Goal: Task Accomplishment & Management: Manage account settings

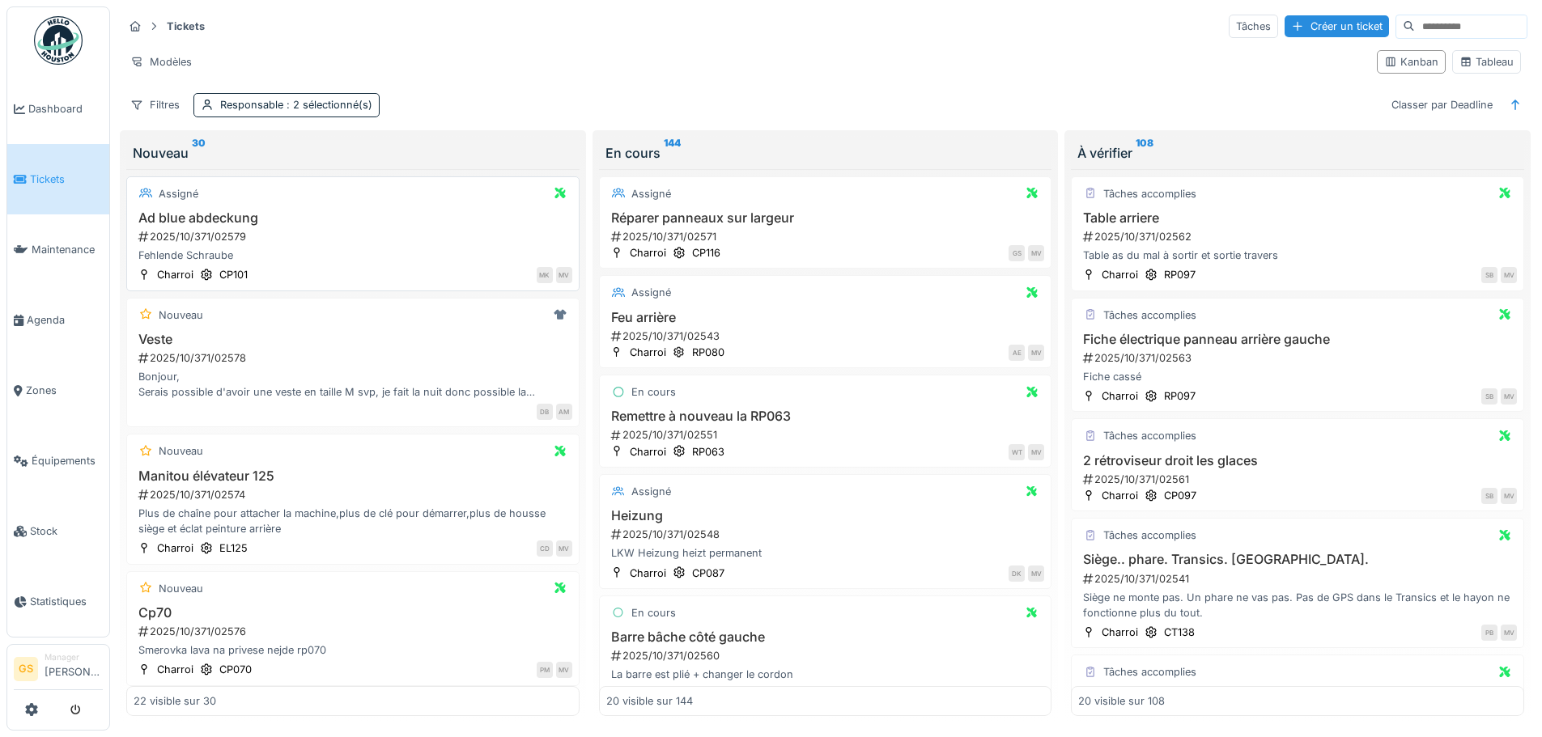
click at [187, 234] on div "2025/10/371/02579" at bounding box center [354, 236] width 435 height 15
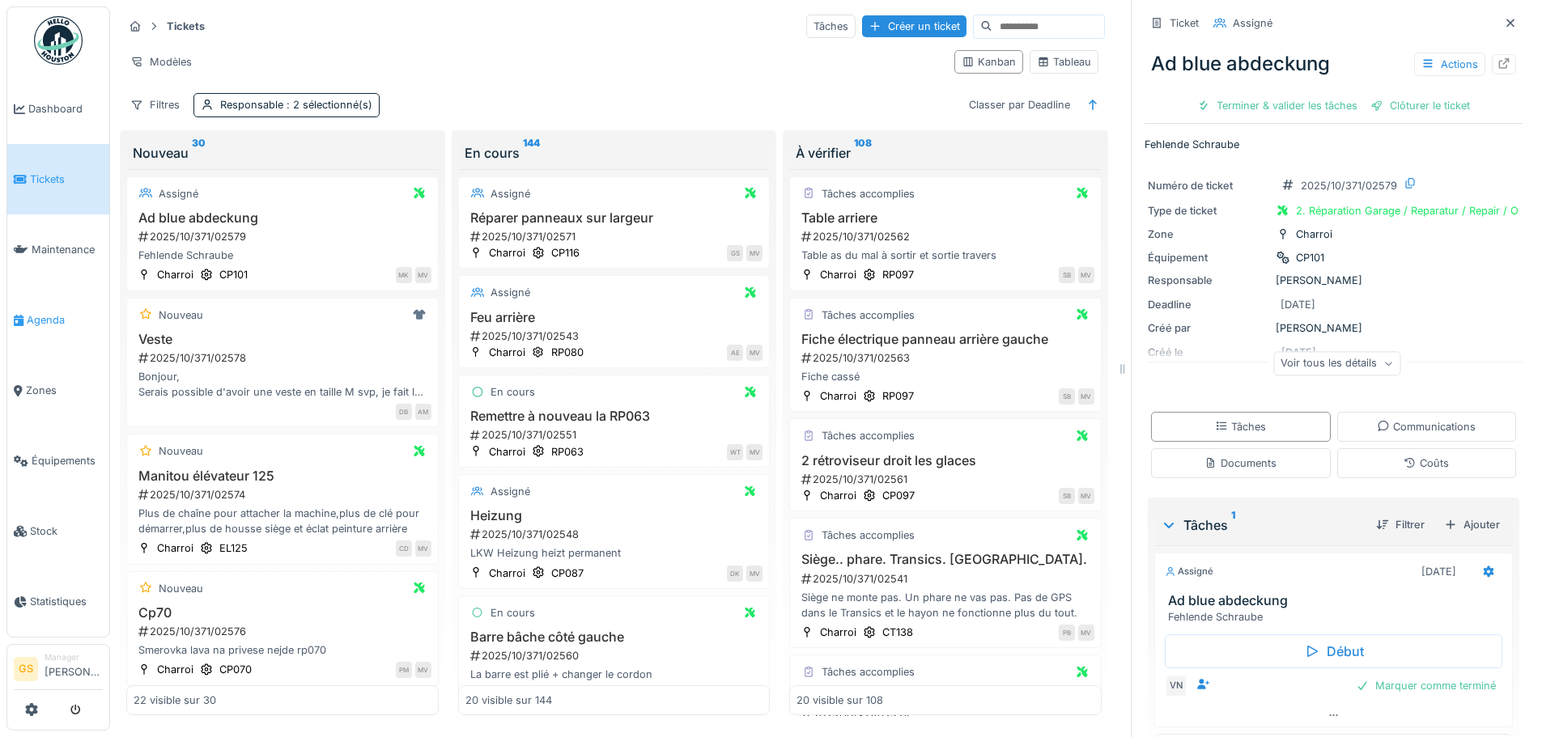
click at [44, 313] on span "Agenda" at bounding box center [65, 319] width 76 height 15
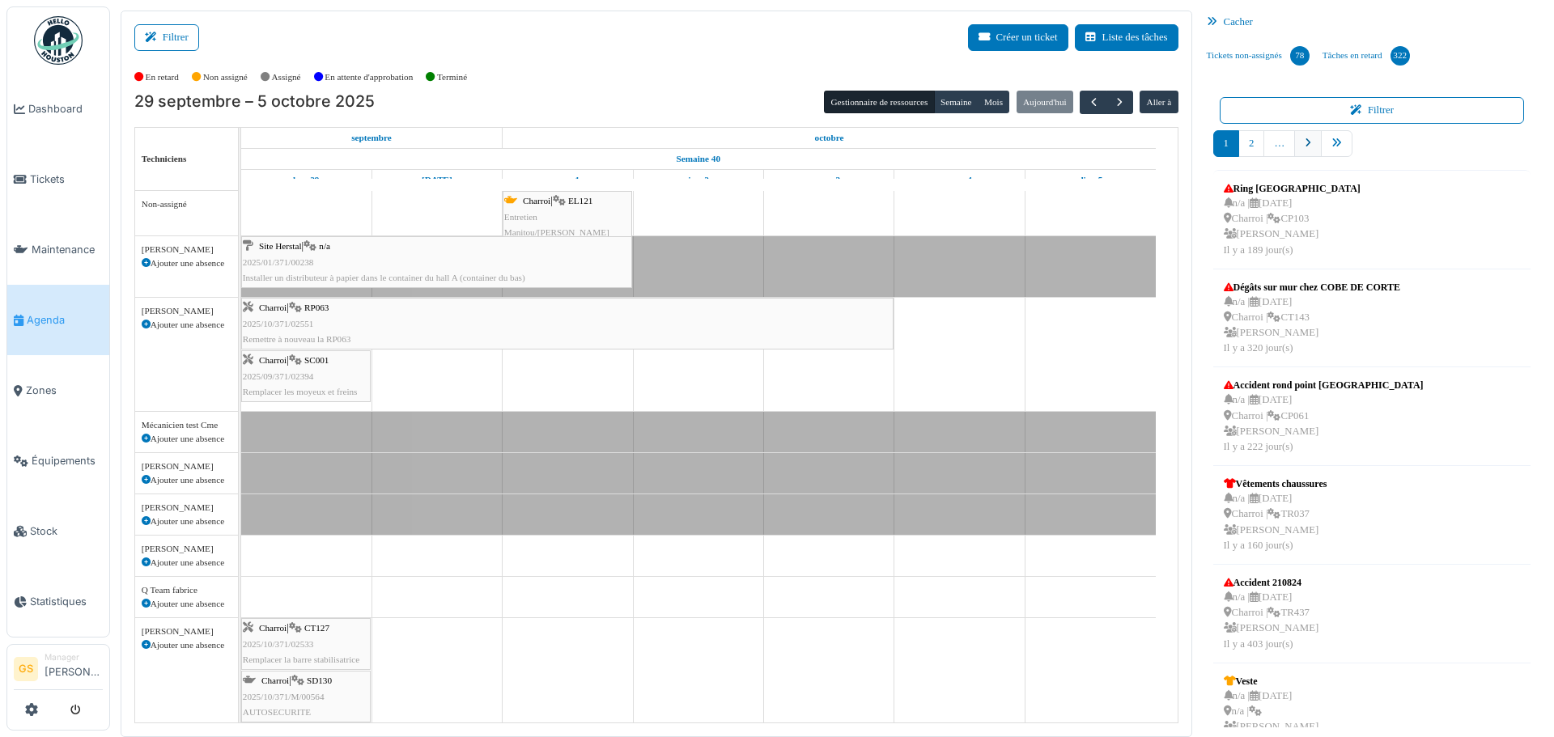
click at [1305, 143] on icon "pager" at bounding box center [1308, 143] width 6 height 11
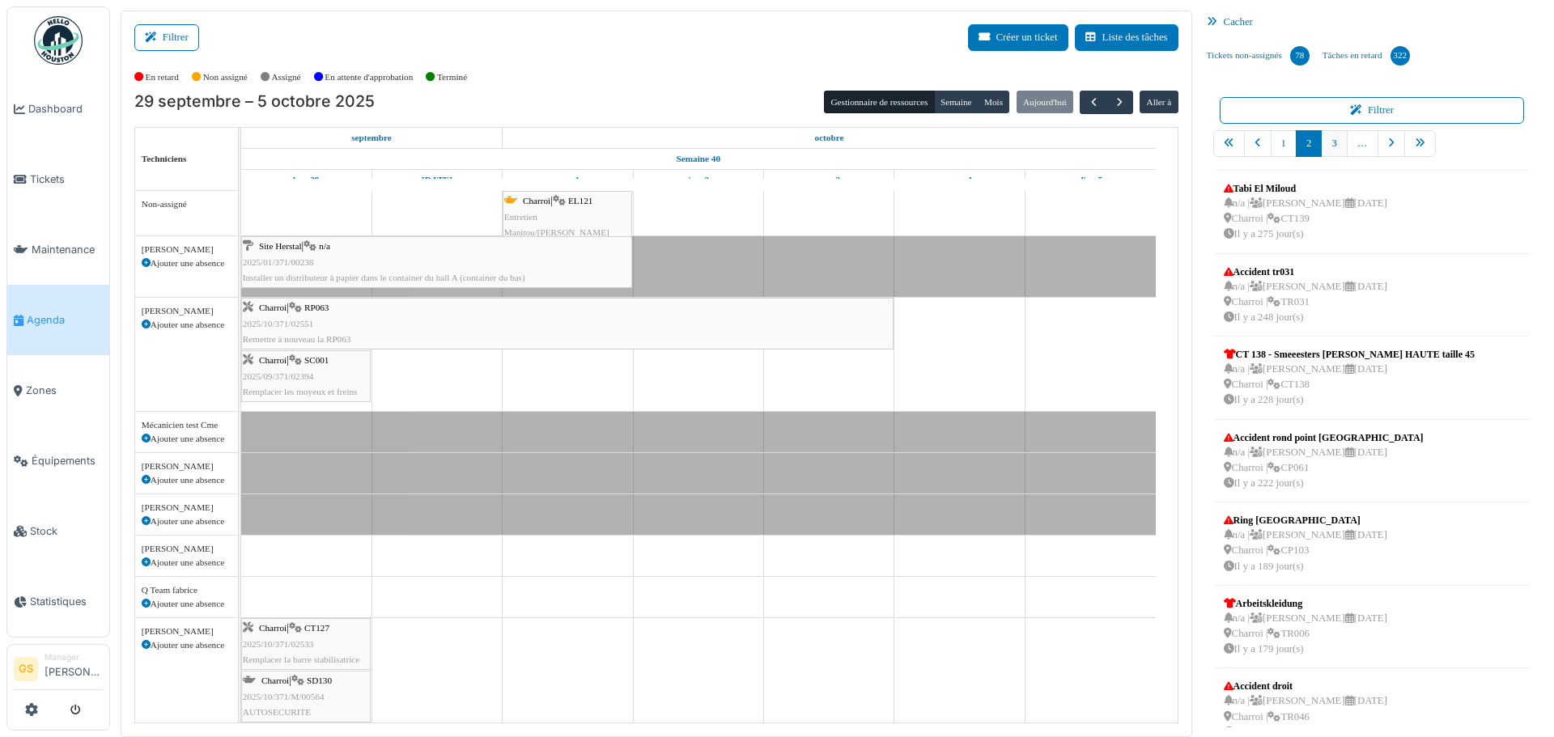
click at [1326, 147] on link "3" at bounding box center [1334, 143] width 26 height 27
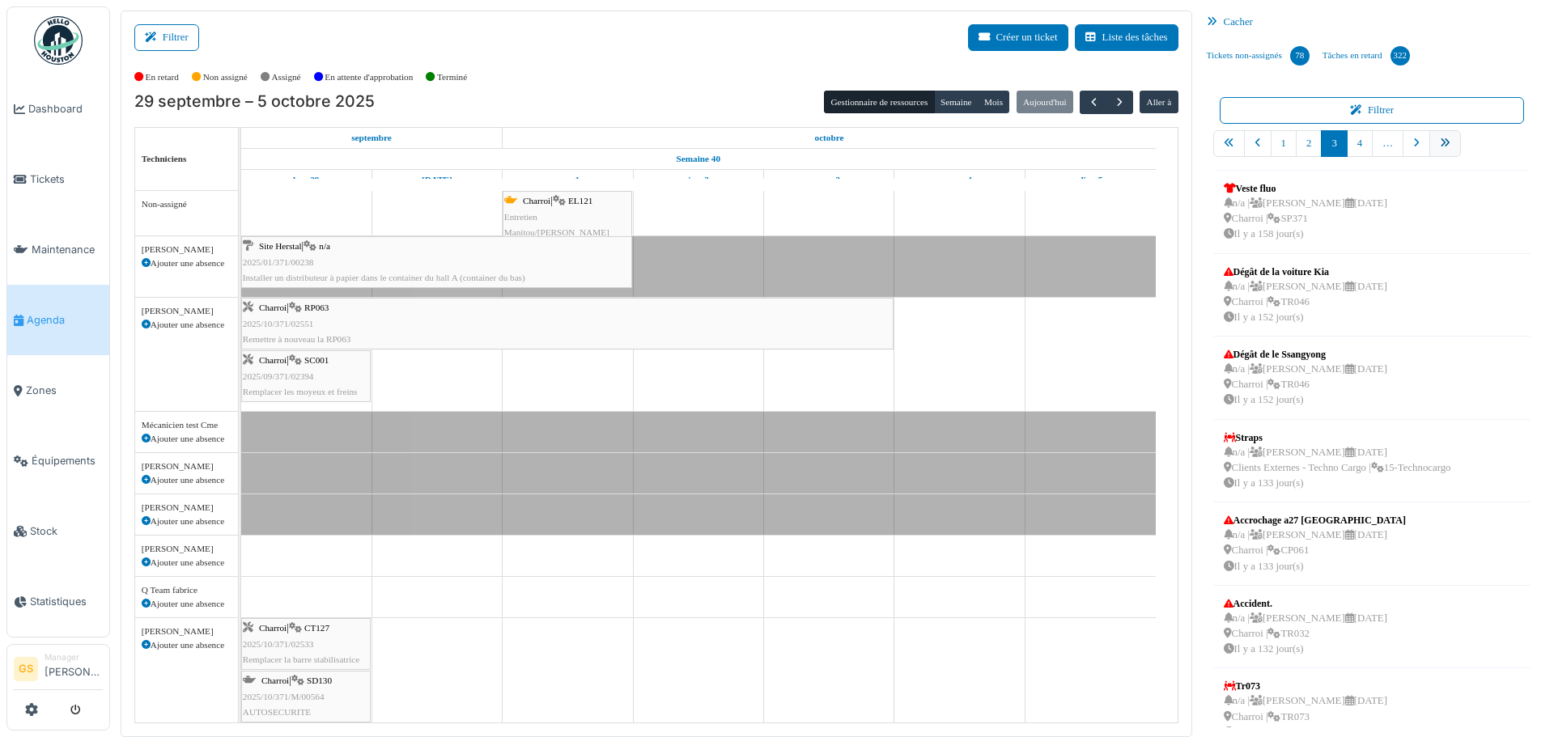
click at [1440, 143] on icon "pager" at bounding box center [1445, 143] width 11 height 11
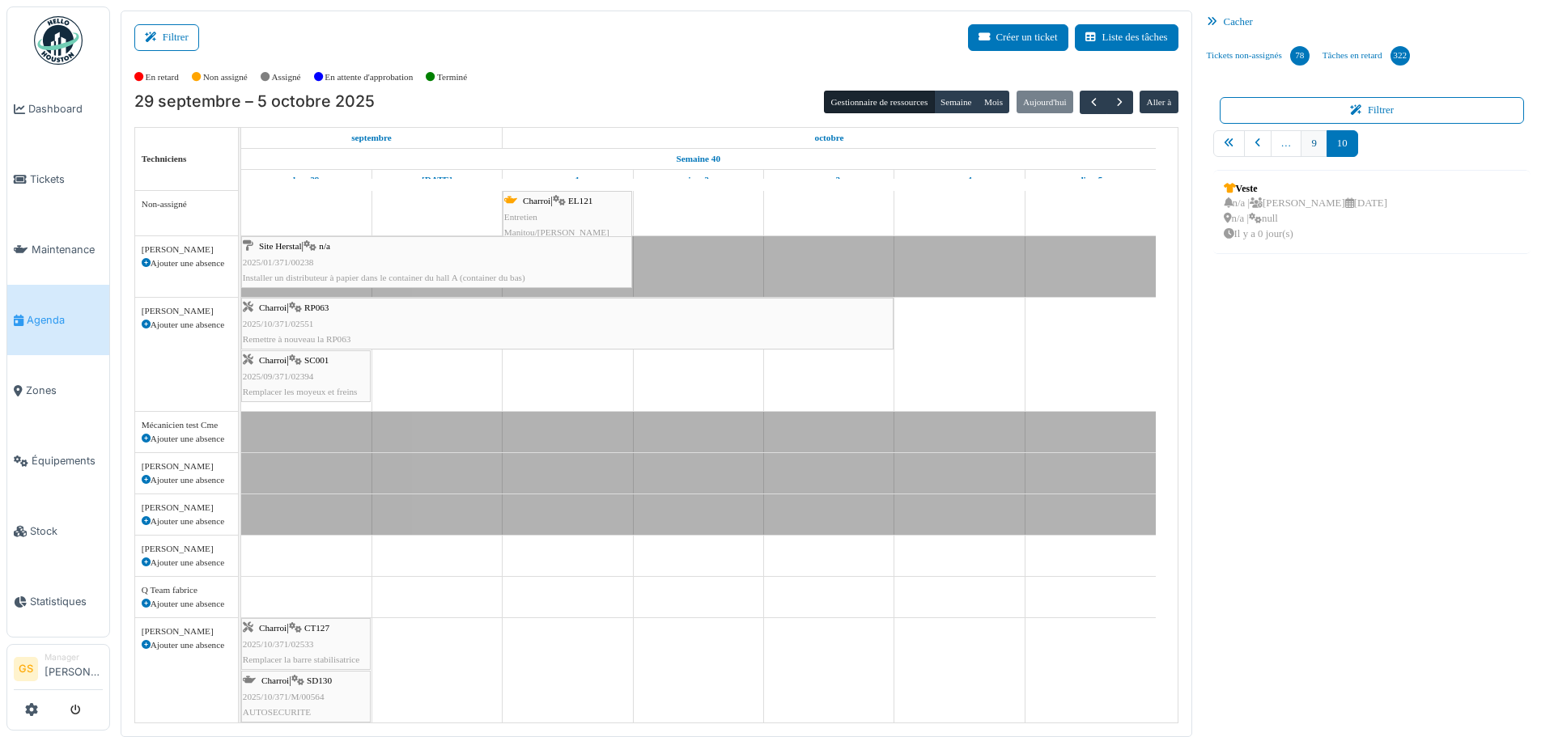
click at [1302, 142] on link "9" at bounding box center [1314, 143] width 26 height 27
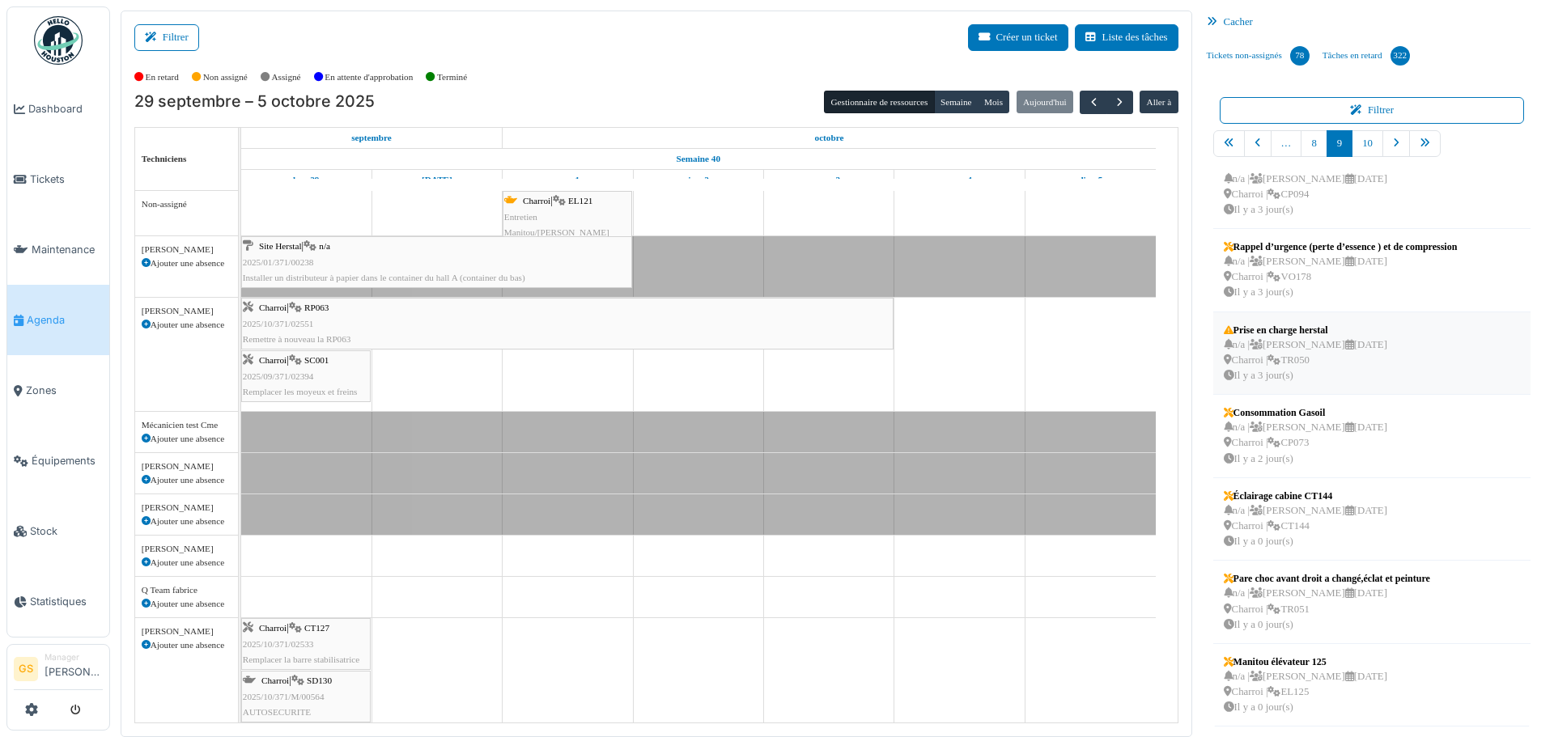
scroll to position [31, 0]
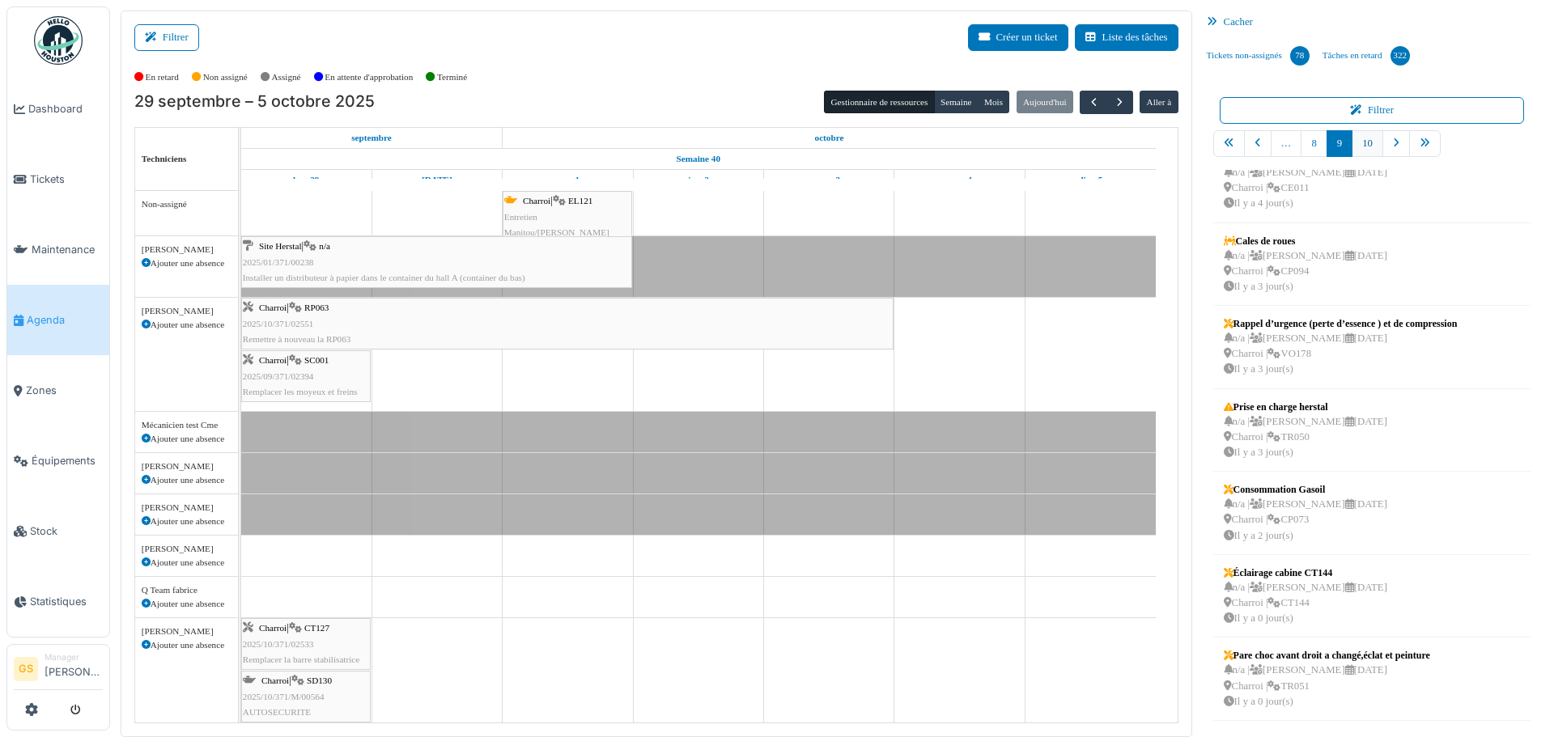
click at [1360, 142] on link "10" at bounding box center [1368, 143] width 32 height 27
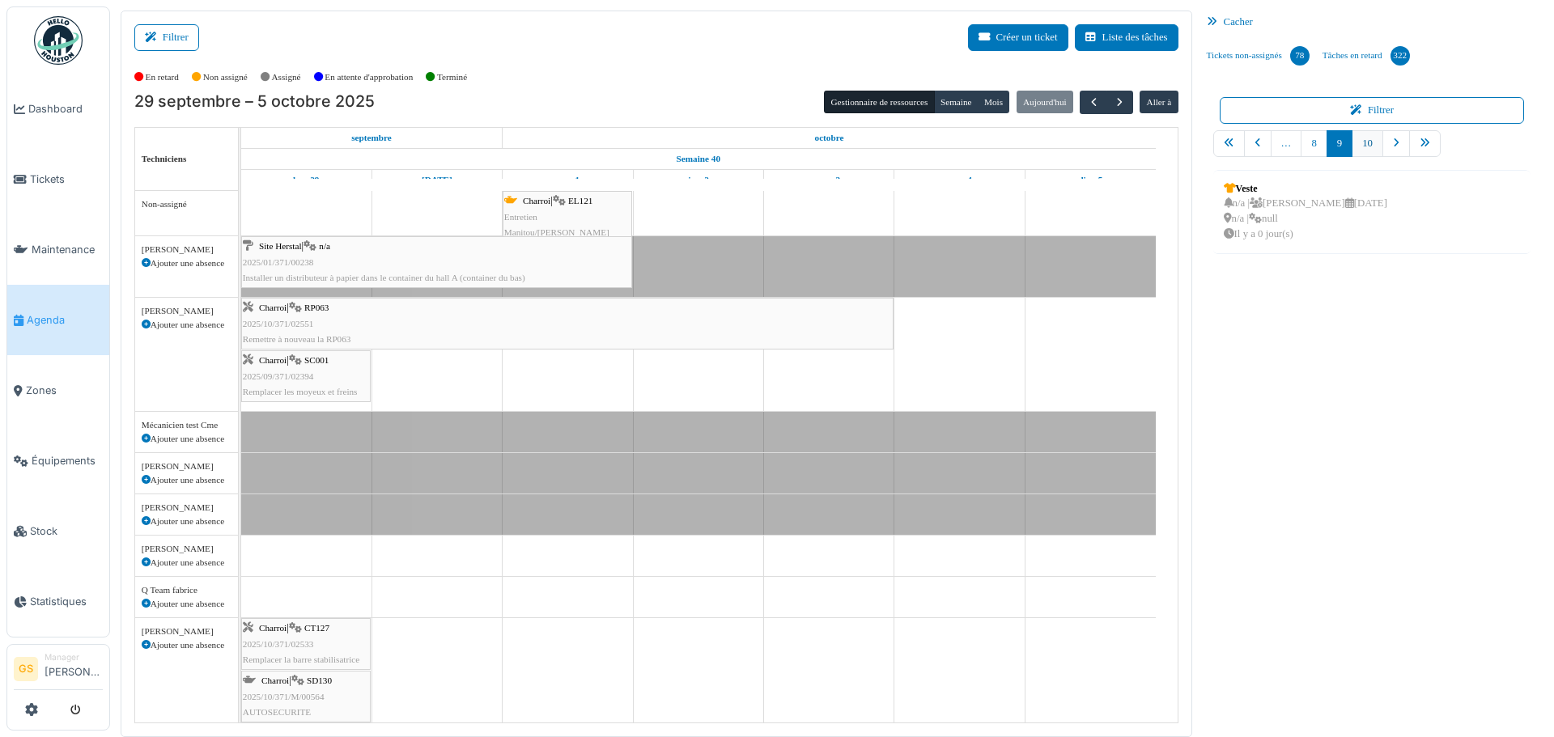
scroll to position [0, 0]
click at [53, 106] on span "Dashboard" at bounding box center [65, 108] width 74 height 15
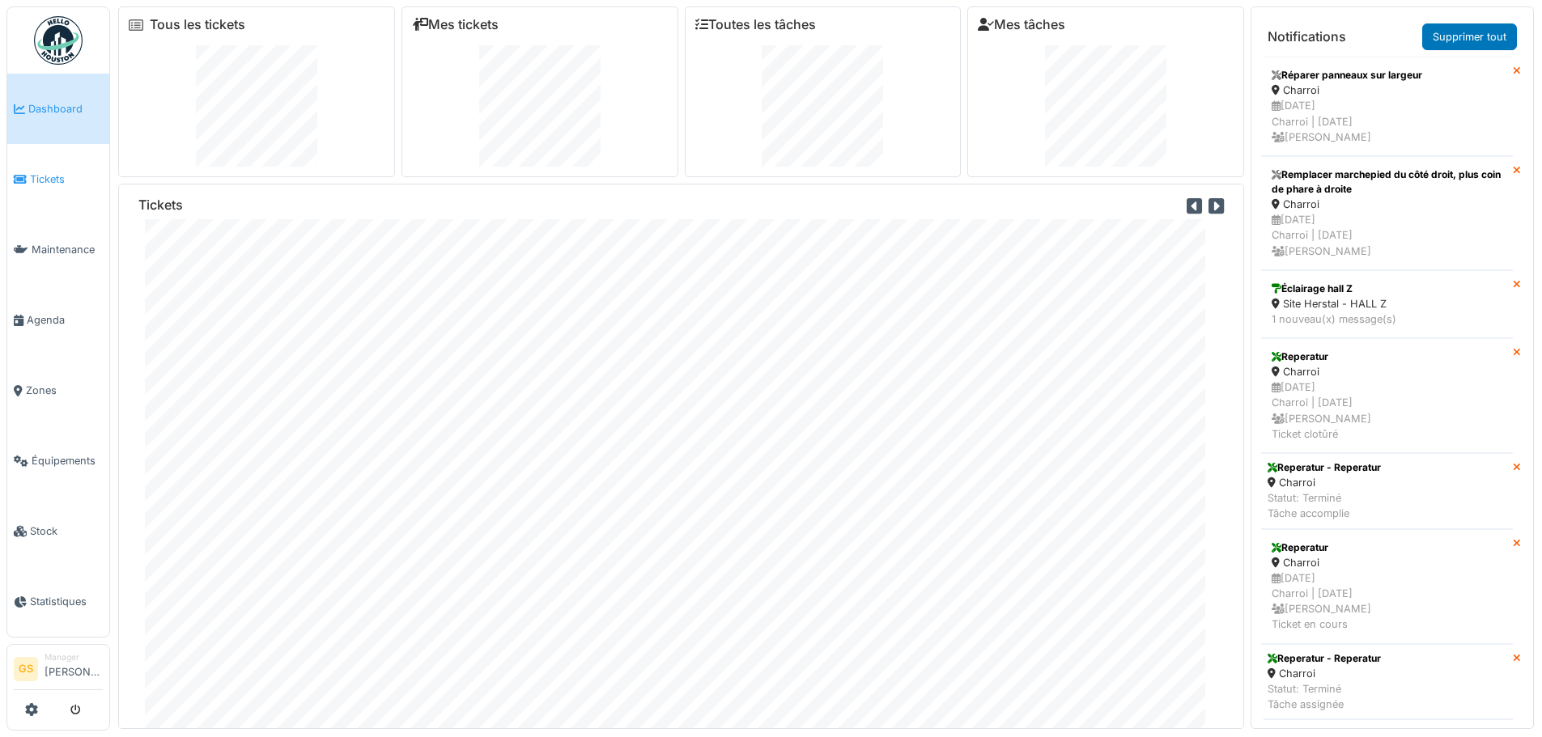
click at [46, 166] on link "Tickets" at bounding box center [58, 179] width 102 height 70
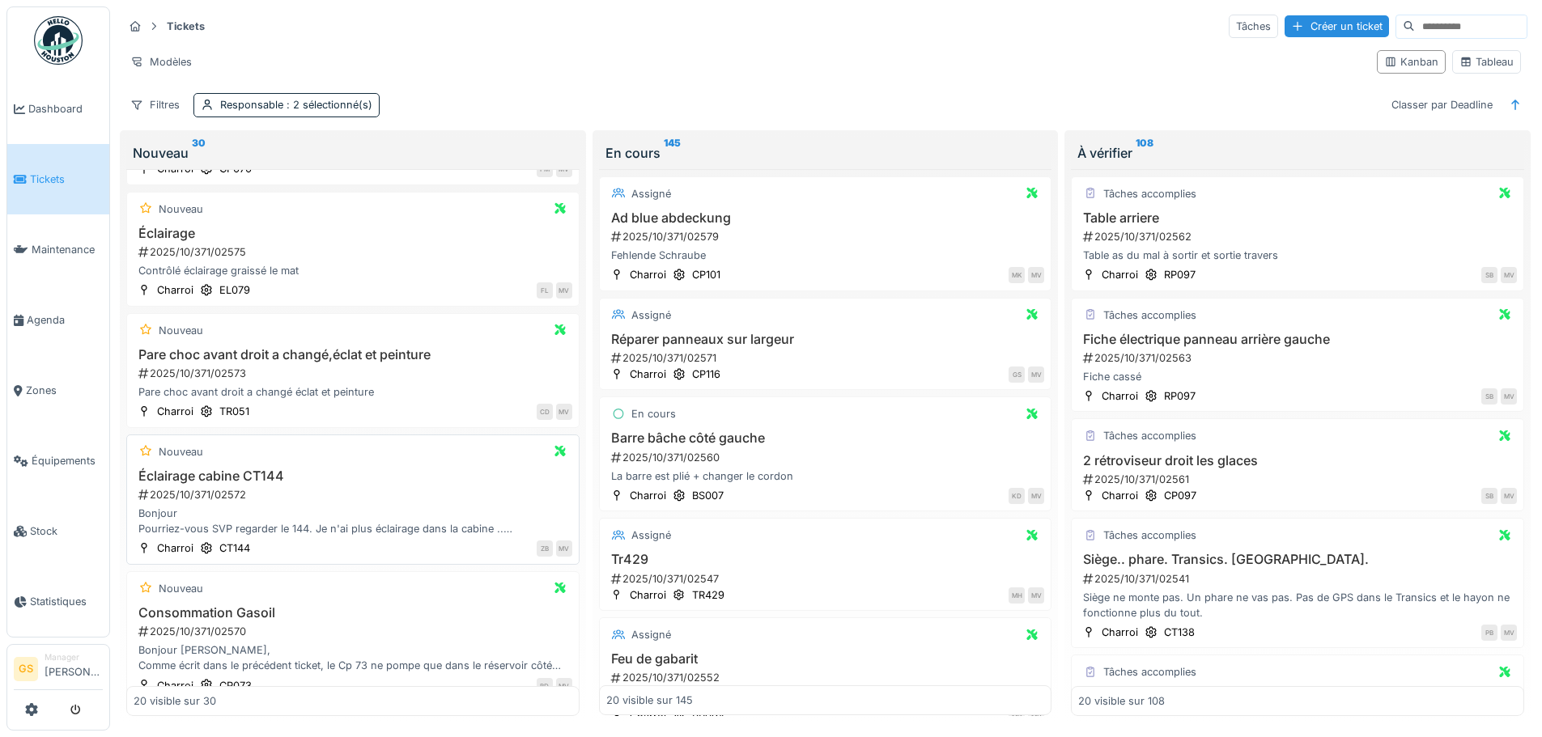
scroll to position [324, 0]
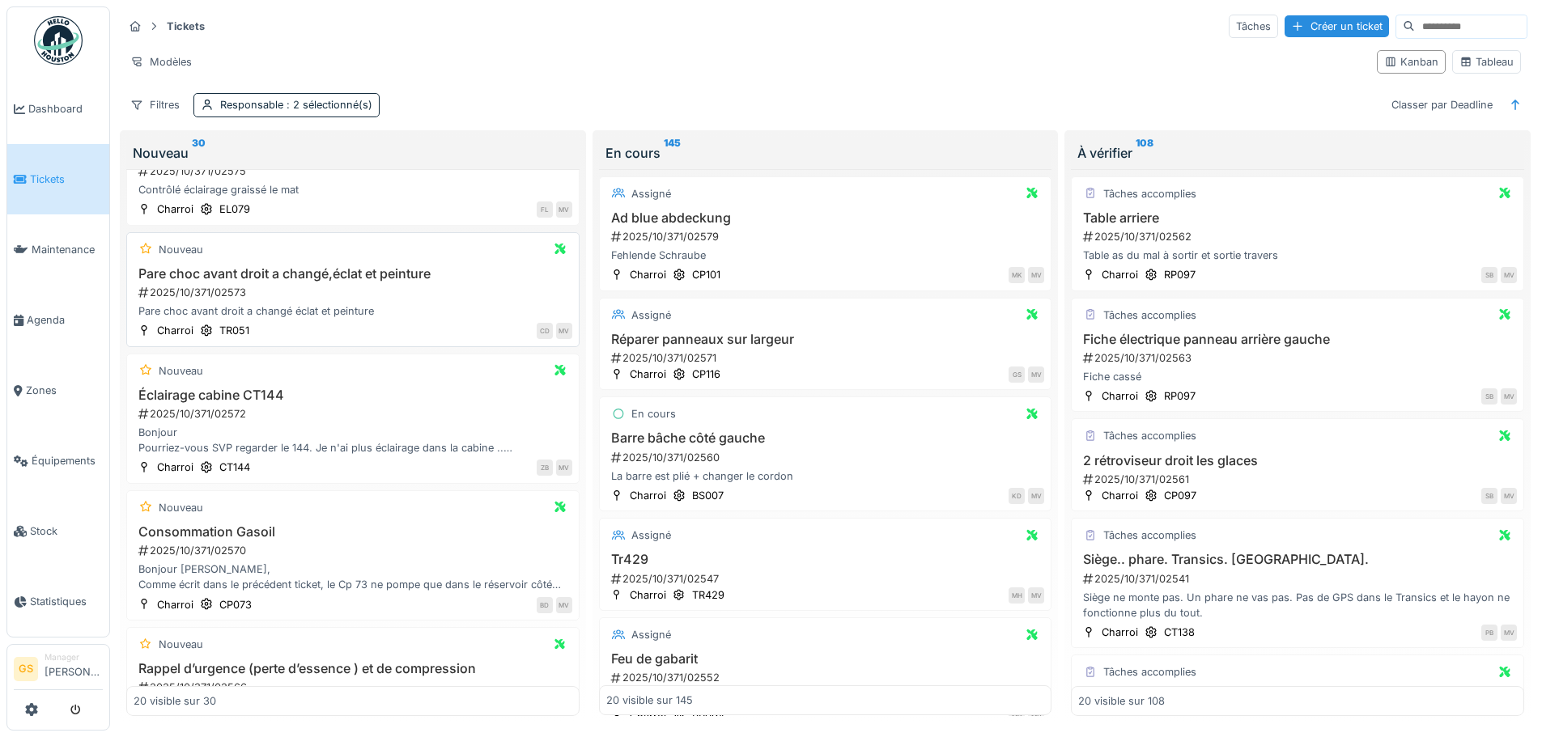
click at [205, 293] on div "2025/10/371/02573" at bounding box center [354, 292] width 435 height 15
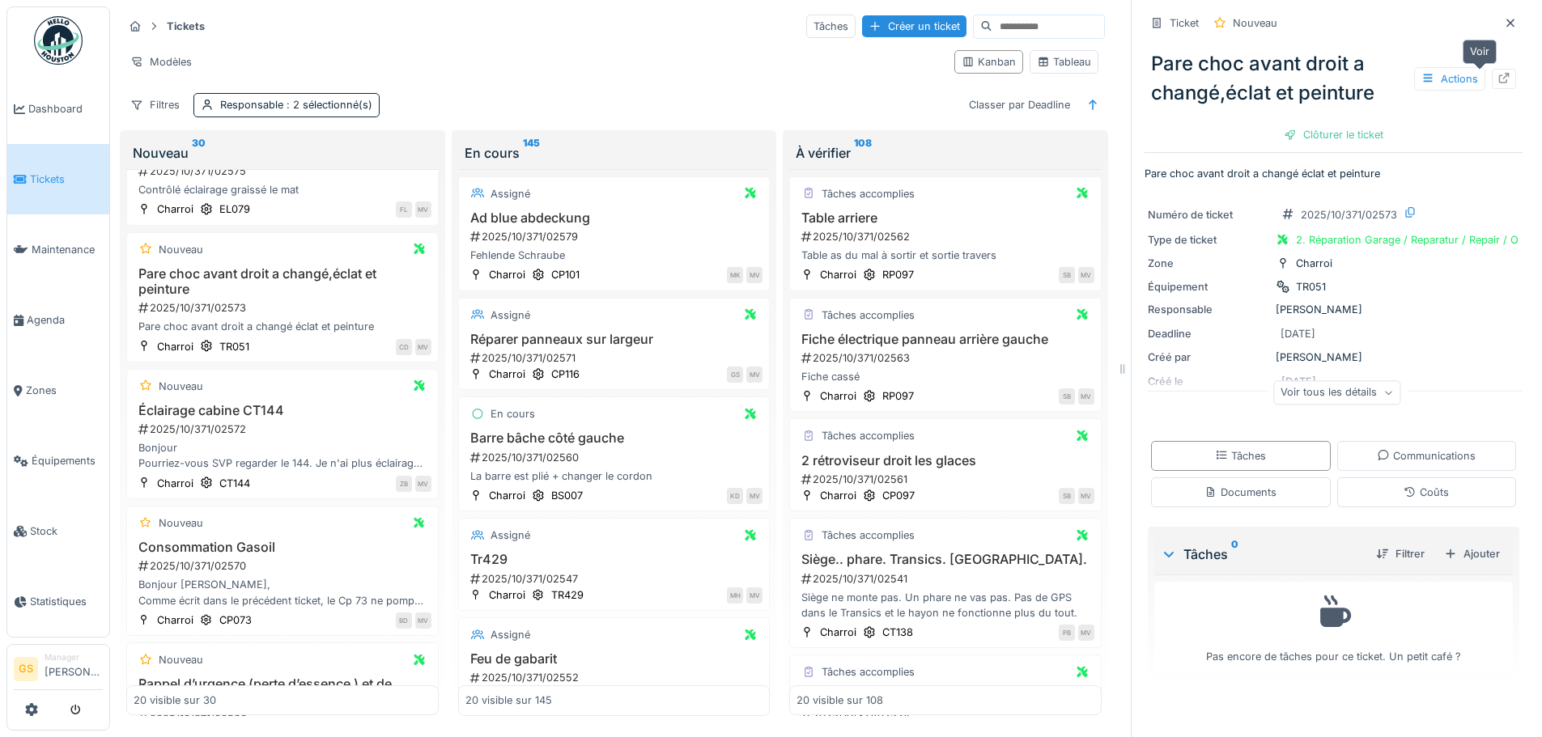
click at [1499, 76] on icon at bounding box center [1504, 78] width 11 height 11
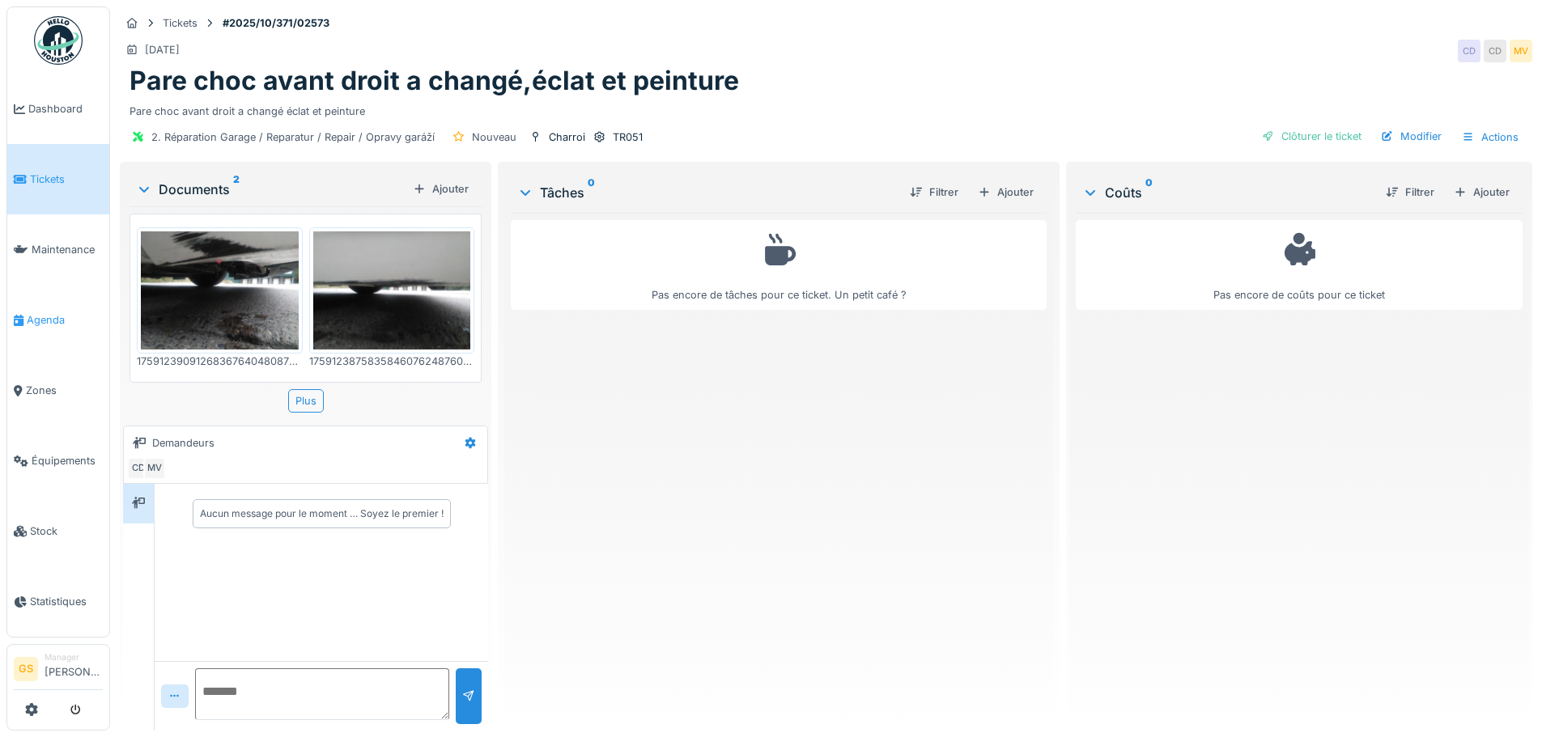
click at [30, 312] on span "Agenda" at bounding box center [65, 319] width 76 height 15
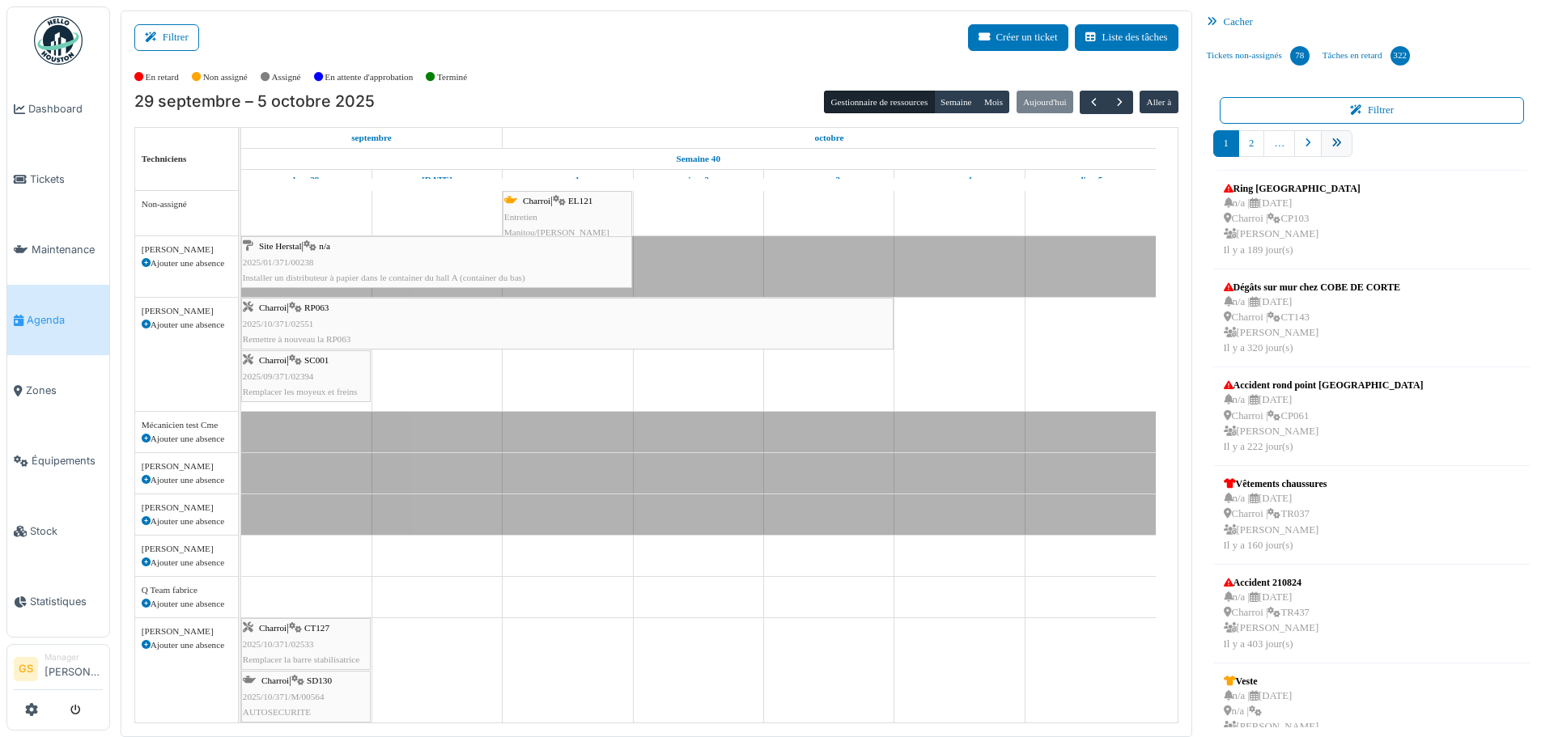
click at [1333, 145] on link "pager" at bounding box center [1337, 143] width 32 height 27
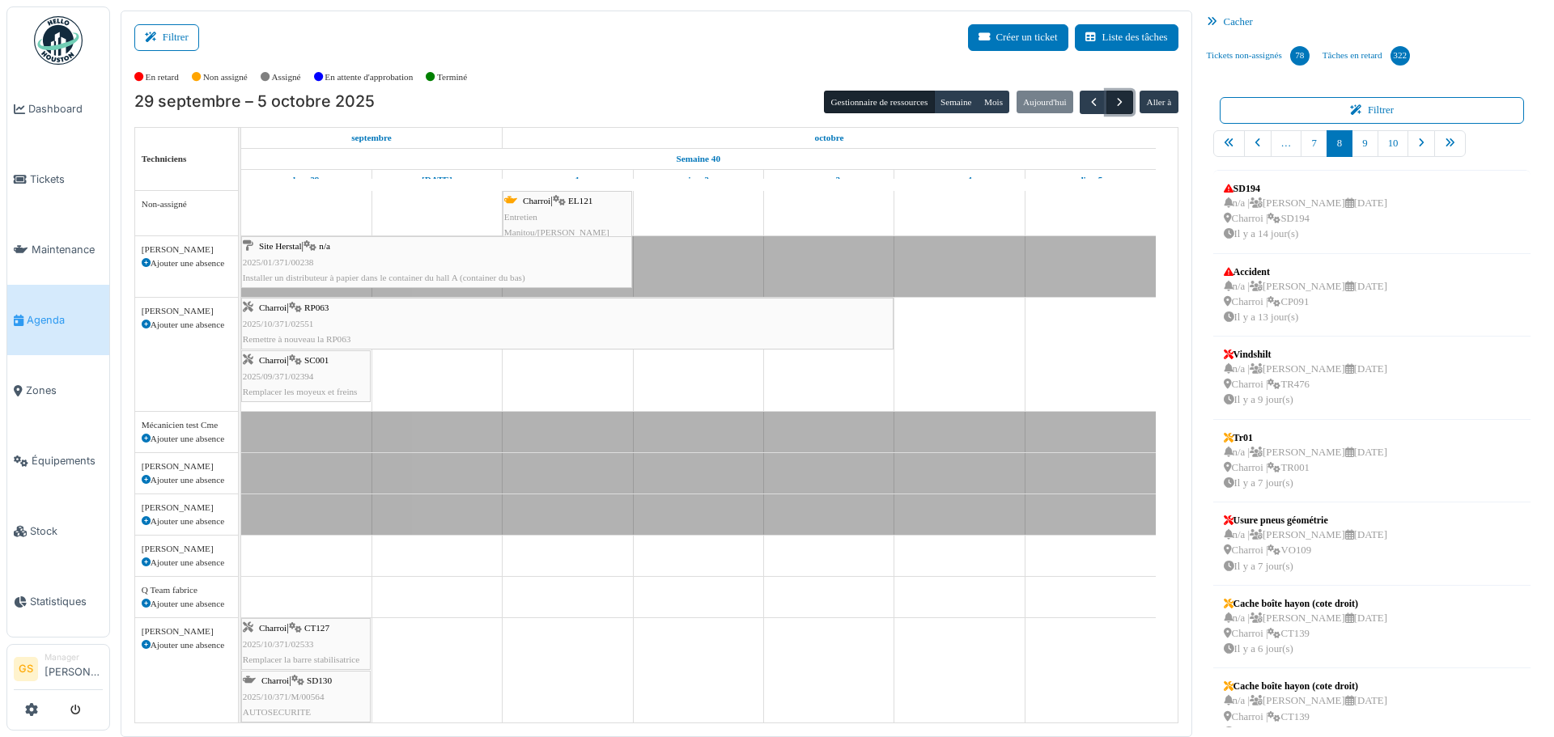
click at [1113, 101] on span "button" at bounding box center [1120, 103] width 14 height 14
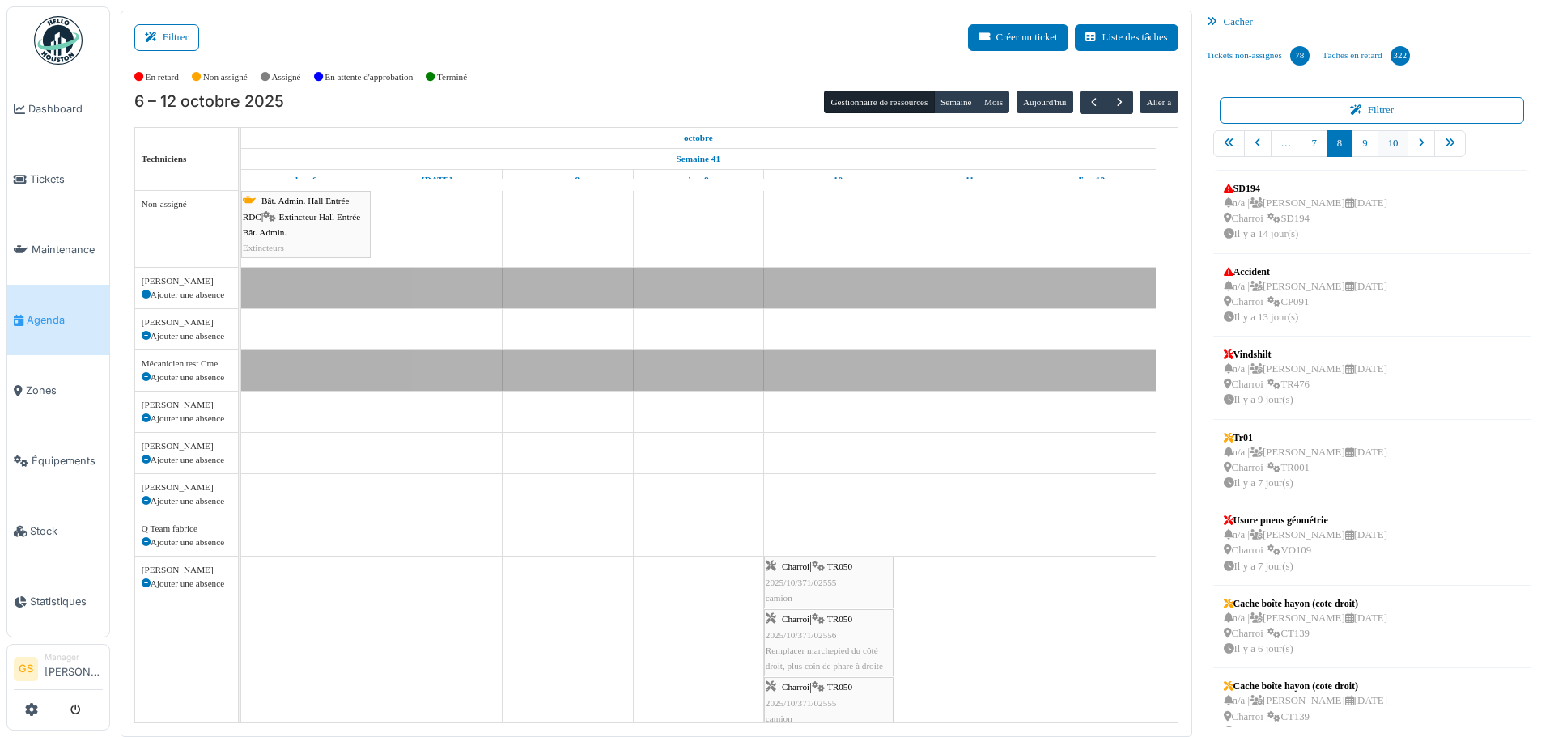
click at [1379, 145] on link "10" at bounding box center [1394, 143] width 32 height 27
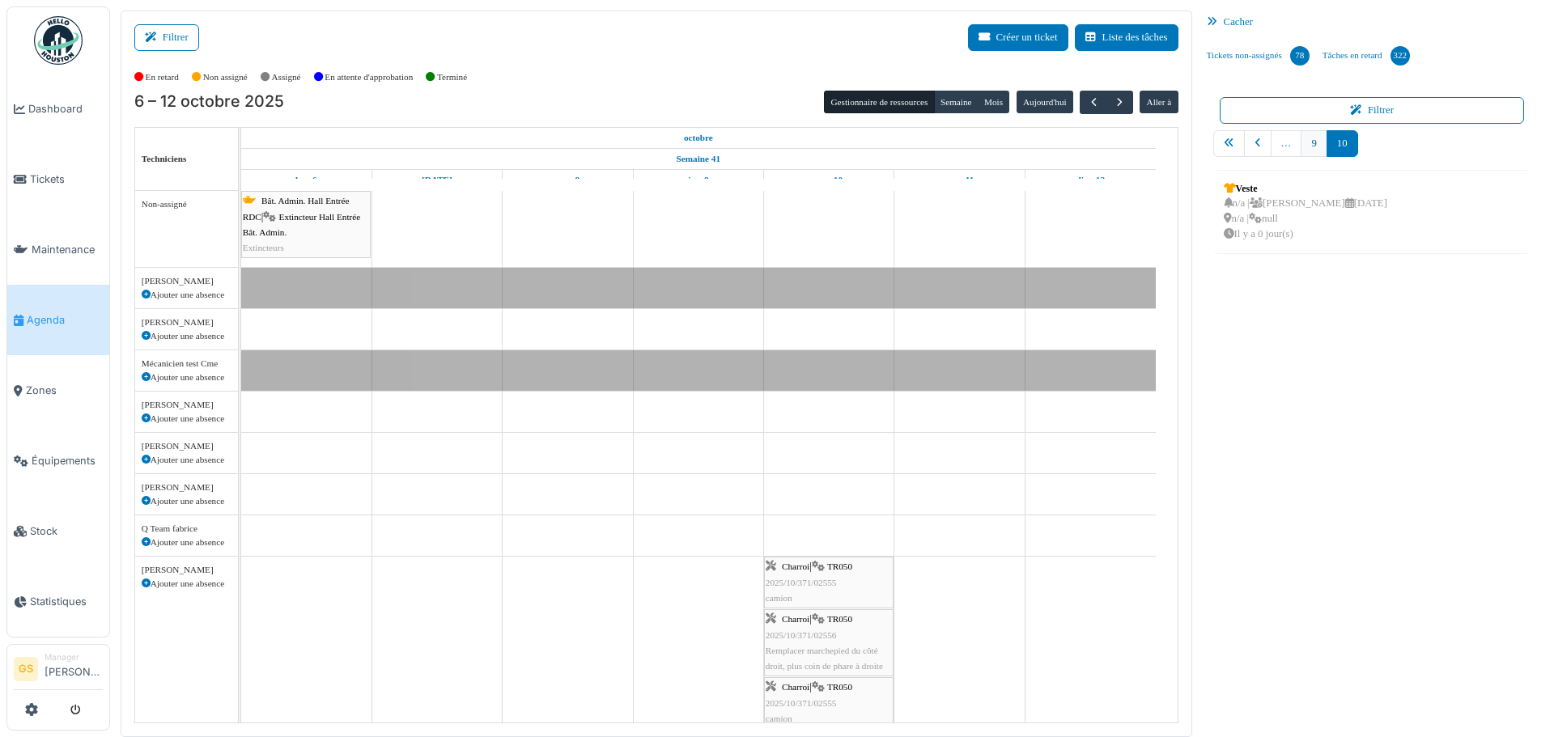
click at [1306, 143] on link "9" at bounding box center [1314, 143] width 26 height 27
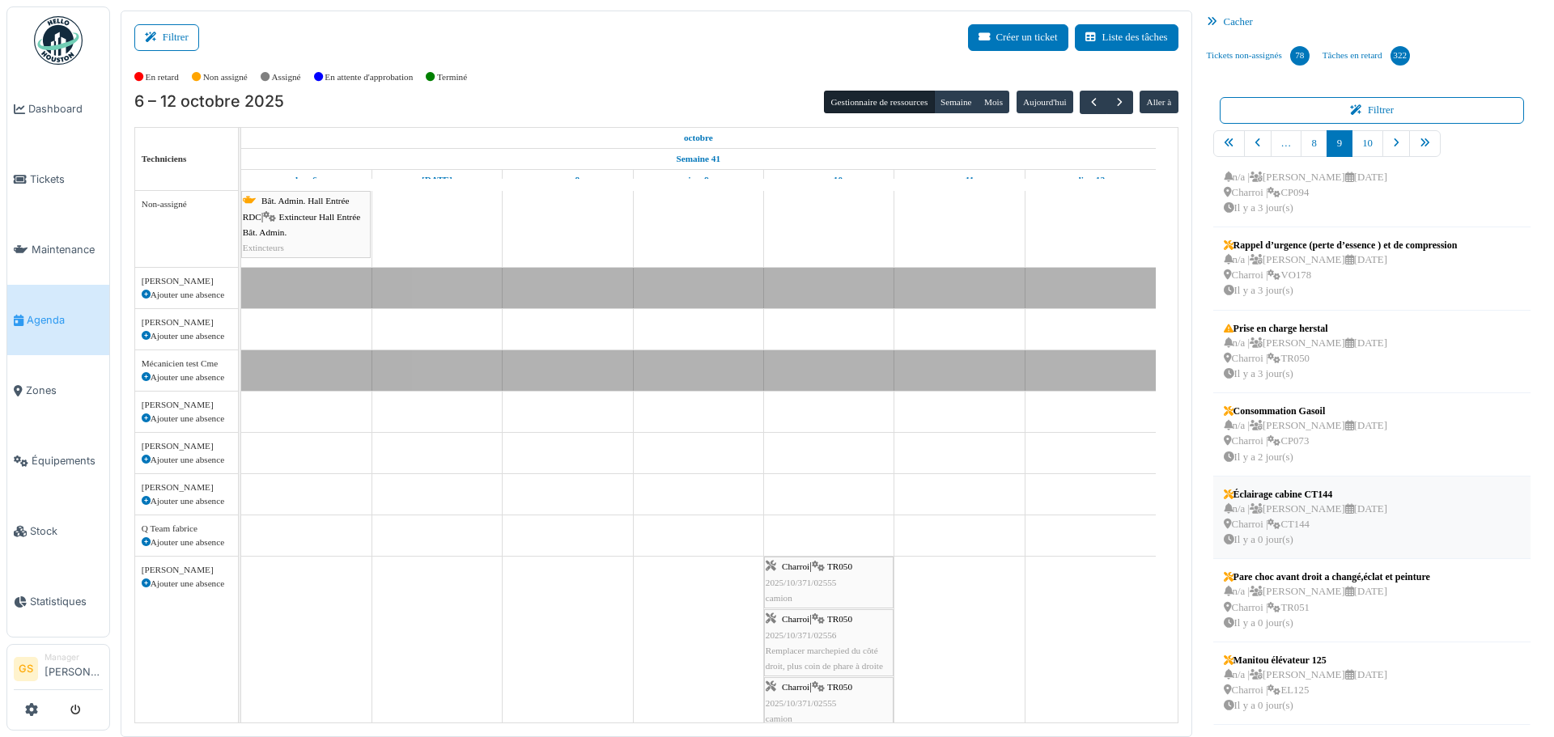
scroll to position [273, 0]
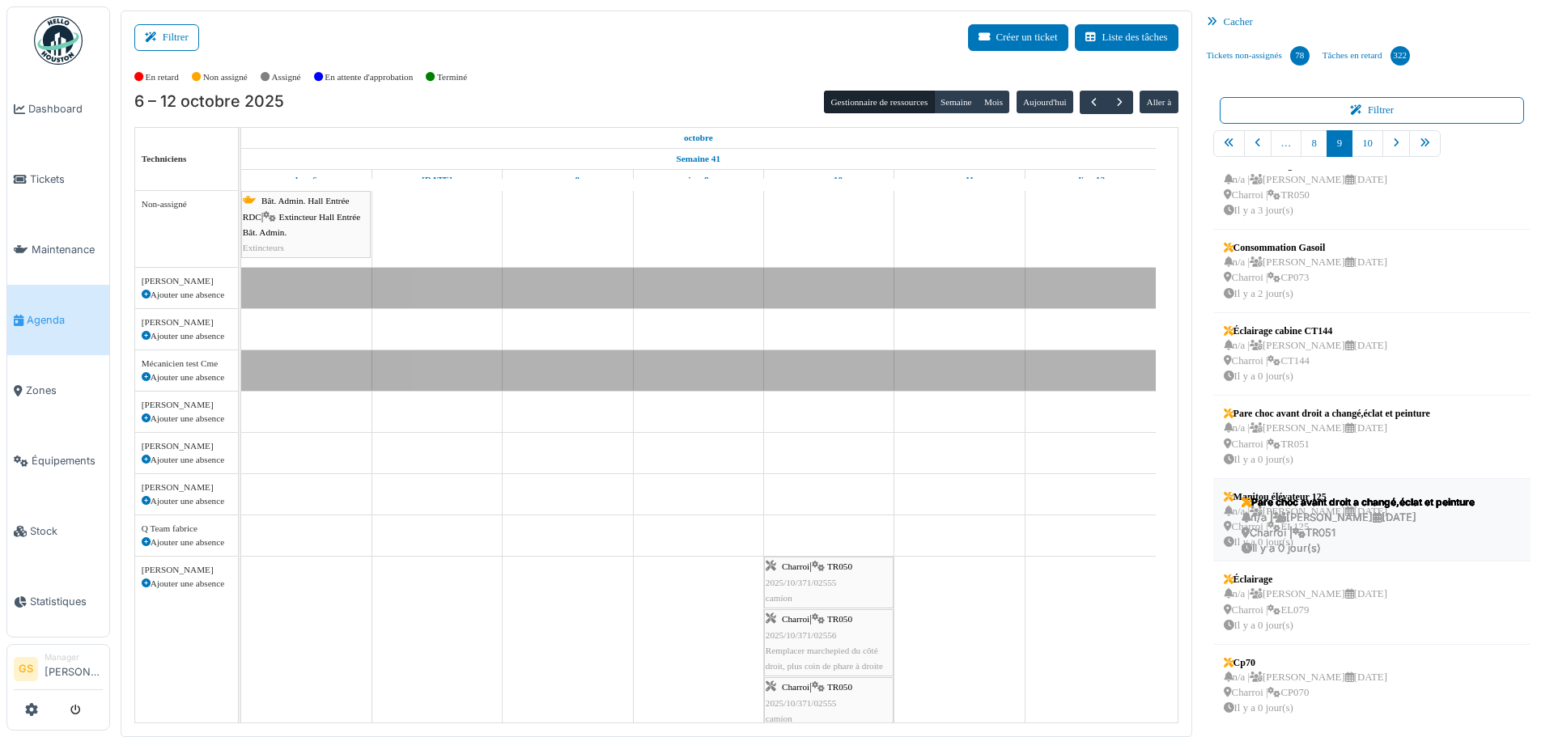
drag, startPoint x: 1277, startPoint y: 420, endPoint x: 1305, endPoint y: 508, distance: 92.4
click at [1305, 508] on ul "Manitou tmt27s n/a | Marc Vasen 02/10/2025 Charroi | CE011 Il y a 4 jour(s) Cal…" at bounding box center [1372, 449] width 318 height 559
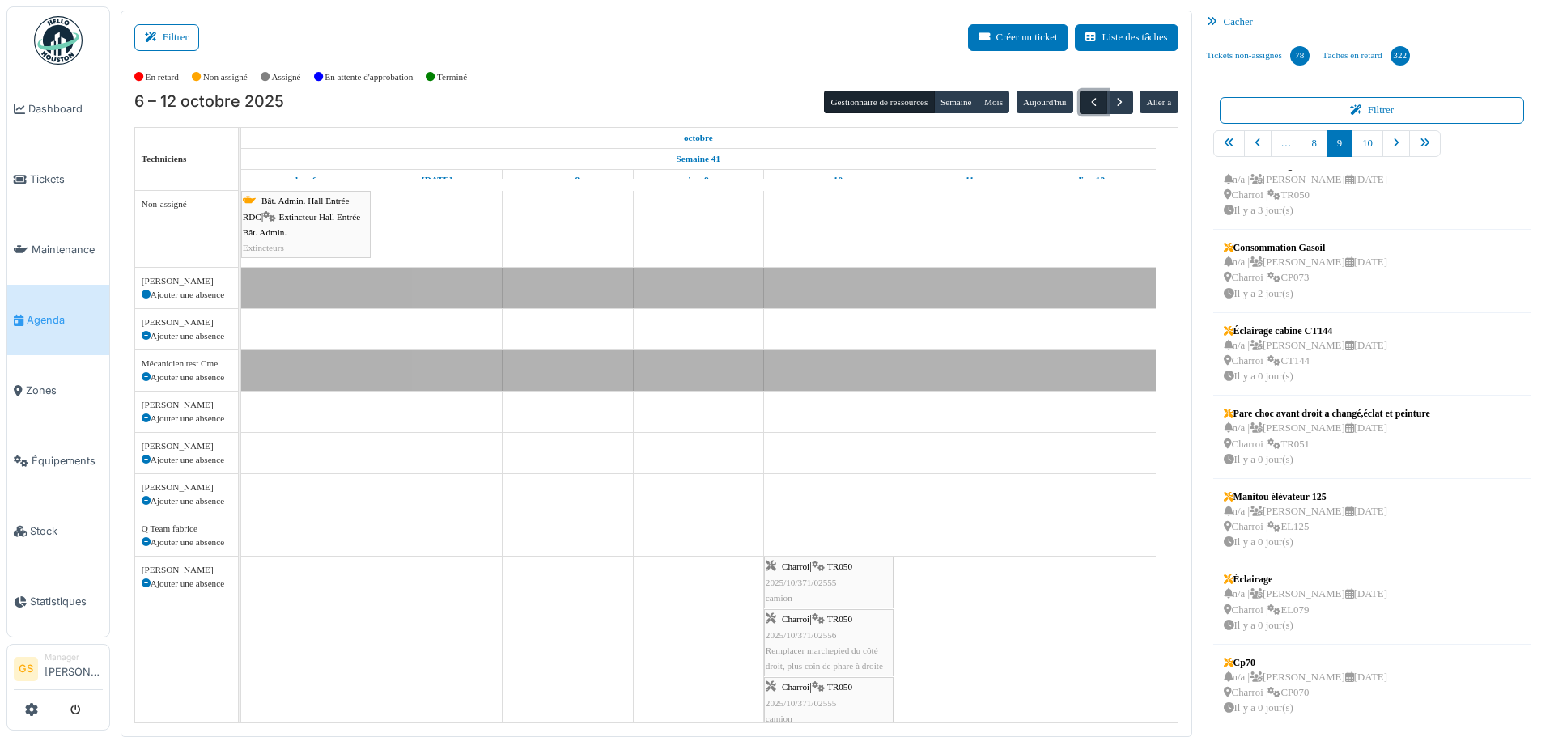
click at [1087, 99] on span "button" at bounding box center [1094, 103] width 14 height 14
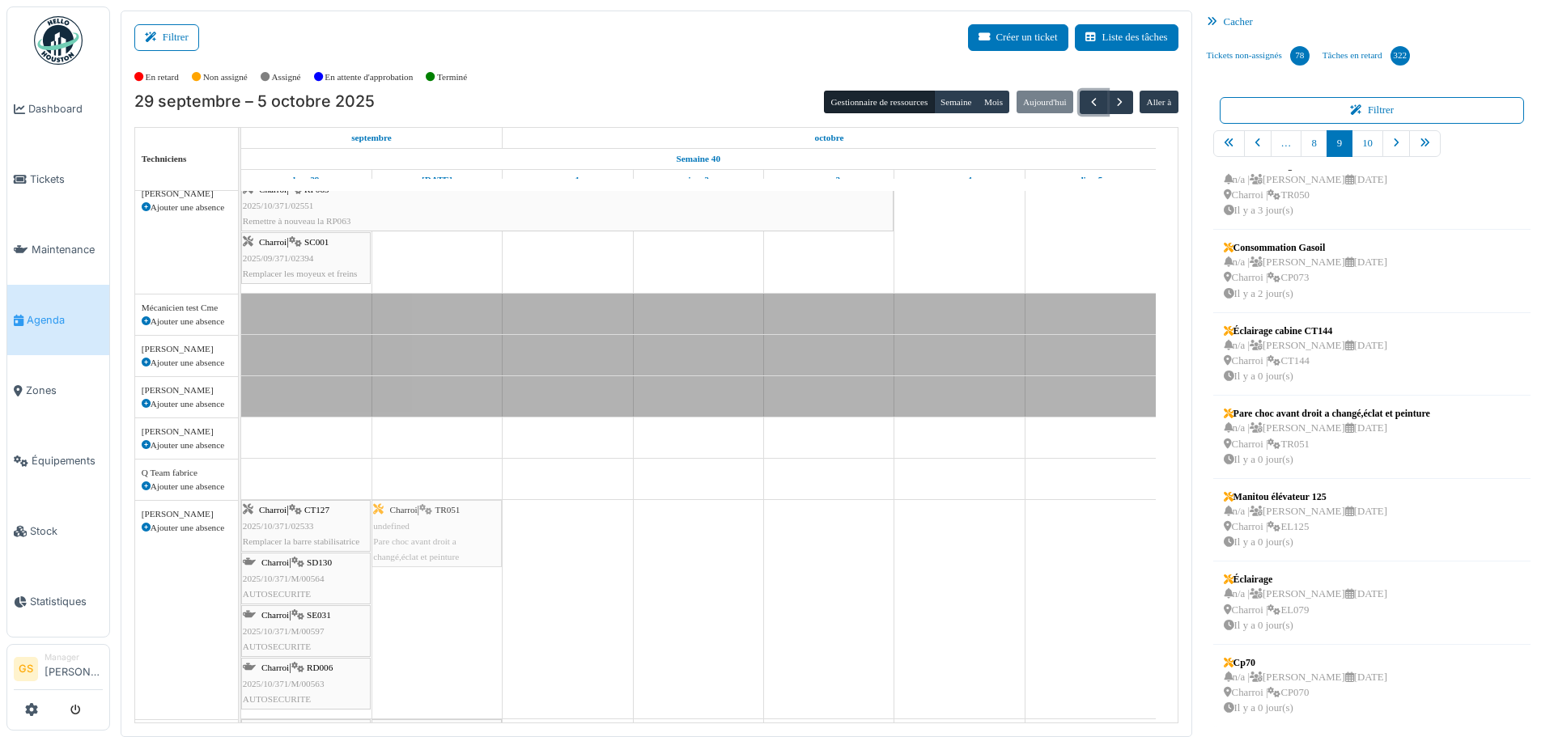
scroll to position [118, 0]
drag, startPoint x: 1278, startPoint y: 435, endPoint x: 910, endPoint y: 530, distance: 380.5
click at [910, 530] on div "Filtrer Créer un ticket Liste des tâches Afficher les tâches non assignées *** …" at bounding box center [832, 374] width 1439 height 727
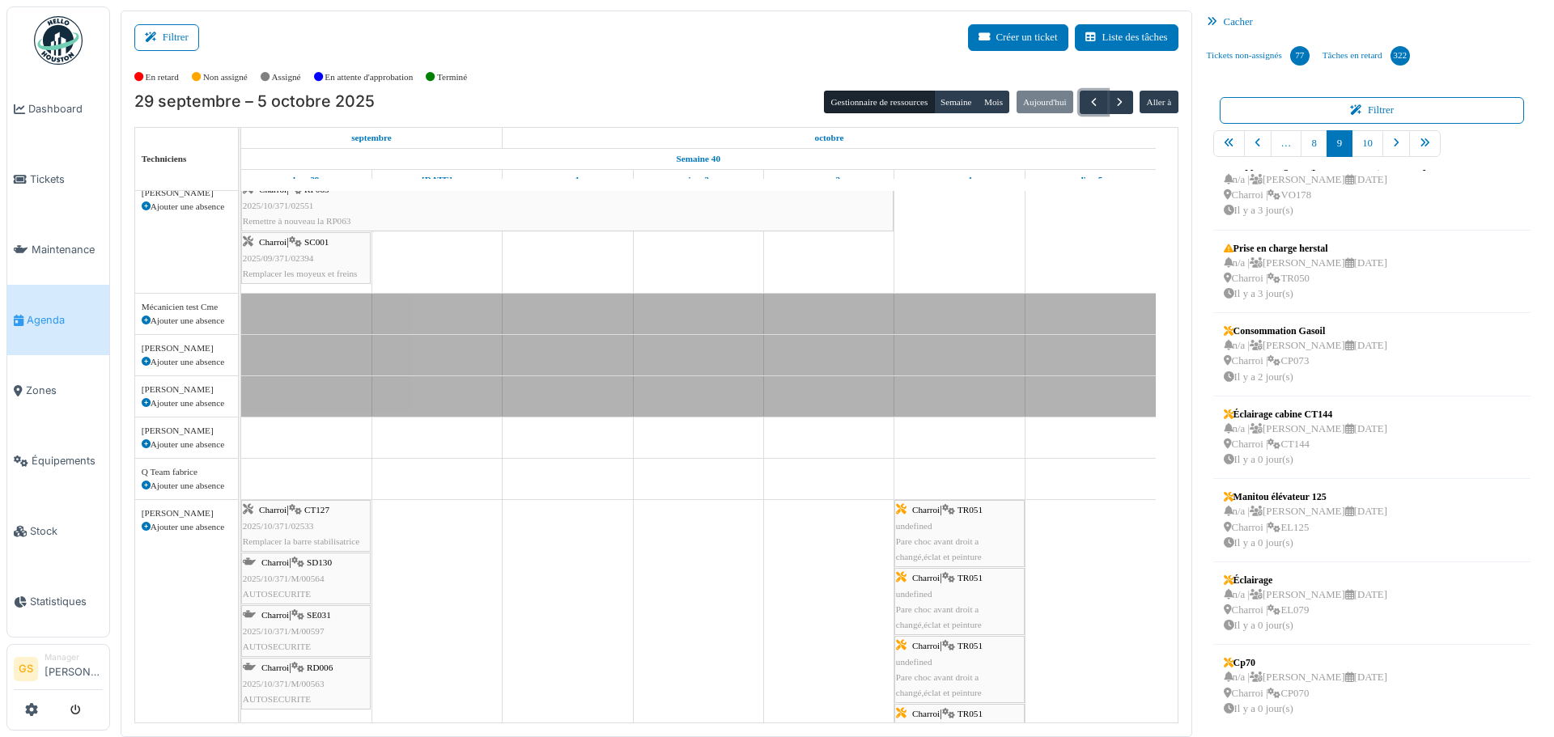
scroll to position [189, 0]
click at [1109, 629] on td at bounding box center [1090, 729] width 130 height 1312
click at [37, 177] on span "Tickets" at bounding box center [66, 179] width 73 height 15
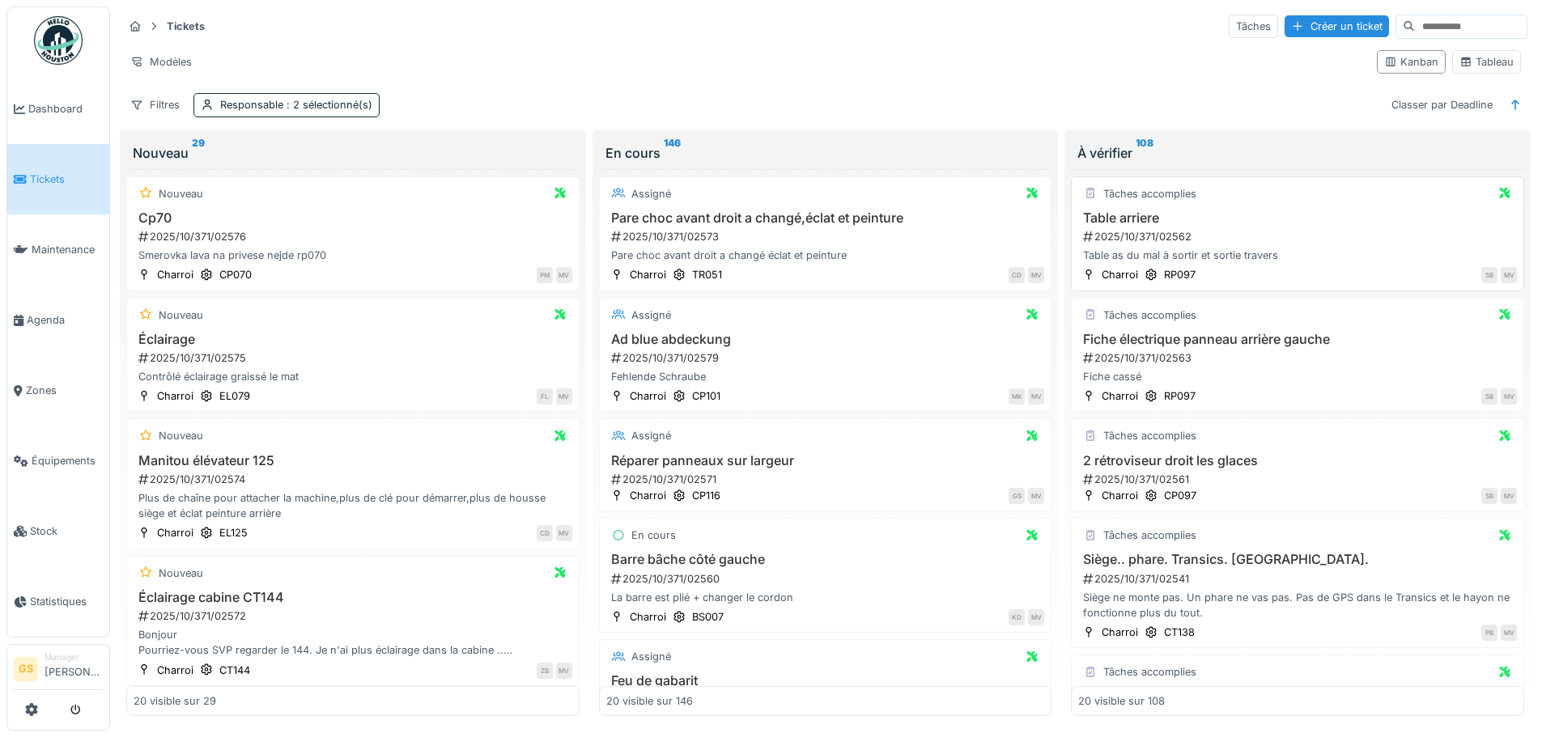
click at [1139, 234] on div "2025/10/371/02562" at bounding box center [1298, 236] width 435 height 15
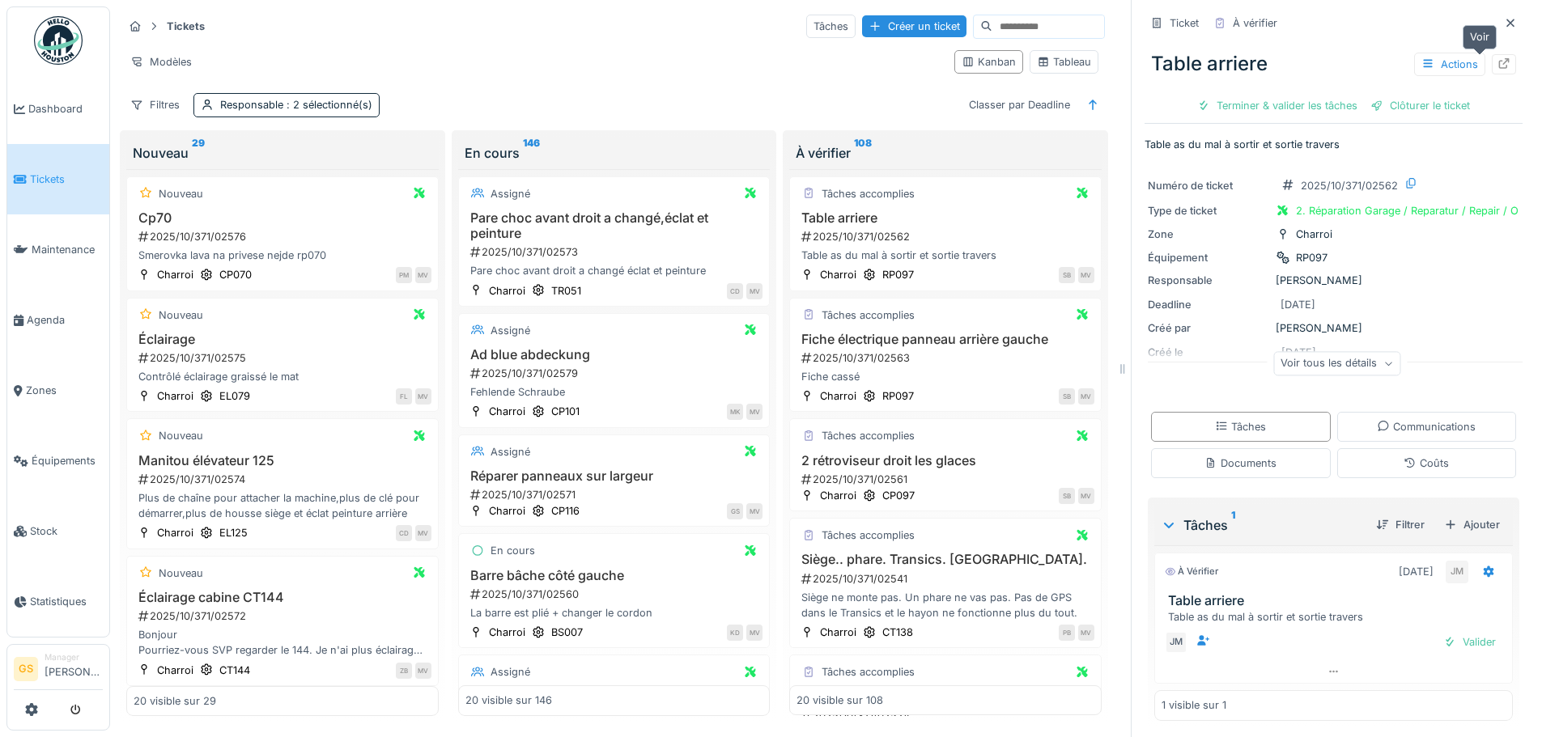
click at [1498, 63] on icon at bounding box center [1504, 63] width 13 height 11
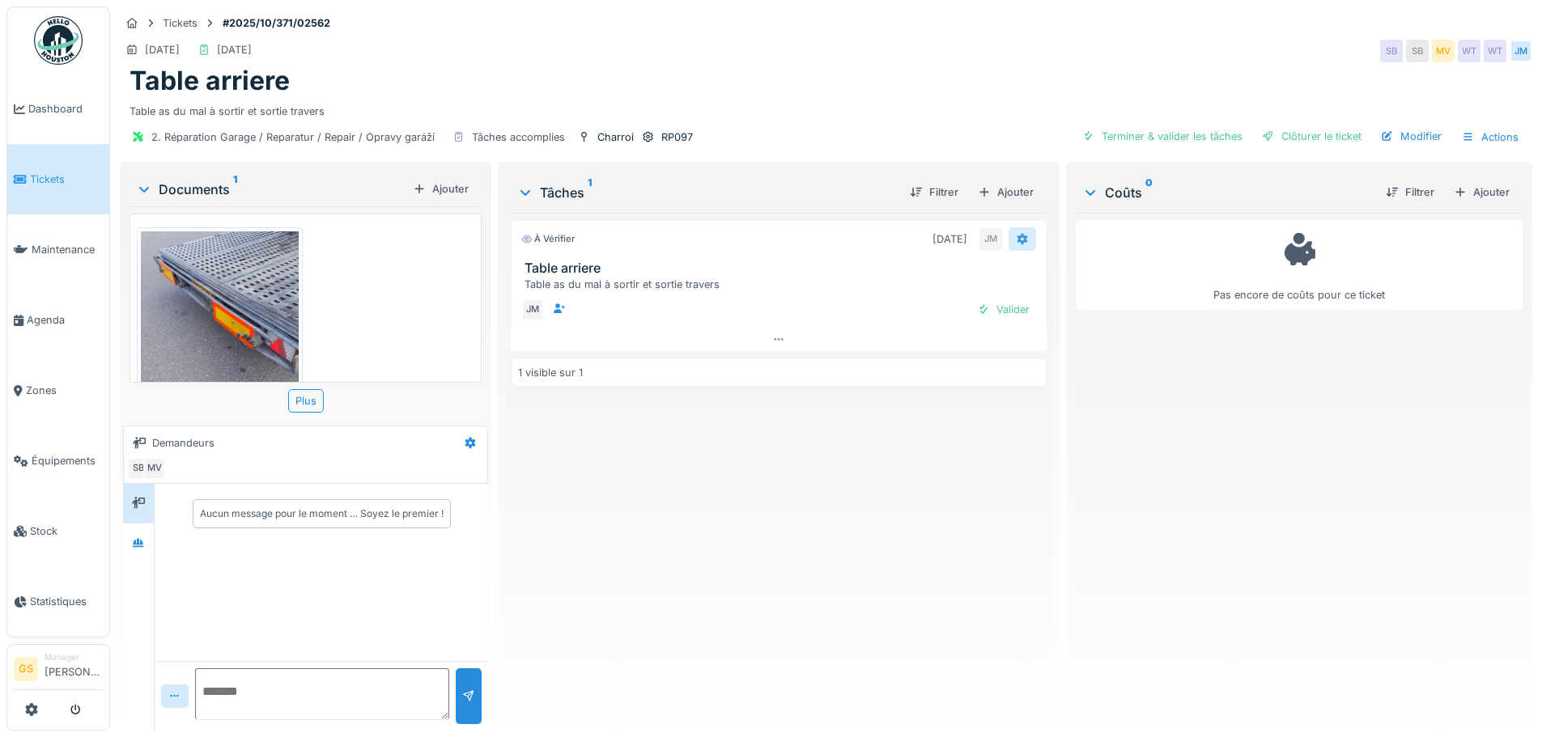
click at [1017, 239] on icon at bounding box center [1022, 239] width 11 height 11
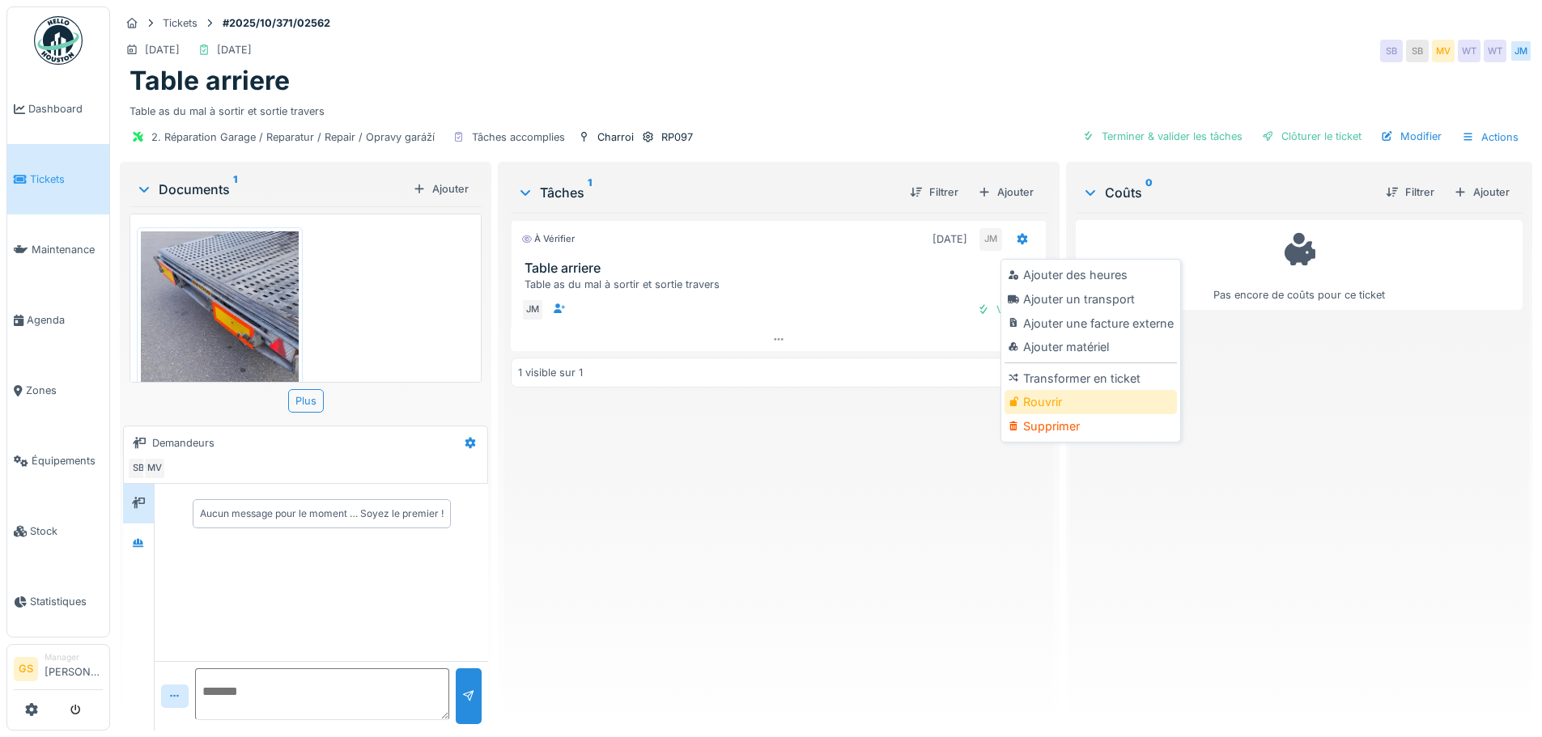
click at [1047, 401] on div "Rouvrir" at bounding box center [1091, 402] width 172 height 24
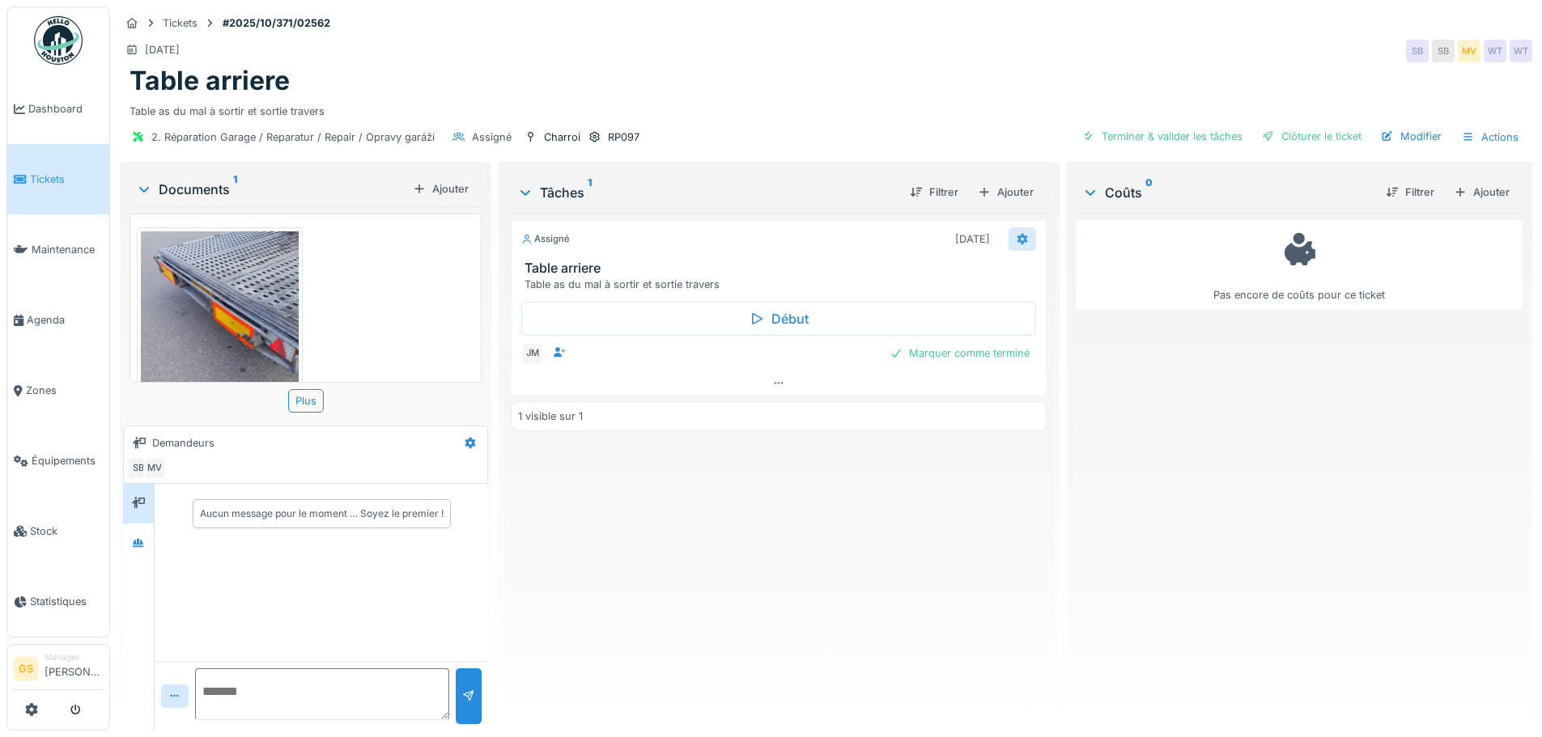
click at [1016, 234] on icon at bounding box center [1022, 239] width 13 height 11
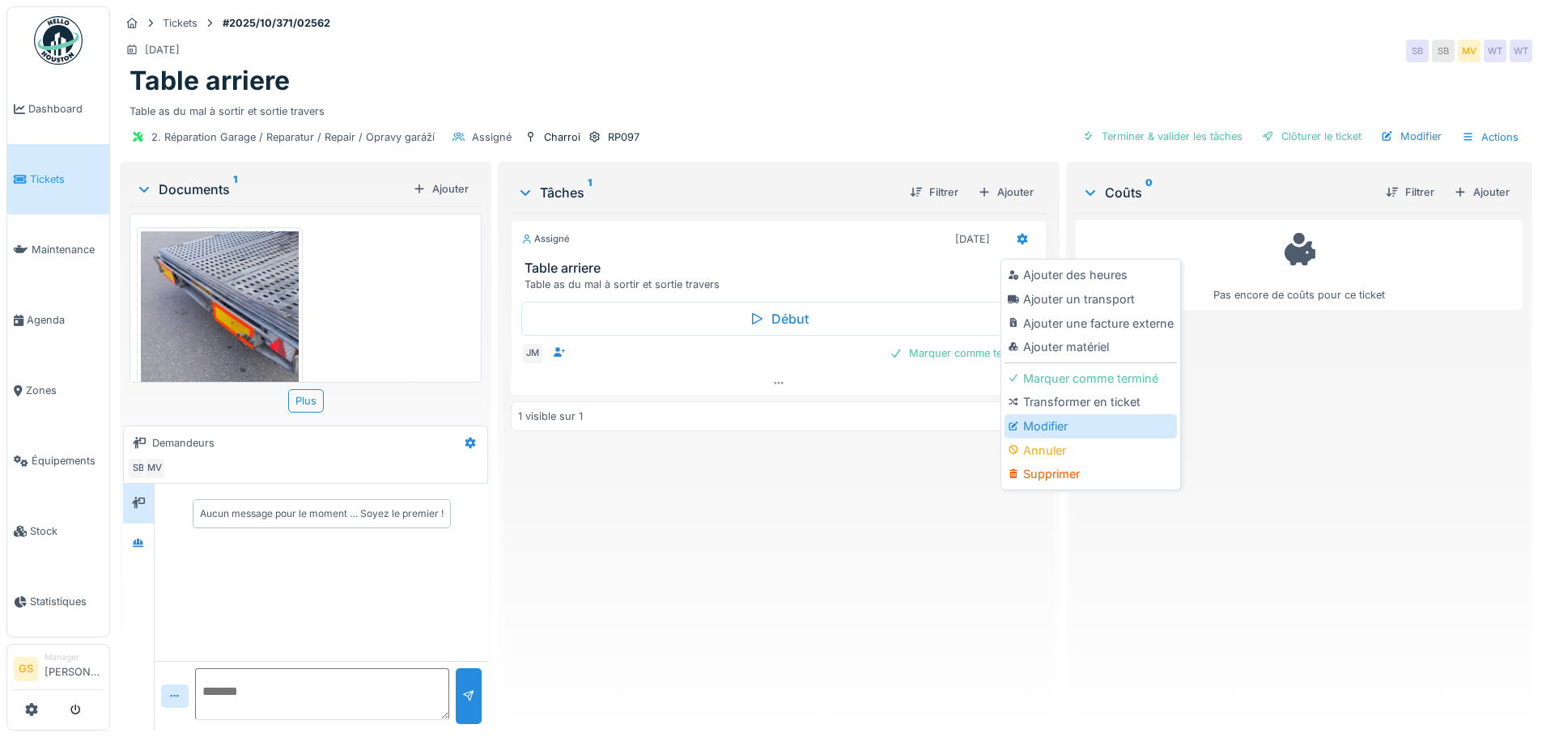
click at [1047, 429] on div "Modifier" at bounding box center [1091, 426] width 172 height 24
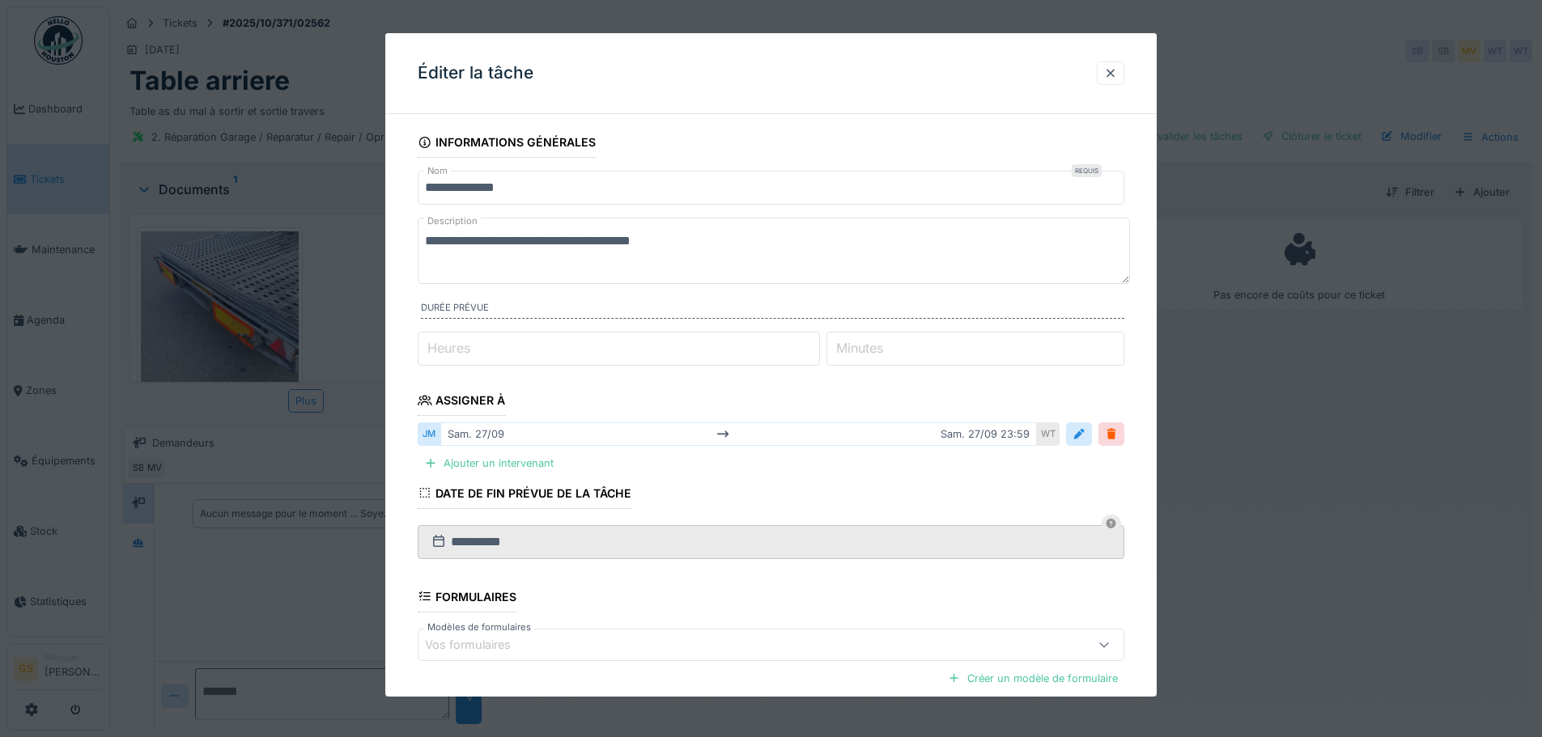
click at [435, 346] on label "Heures" at bounding box center [448, 347] width 49 height 19
click at [435, 346] on input "*" at bounding box center [619, 349] width 402 height 34
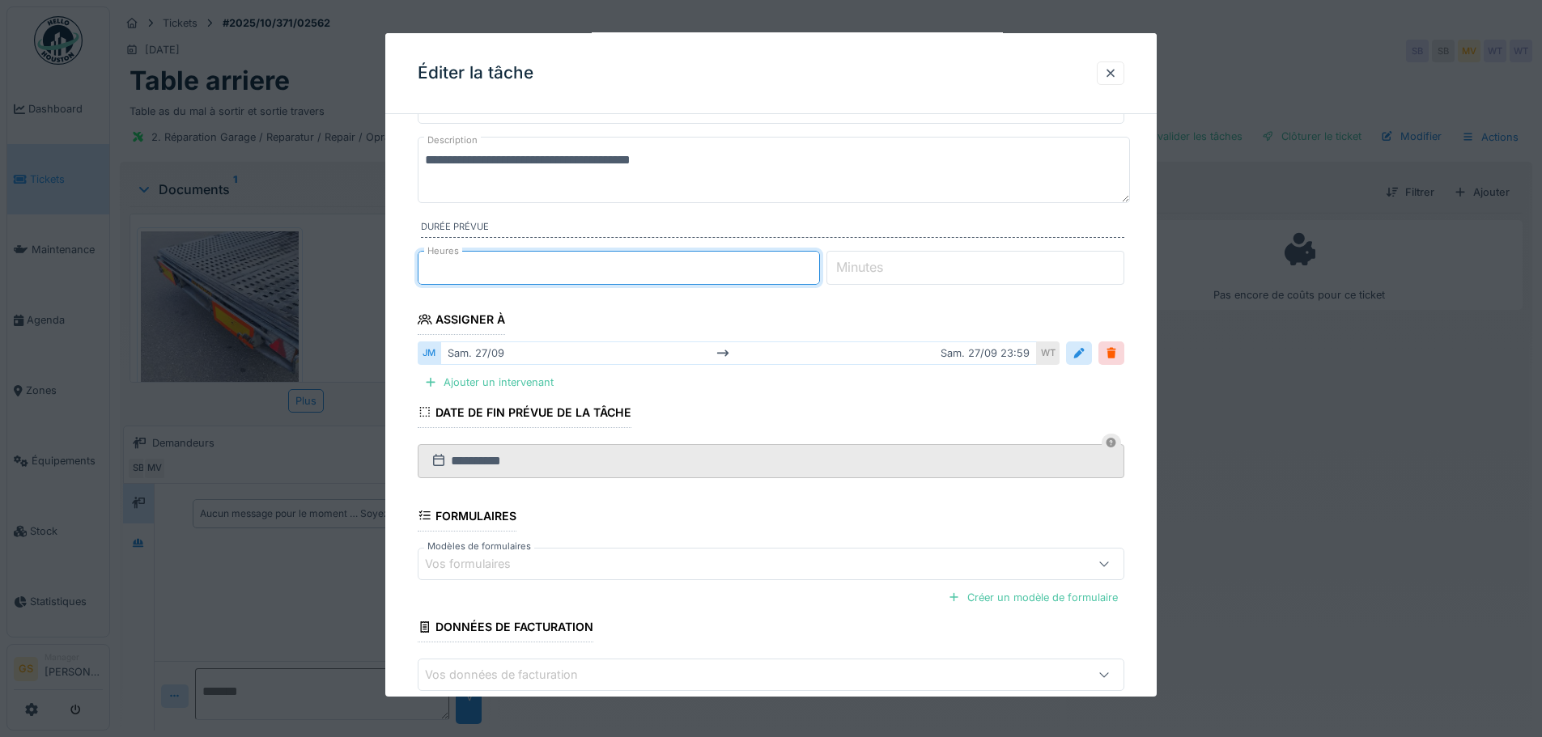
scroll to position [168, 0]
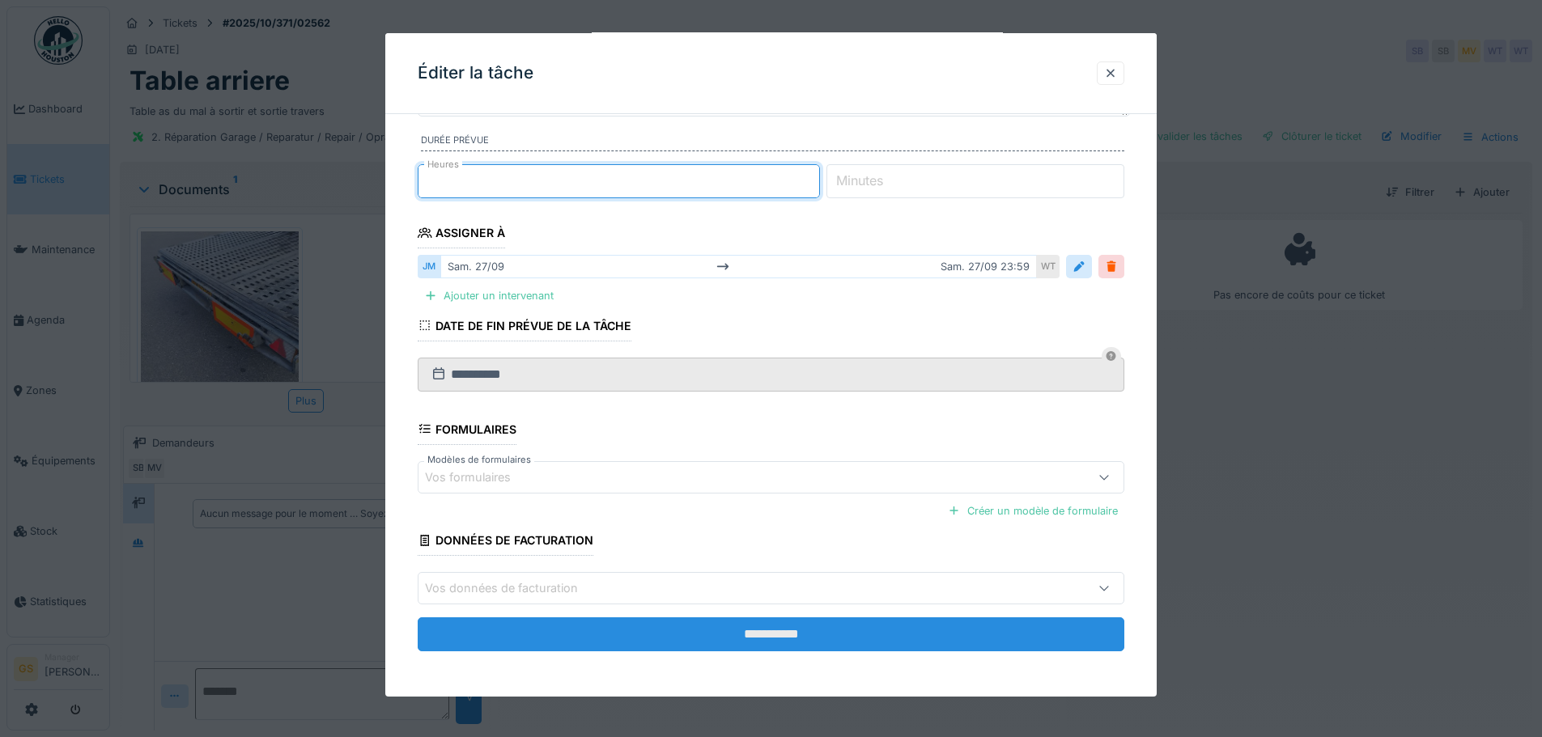
type input "*"
click at [847, 632] on input "**********" at bounding box center [771, 635] width 707 height 34
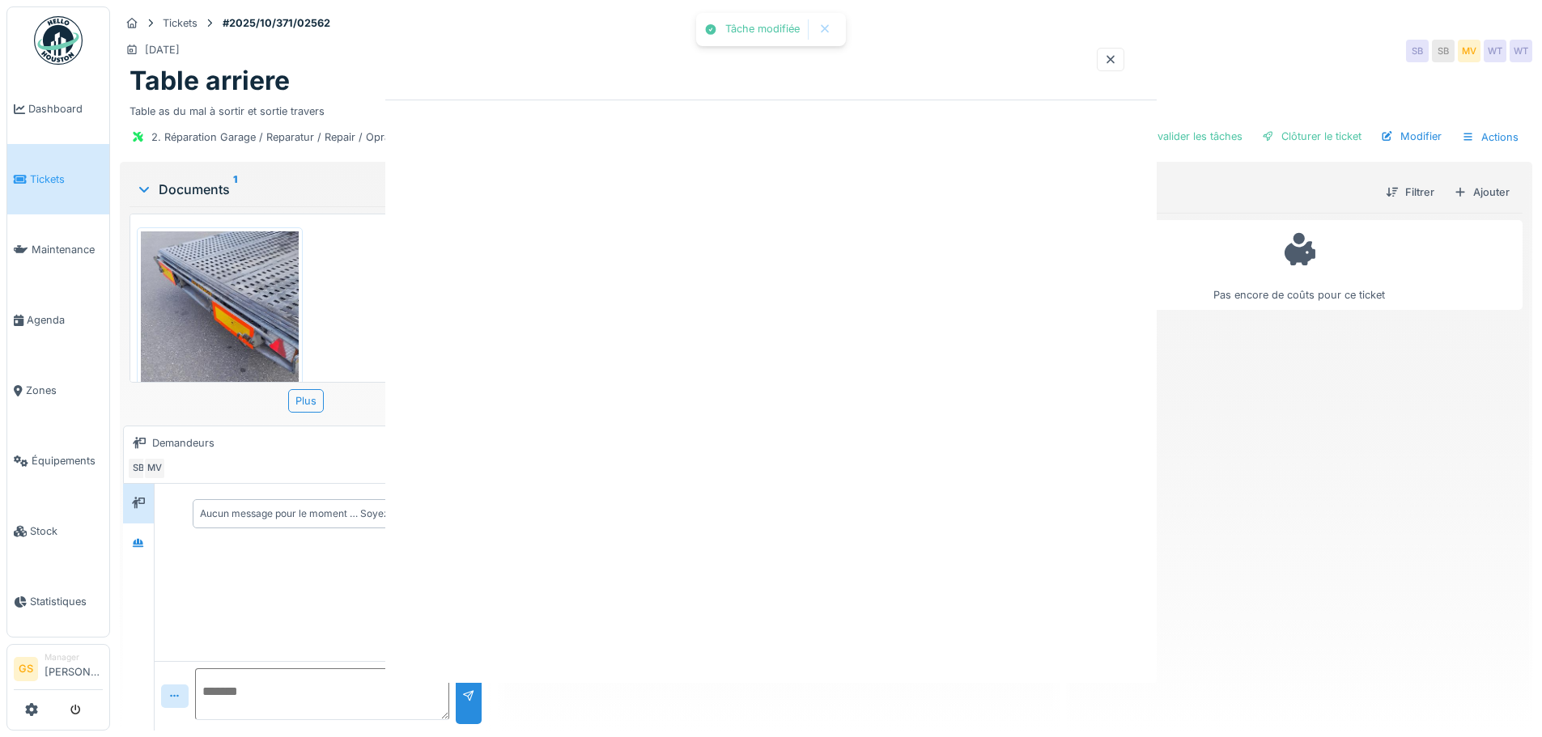
scroll to position [0, 0]
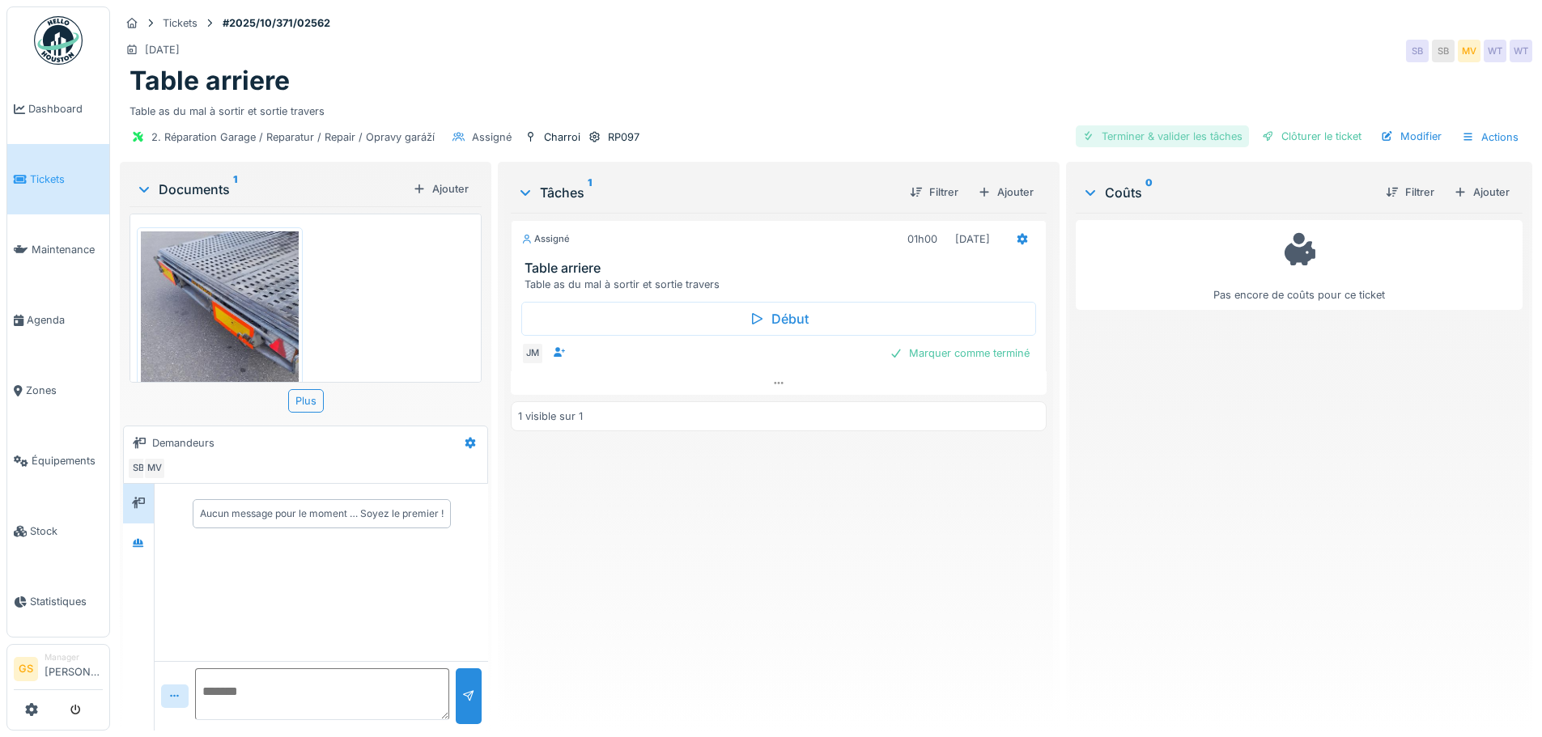
click at [1165, 138] on div "Terminer & valider les tâches" at bounding box center [1162, 136] width 173 height 22
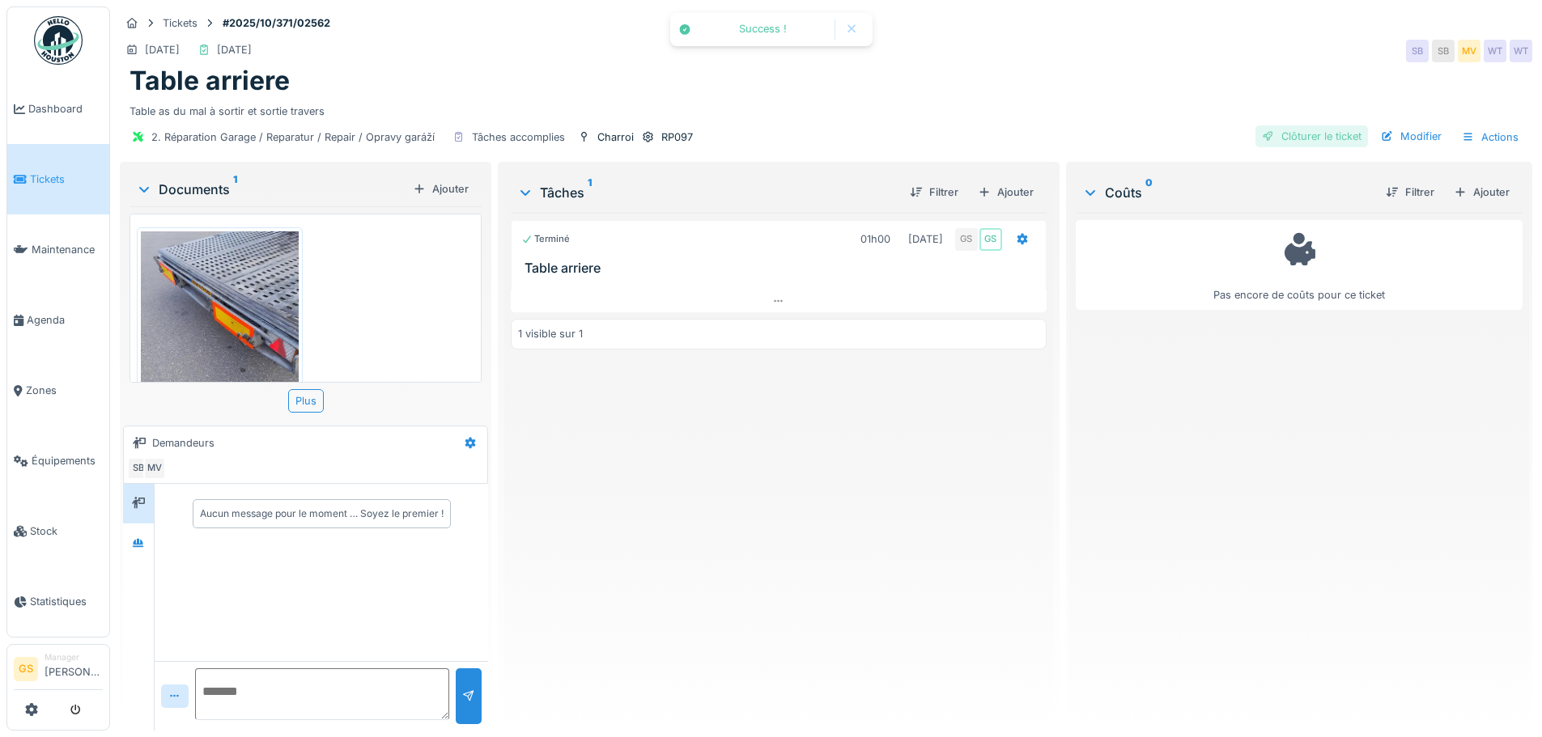
click at [1264, 134] on div "Clôturer le ticket" at bounding box center [1311, 136] width 113 height 22
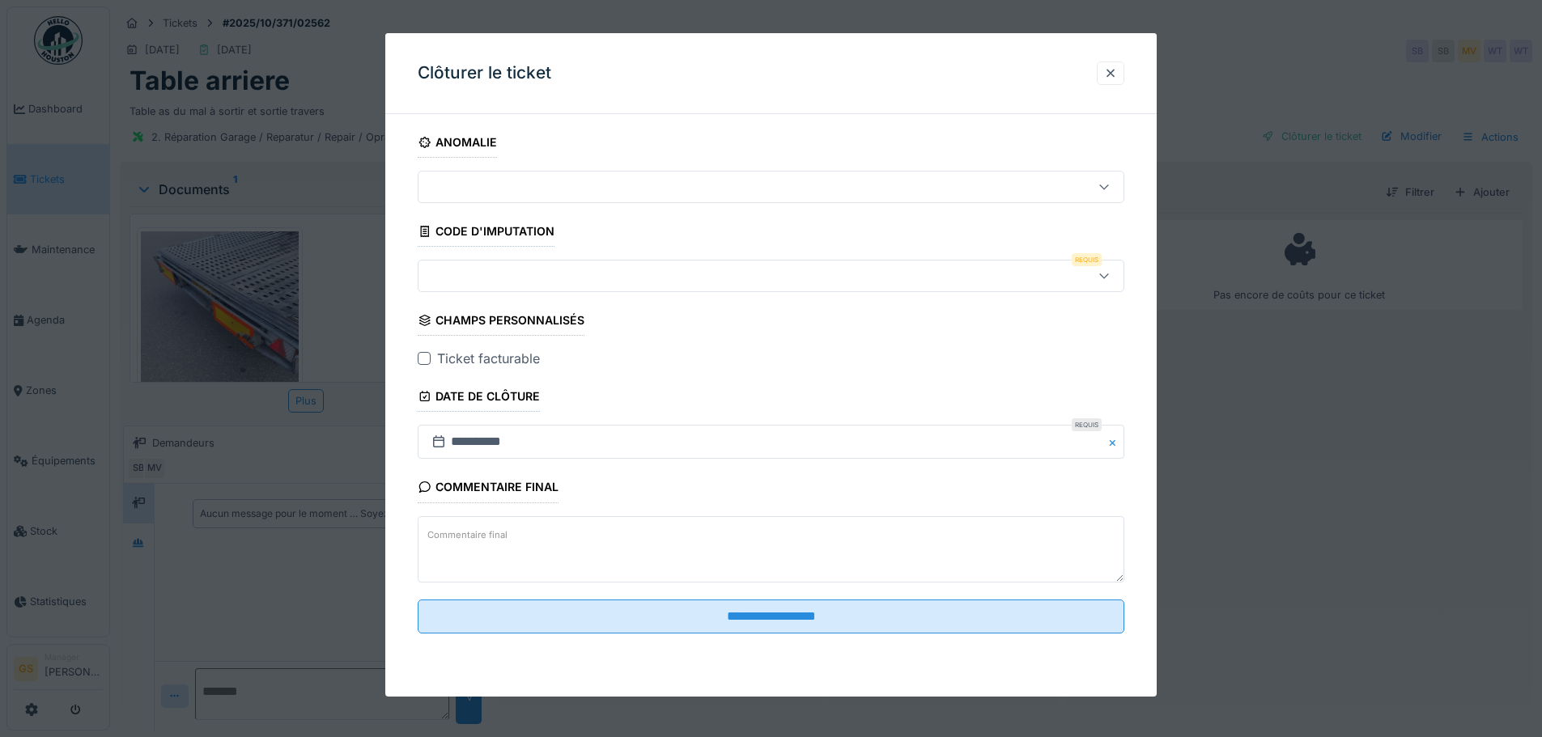
click at [469, 274] on div at bounding box center [730, 276] width 610 height 18
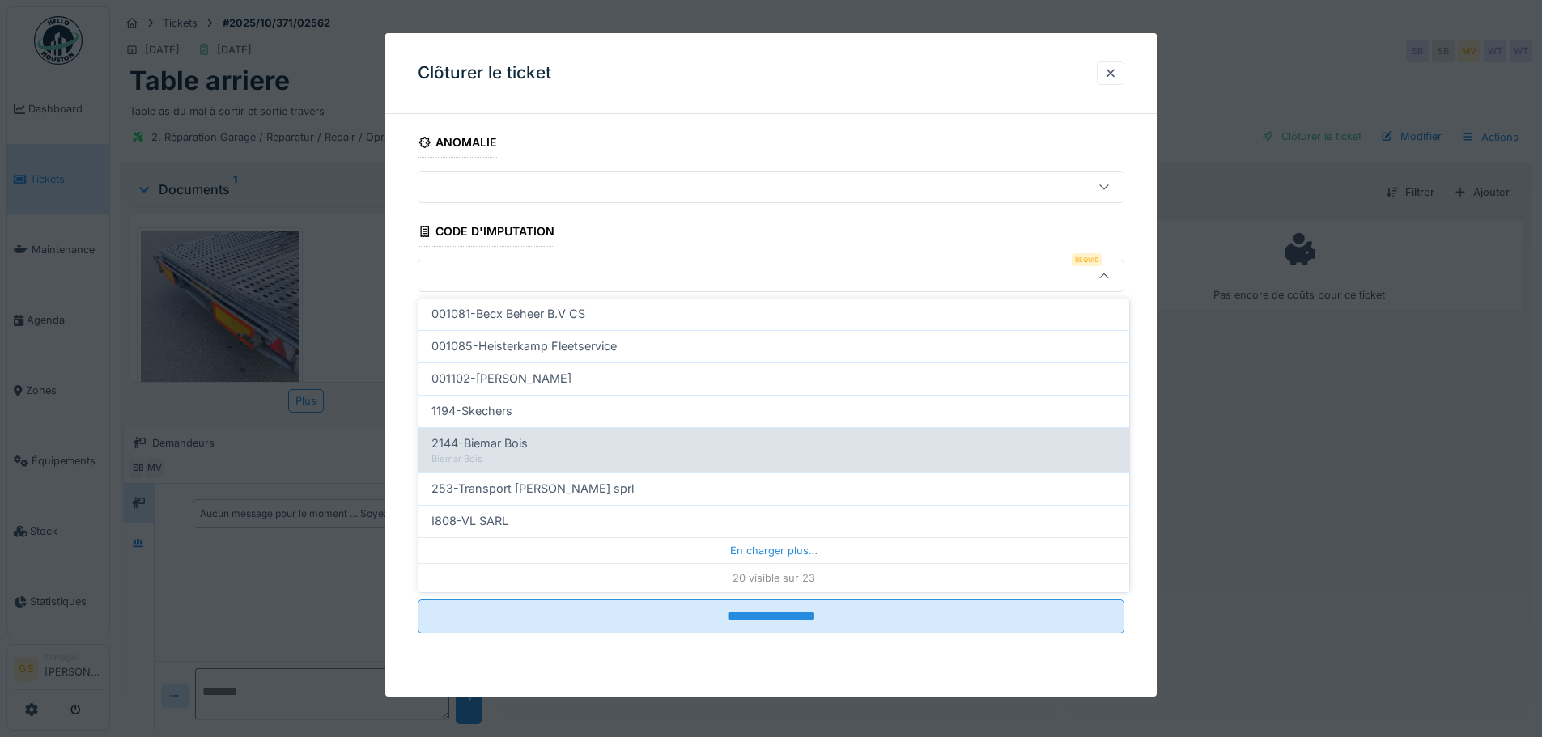
scroll to position [12, 0]
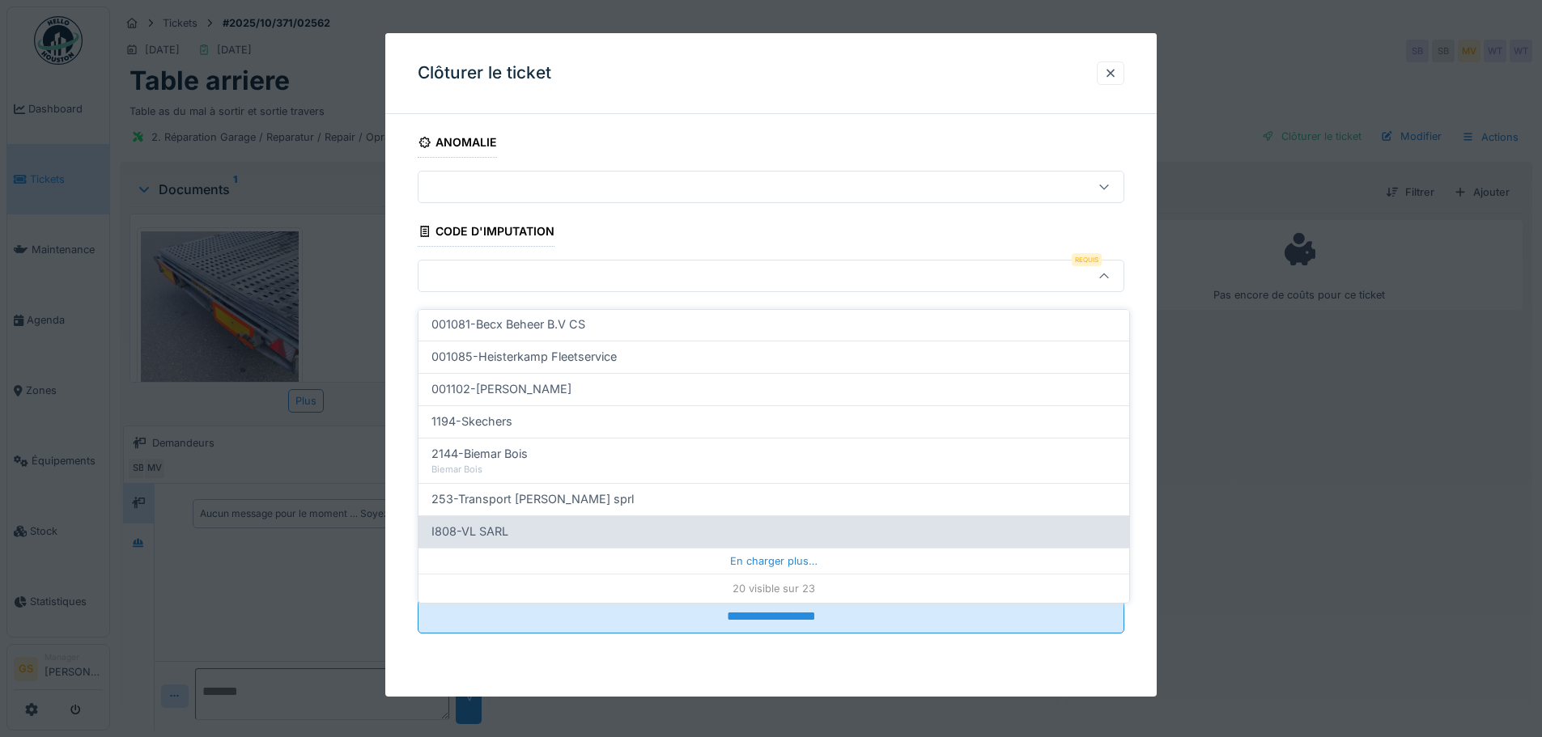
click at [478, 523] on span "I808-VL SARL" at bounding box center [469, 532] width 77 height 18
type input "***"
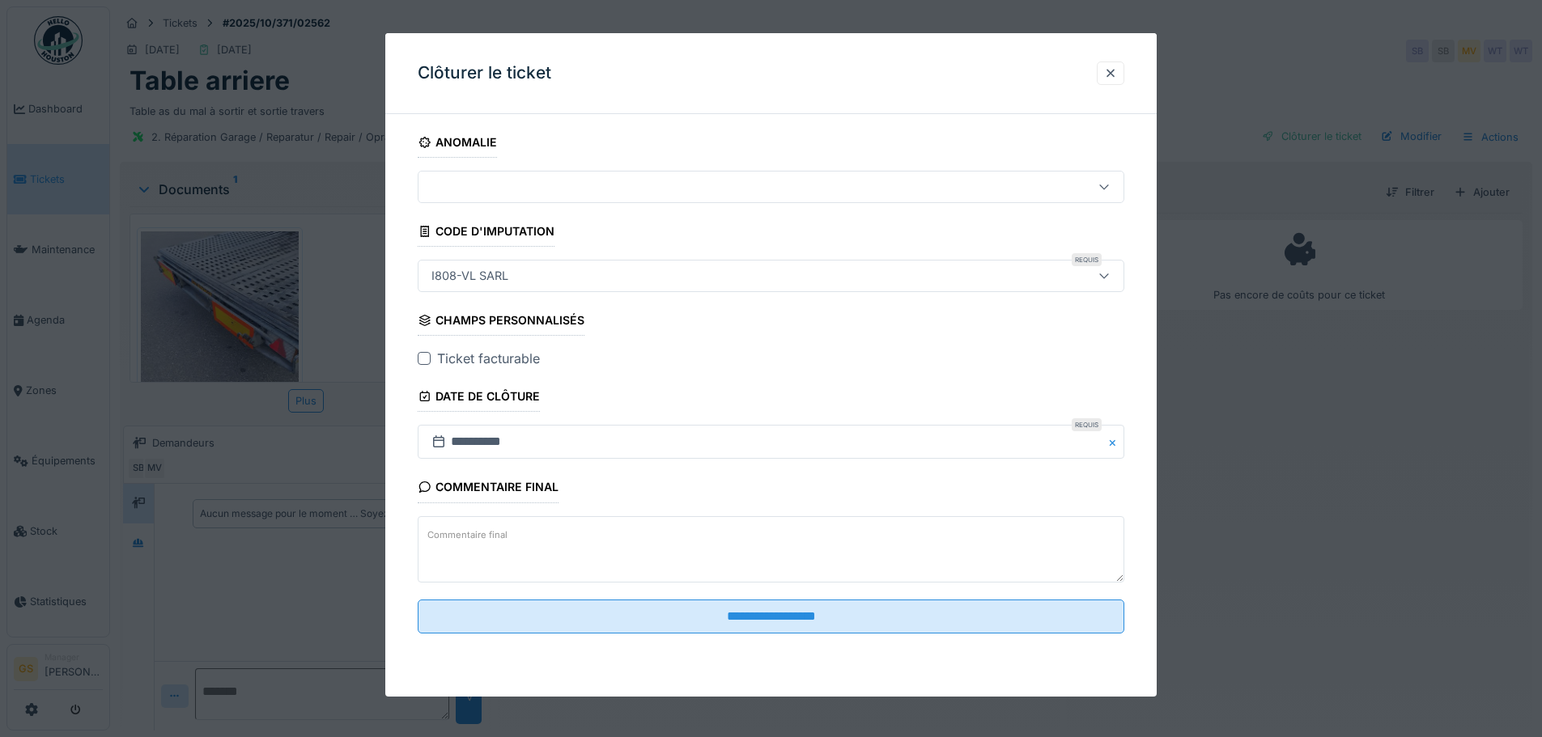
click at [421, 359] on div at bounding box center [424, 358] width 13 height 13
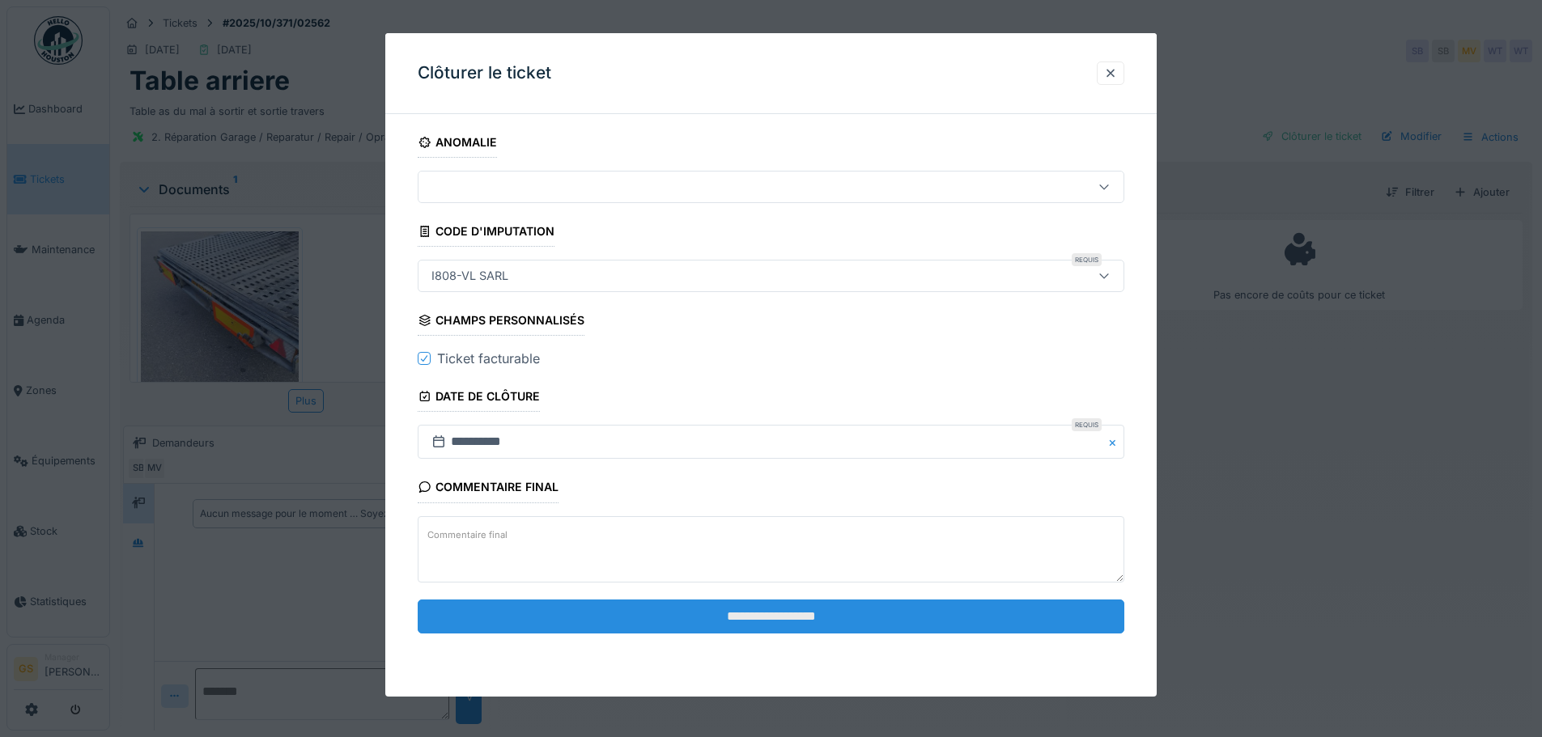
click at [675, 624] on input "**********" at bounding box center [771, 617] width 707 height 34
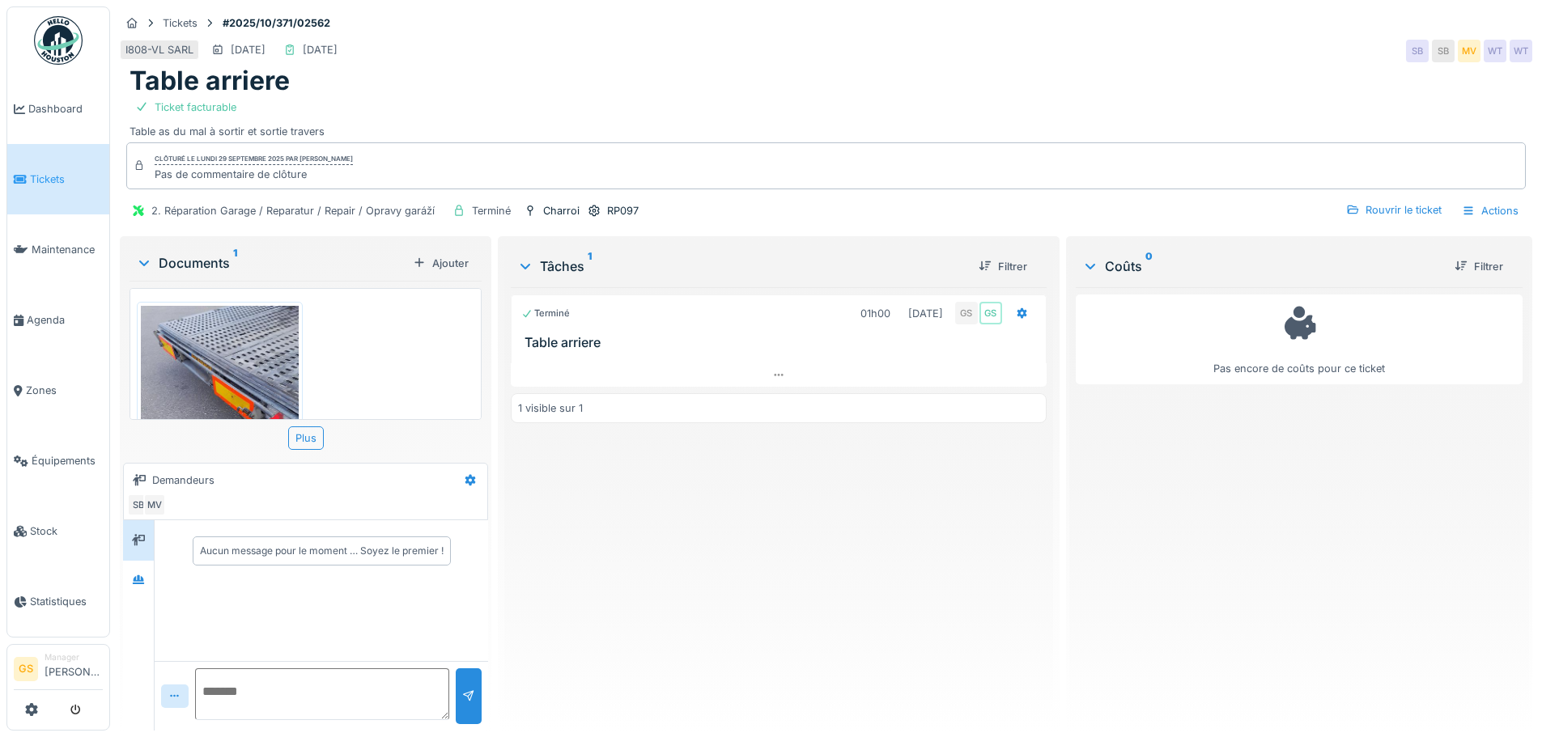
click at [49, 172] on span "Tickets" at bounding box center [66, 179] width 73 height 15
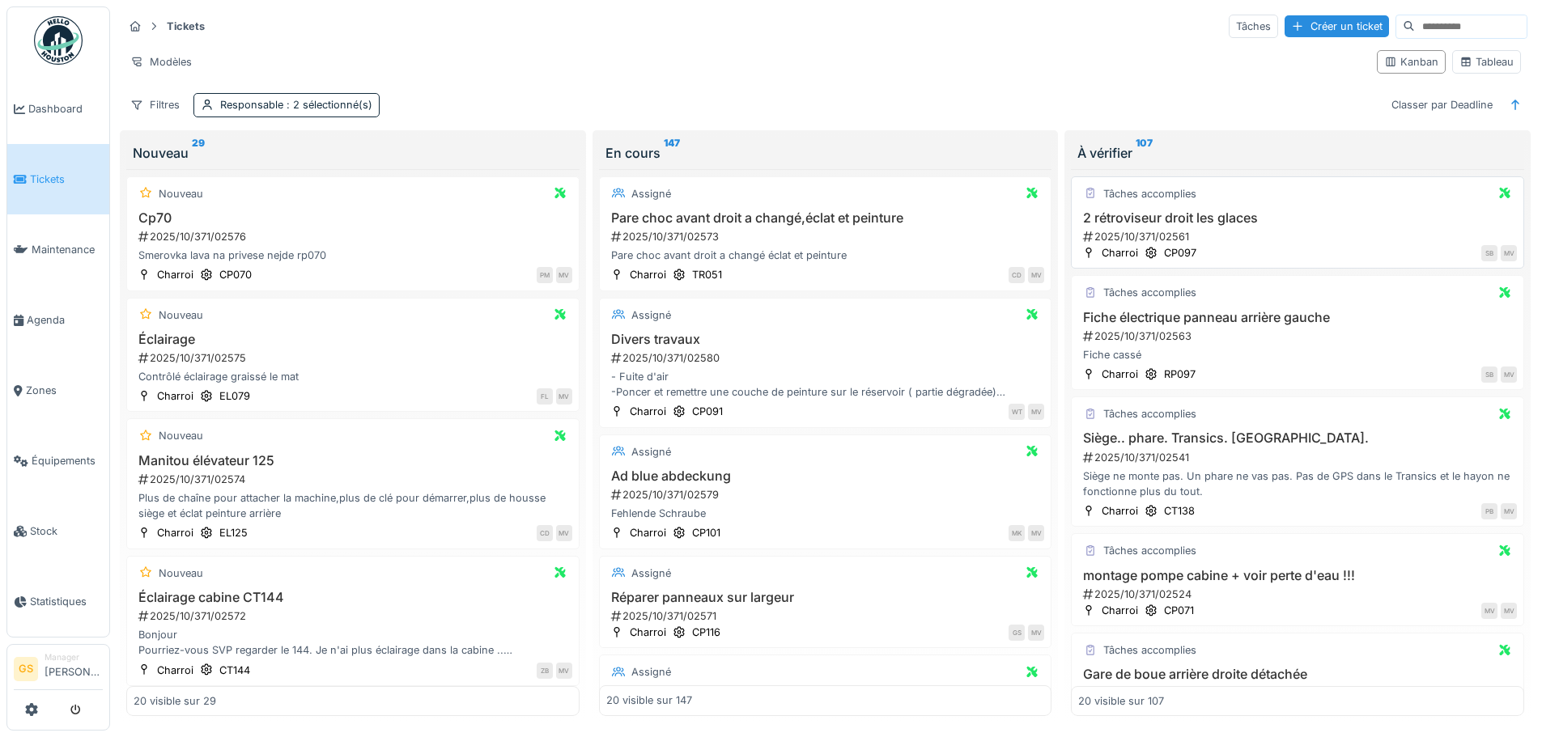
click at [1137, 219] on h3 "2 rétroviseur droit les glaces" at bounding box center [1297, 217] width 439 height 15
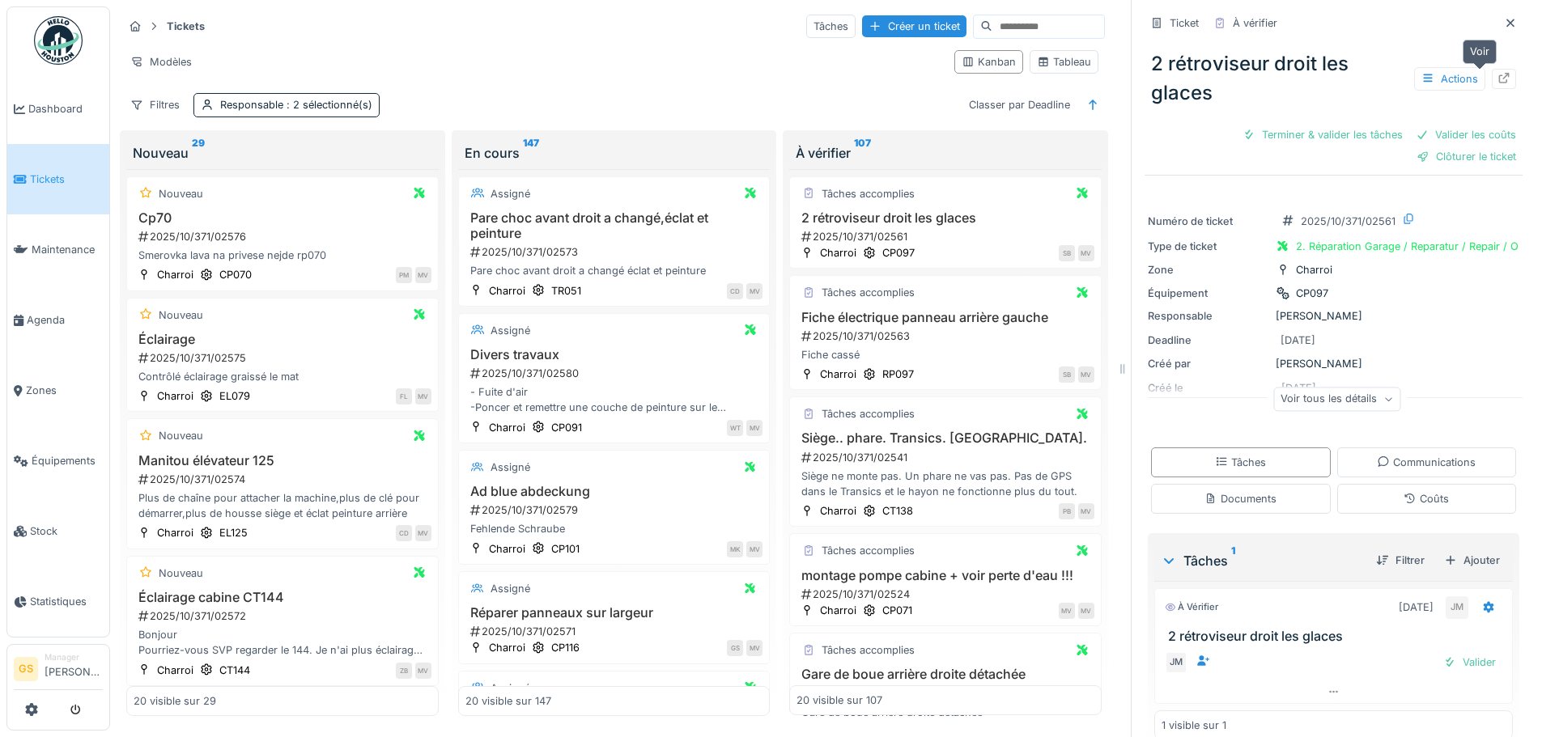
click at [1499, 77] on icon at bounding box center [1504, 78] width 11 height 11
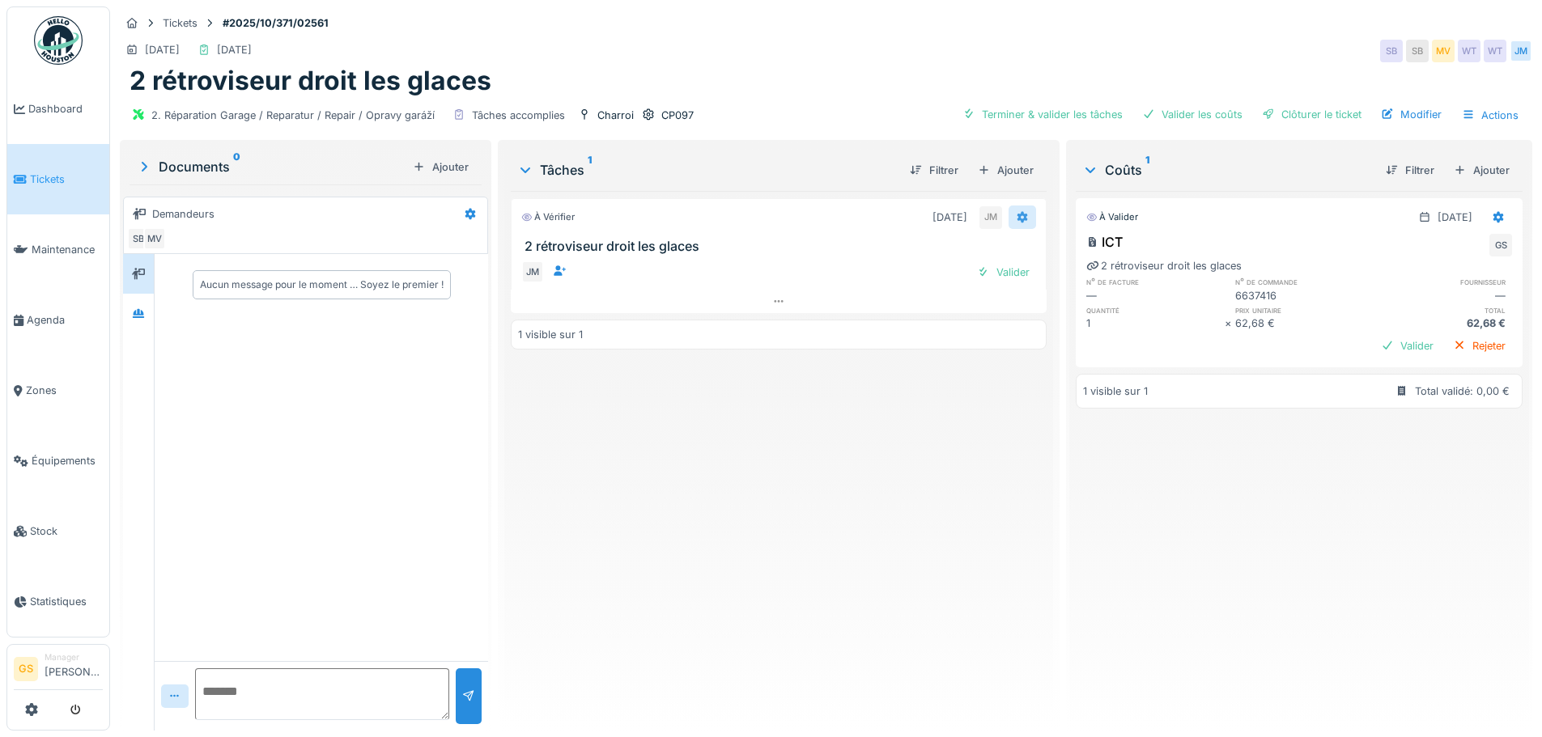
click at [1017, 215] on icon at bounding box center [1022, 216] width 11 height 11
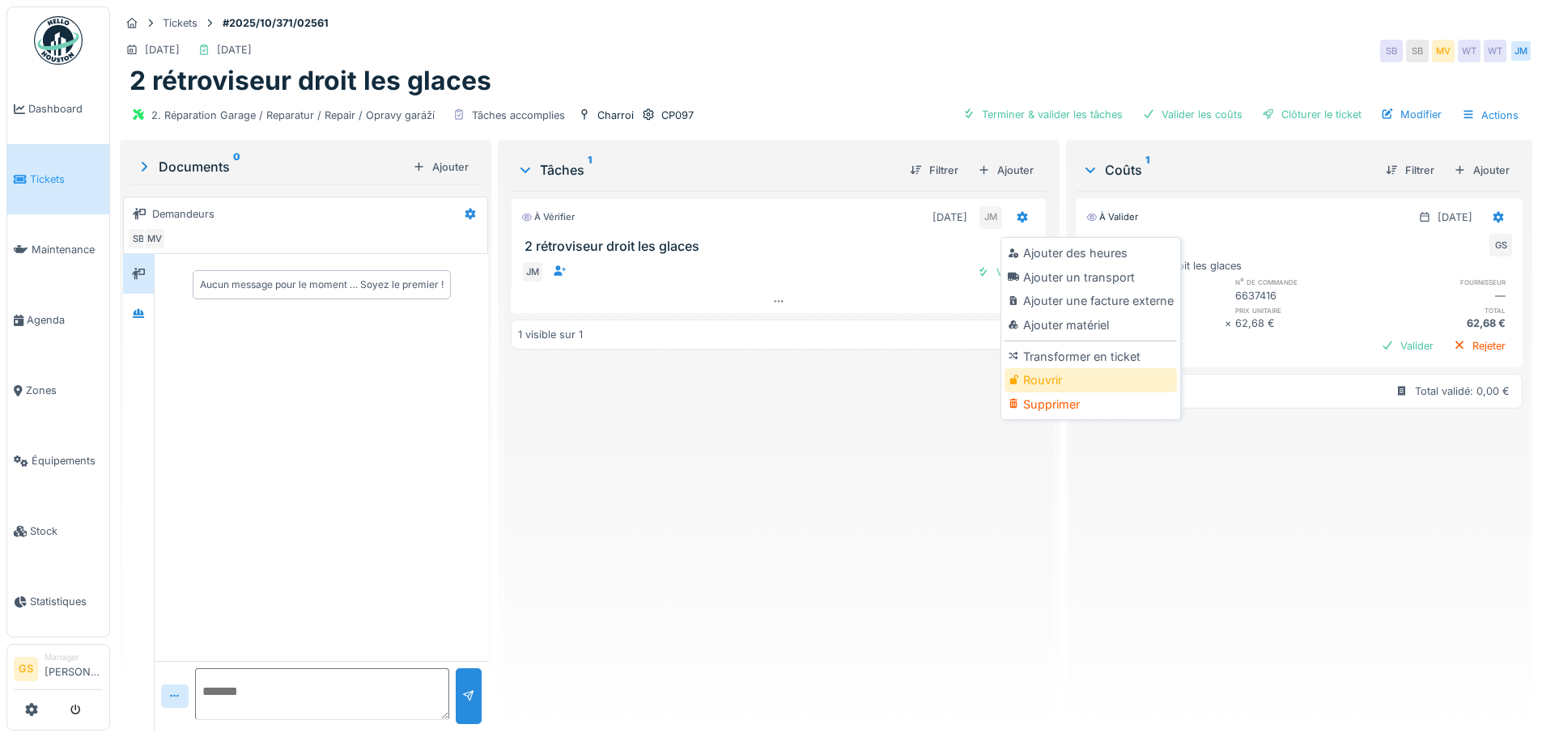
click at [1034, 378] on div "Rouvrir" at bounding box center [1091, 380] width 172 height 24
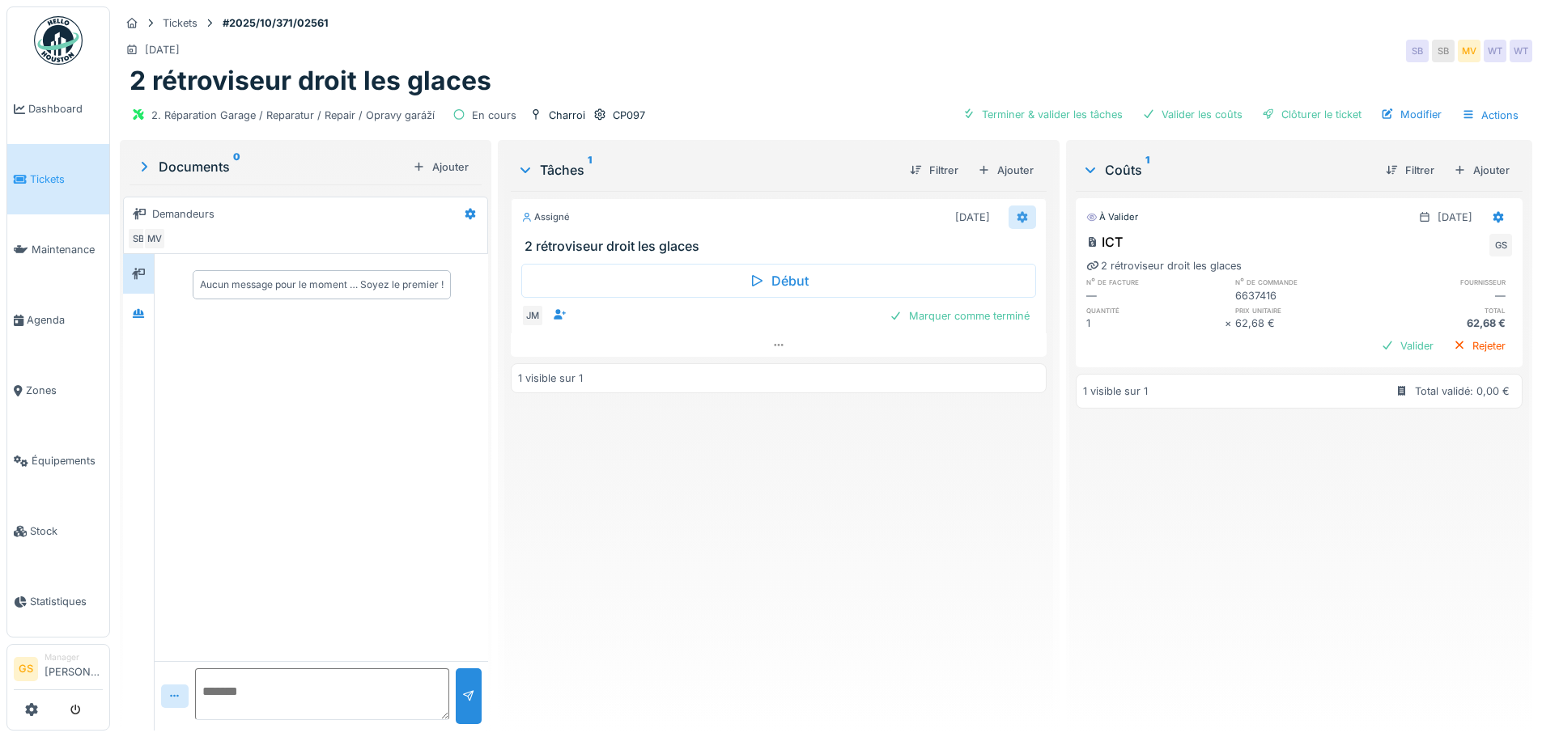
click at [1017, 213] on icon at bounding box center [1022, 216] width 11 height 11
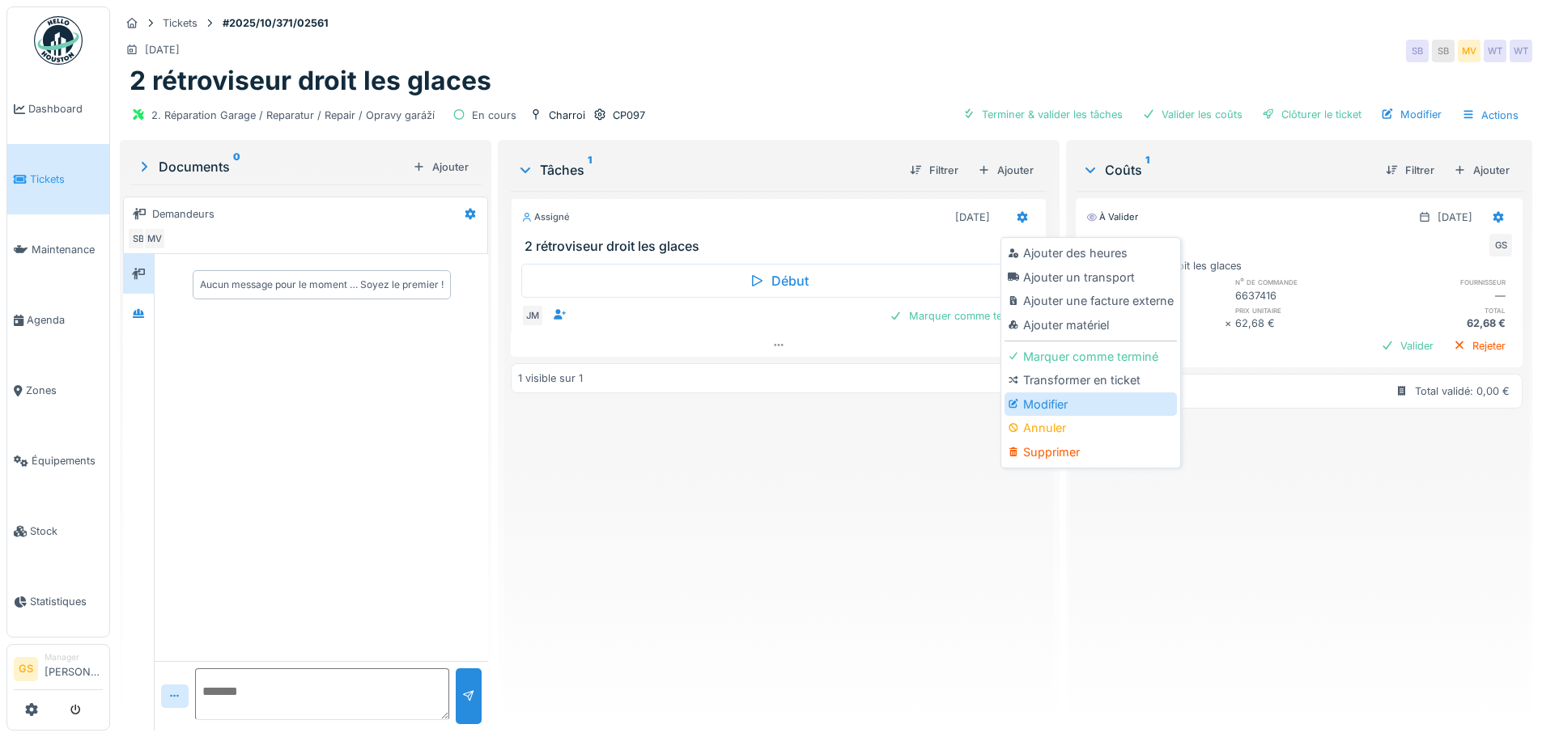
click at [1044, 401] on div "Modifier" at bounding box center [1091, 405] width 172 height 24
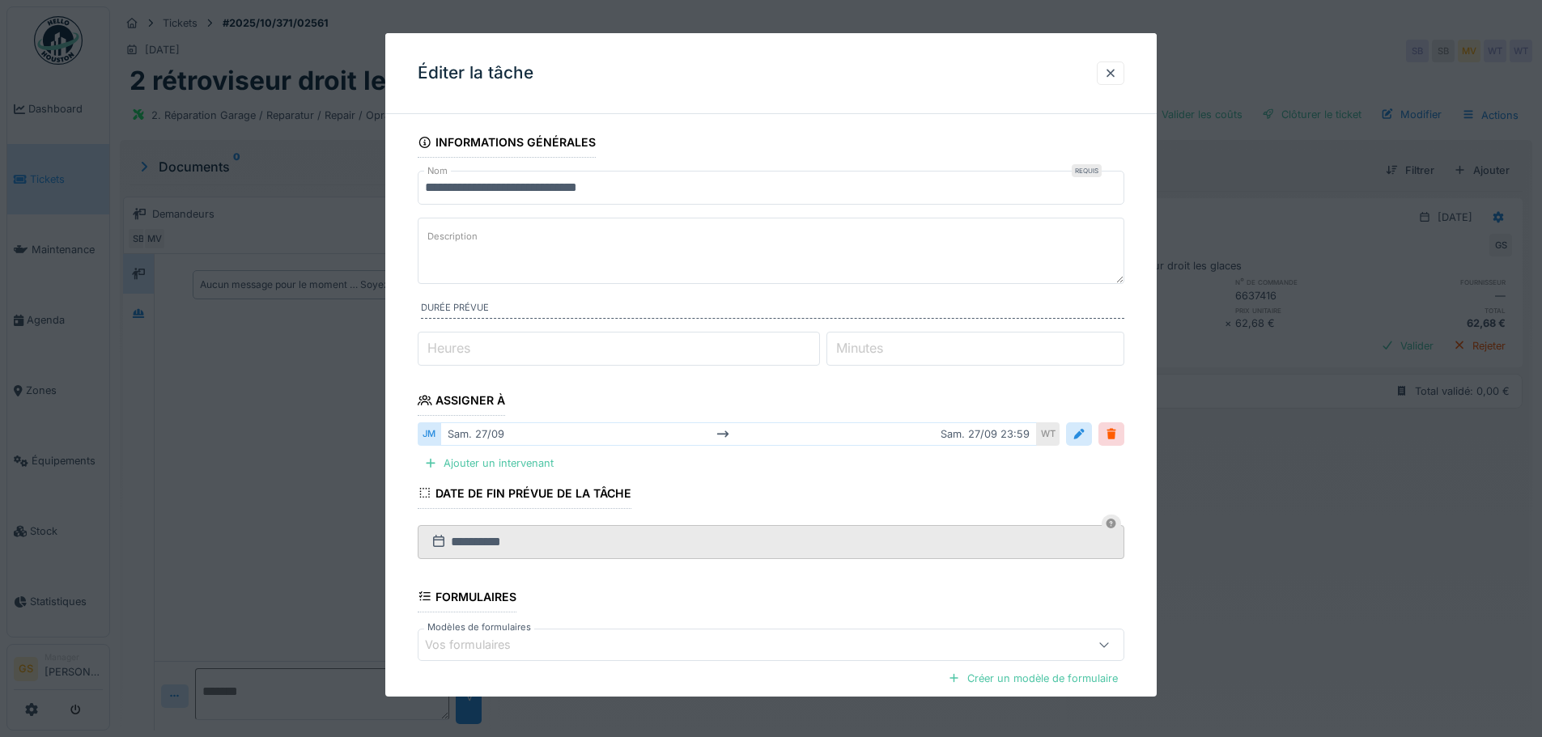
click at [868, 343] on label "Minutes" at bounding box center [859, 347] width 53 height 19
click at [868, 343] on input "*" at bounding box center [975, 349] width 298 height 34
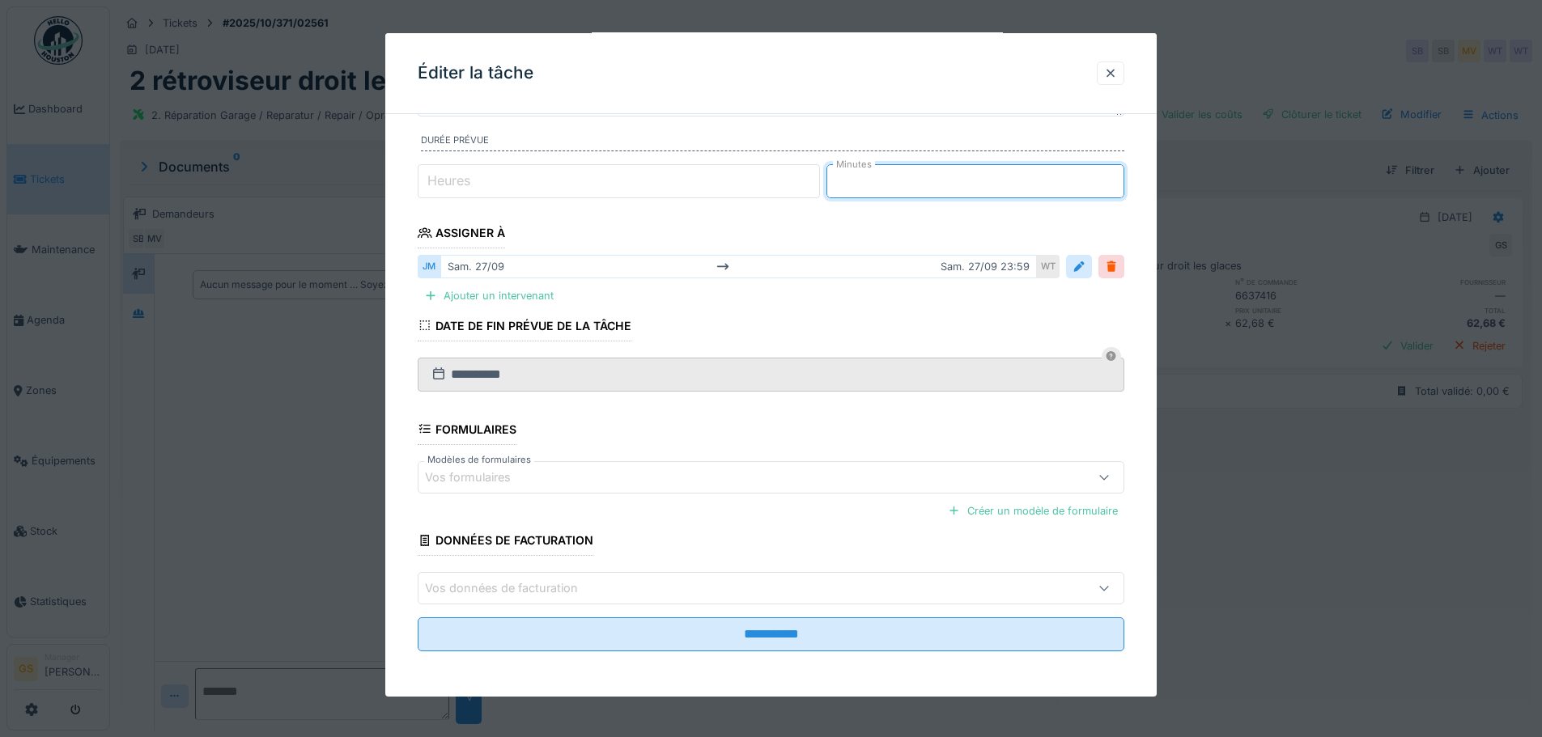
scroll to position [12, 0]
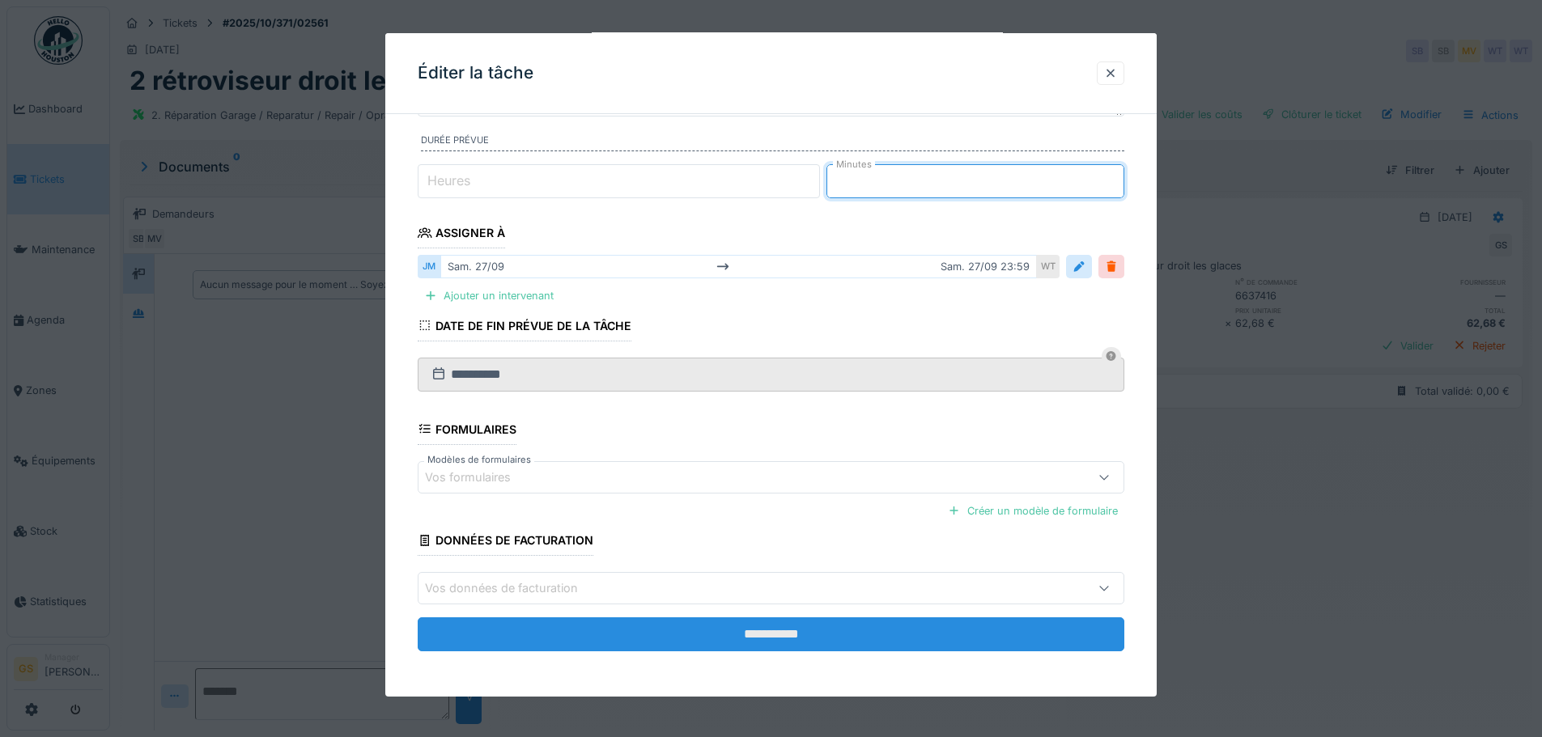
type input "**"
click at [874, 641] on input "**********" at bounding box center [771, 635] width 707 height 34
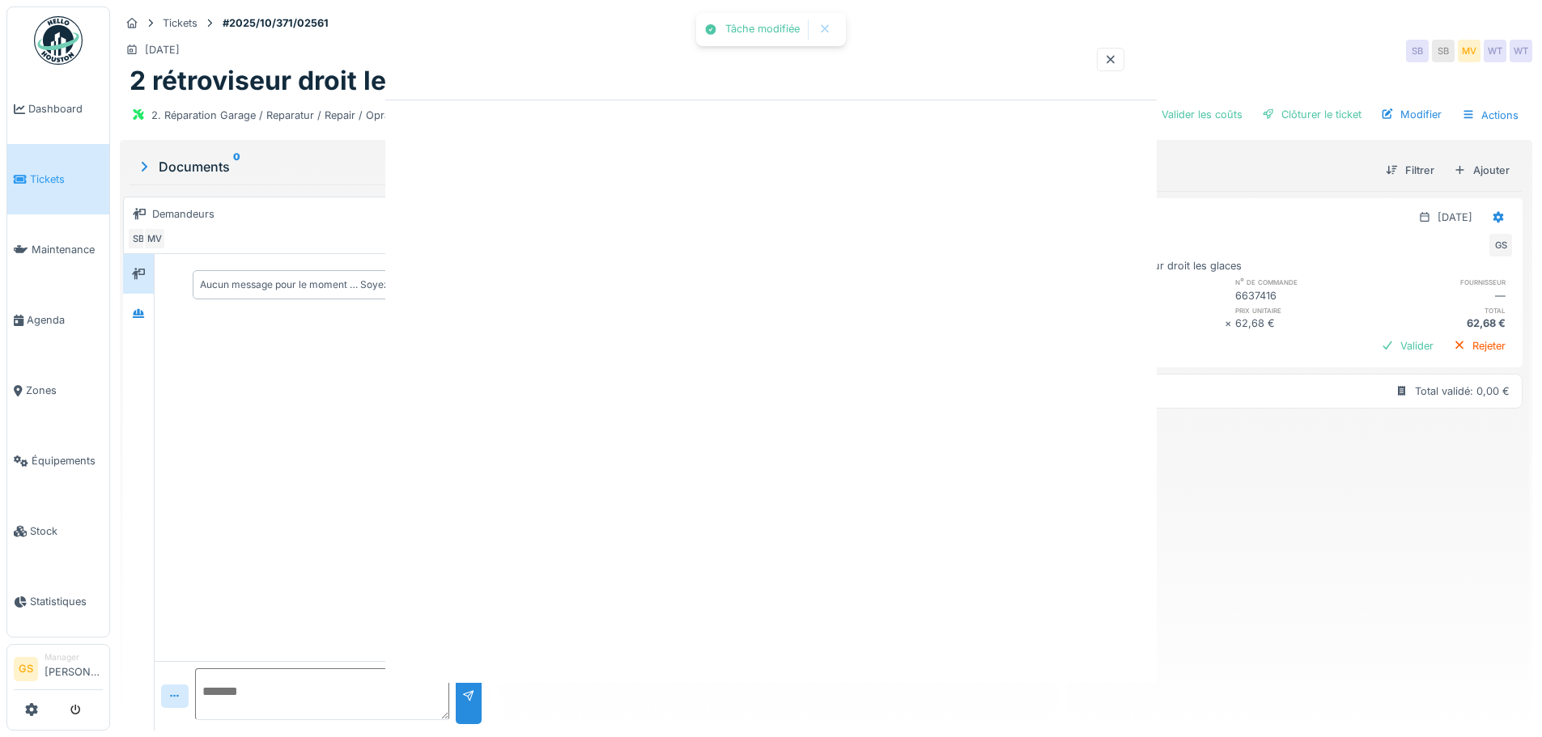
scroll to position [0, 0]
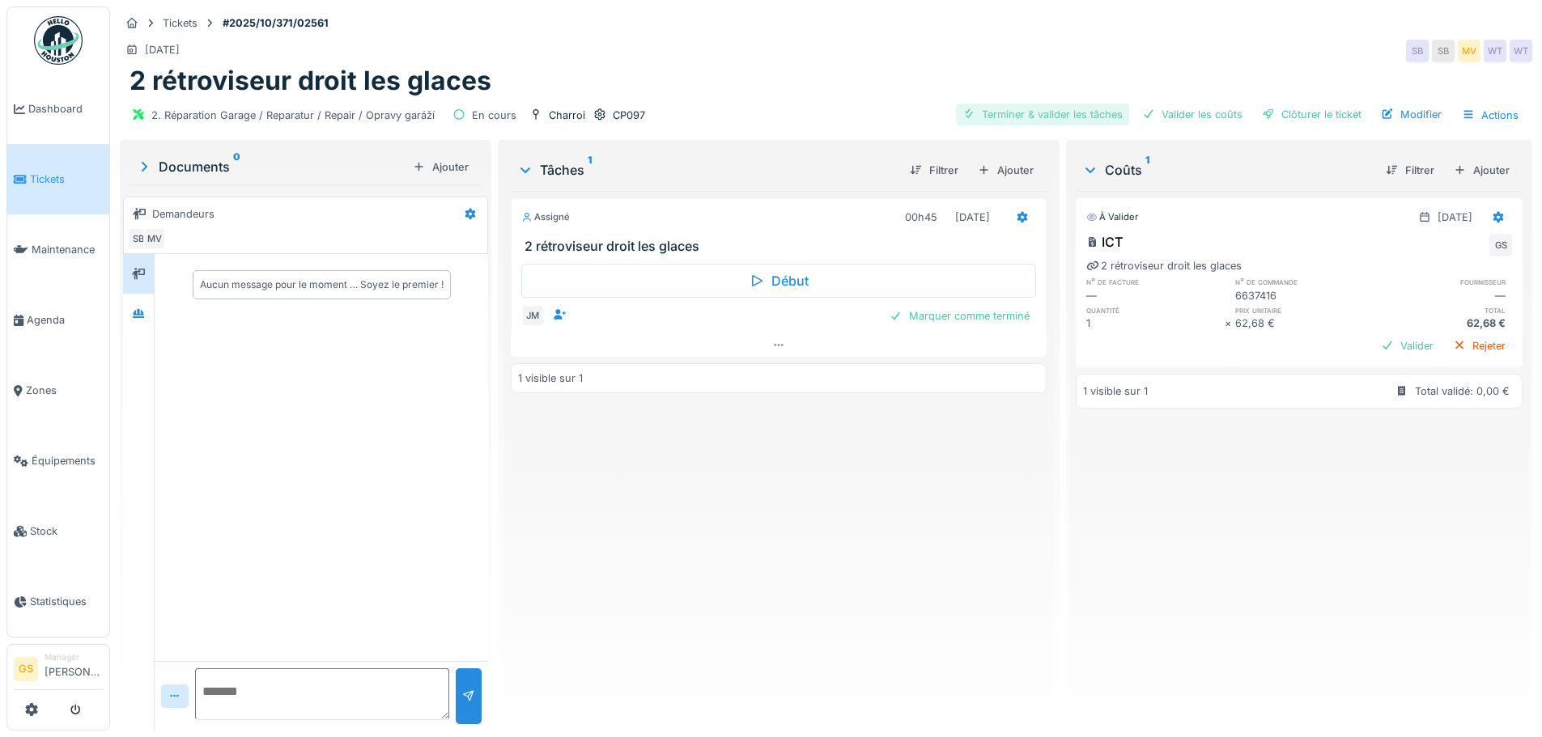
click at [1075, 104] on div "Terminer & valider les tâches" at bounding box center [1042, 115] width 173 height 22
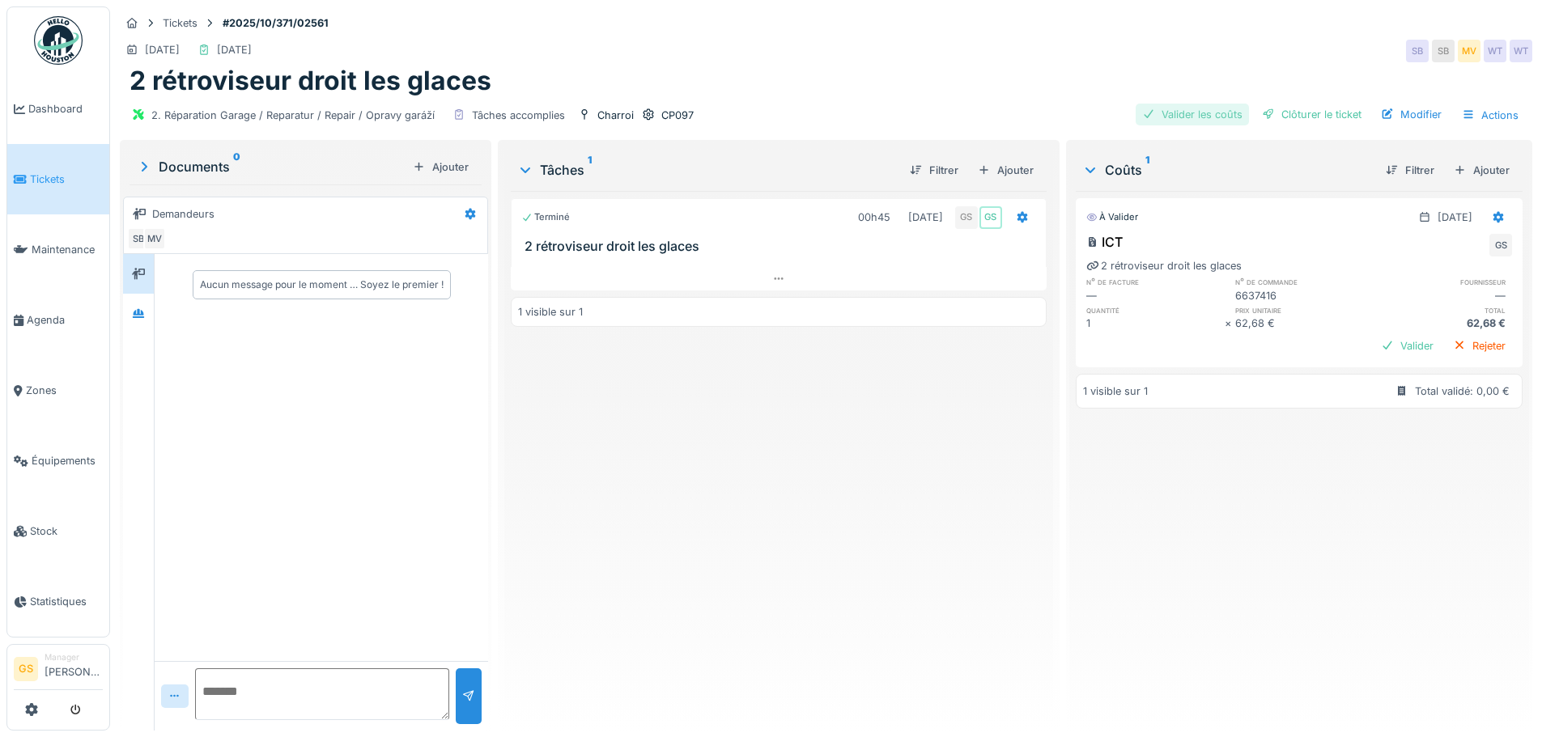
click at [1184, 104] on div "Valider les coûts" at bounding box center [1192, 115] width 113 height 22
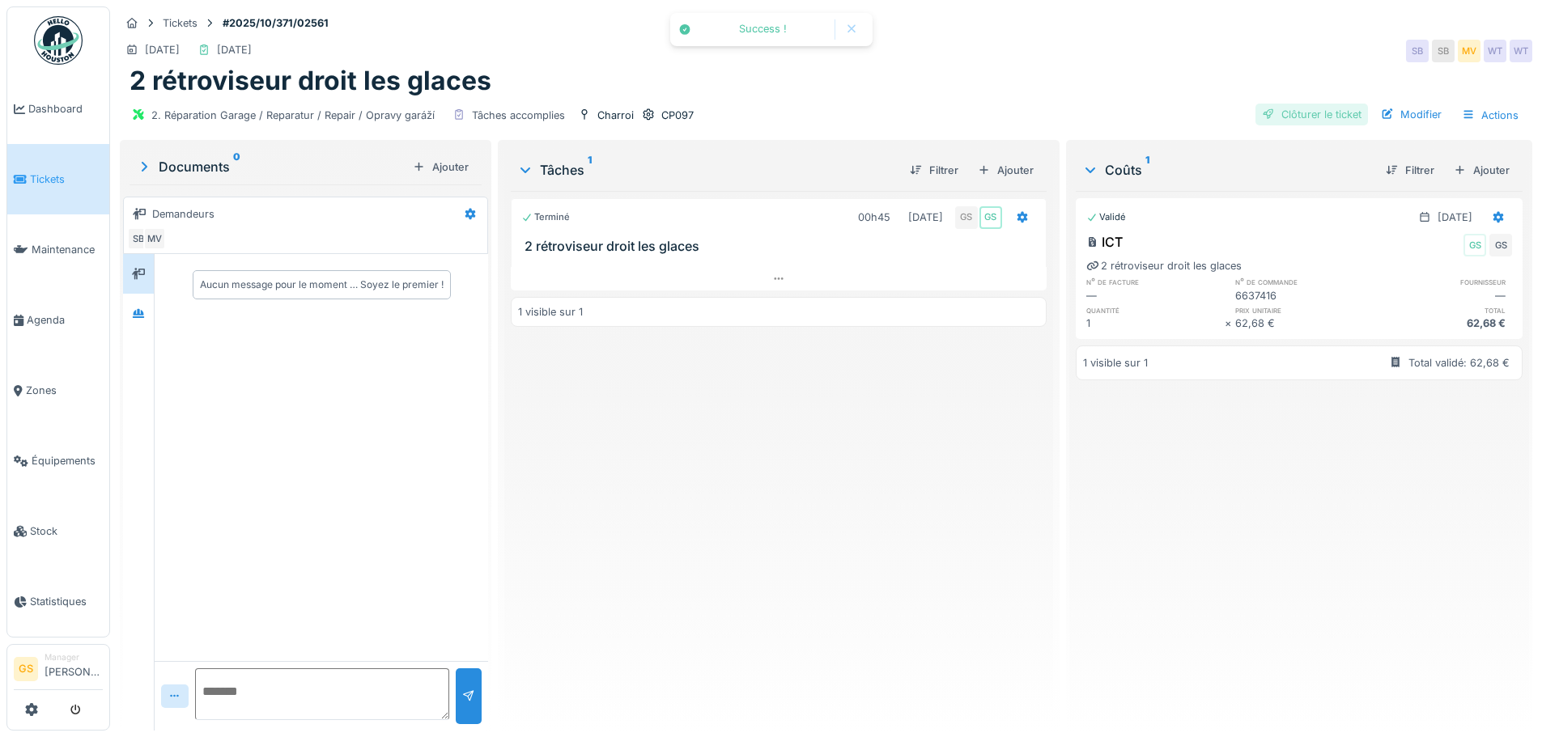
click at [1289, 106] on div "Clôturer le ticket" at bounding box center [1311, 115] width 113 height 22
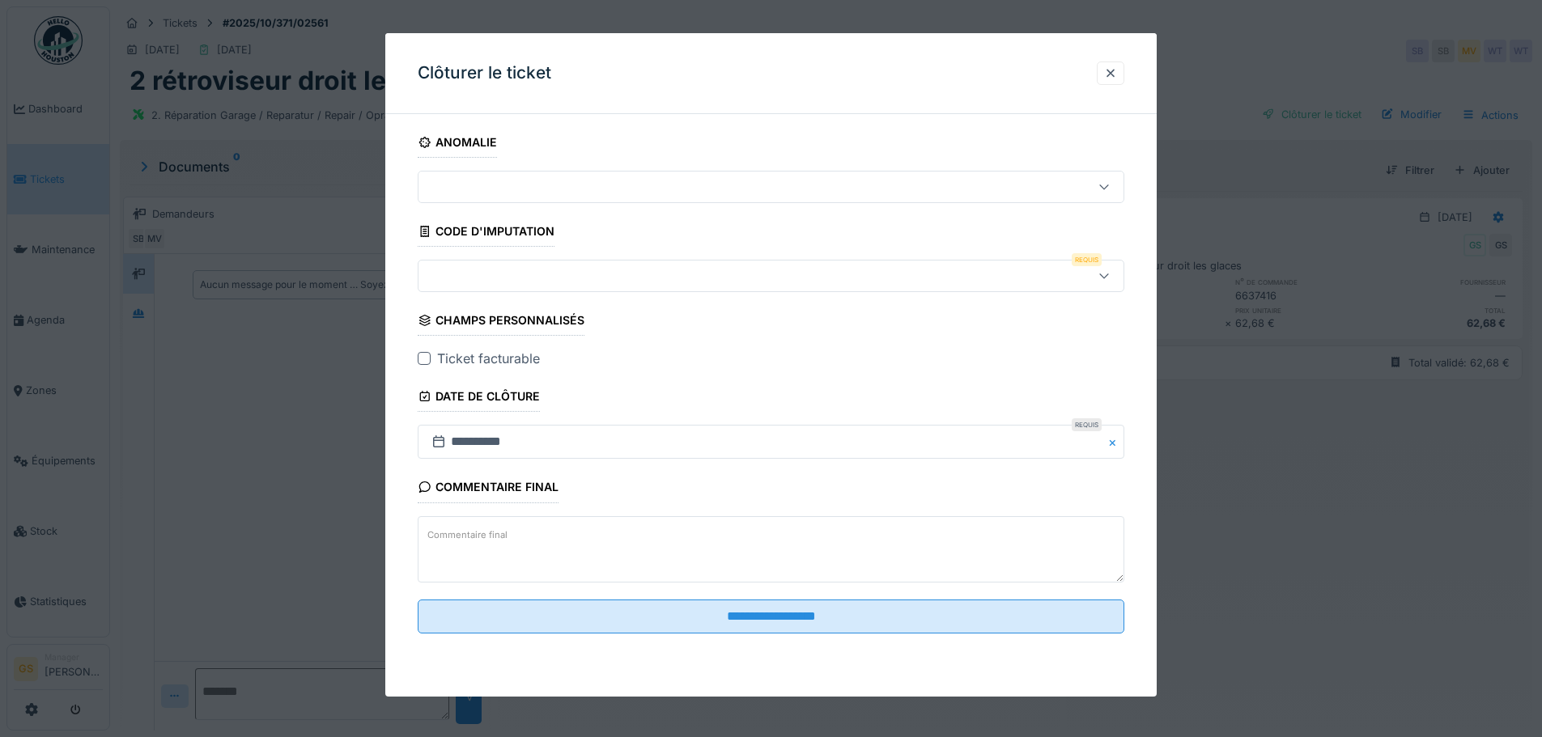
click at [461, 280] on div at bounding box center [730, 276] width 610 height 18
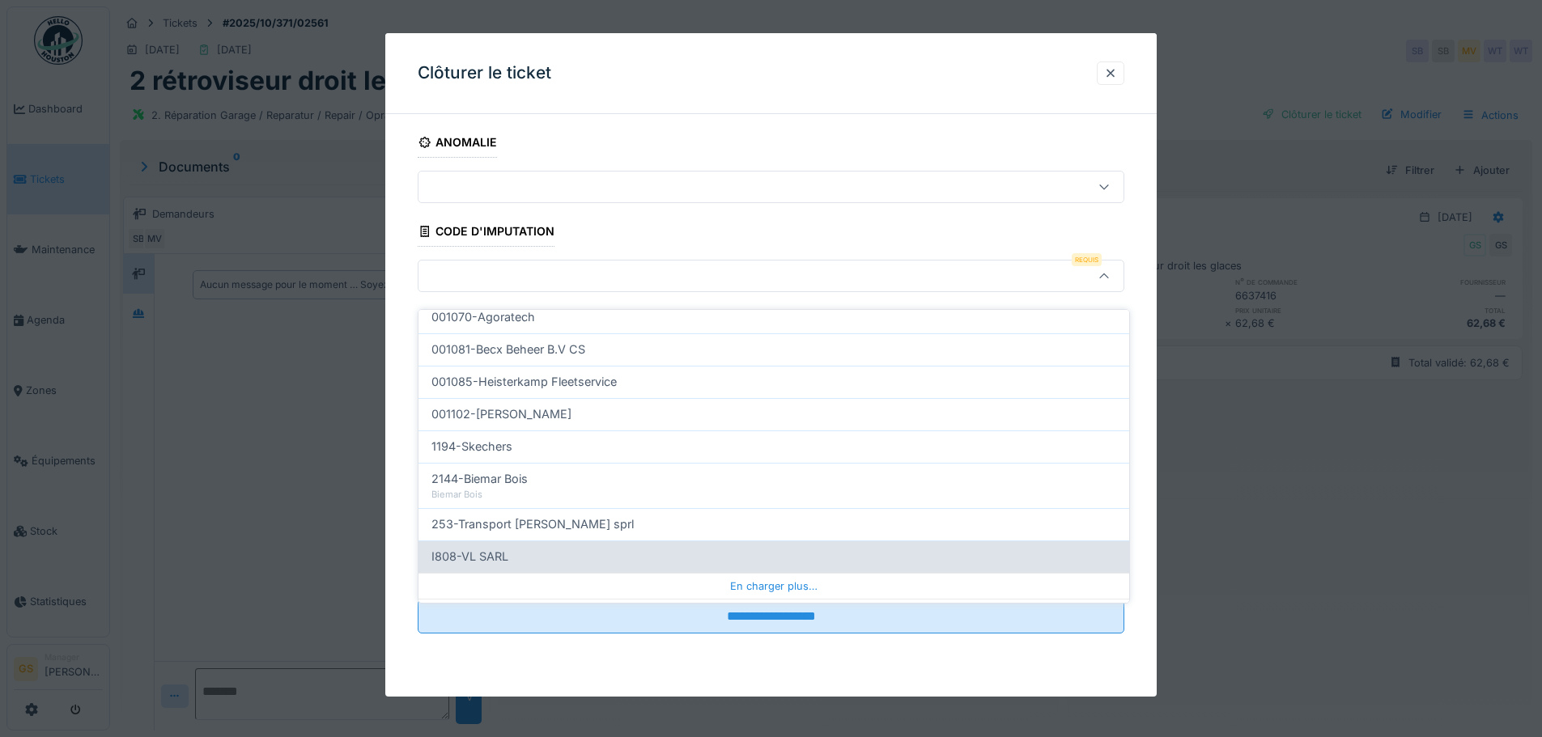
scroll to position [520, 0]
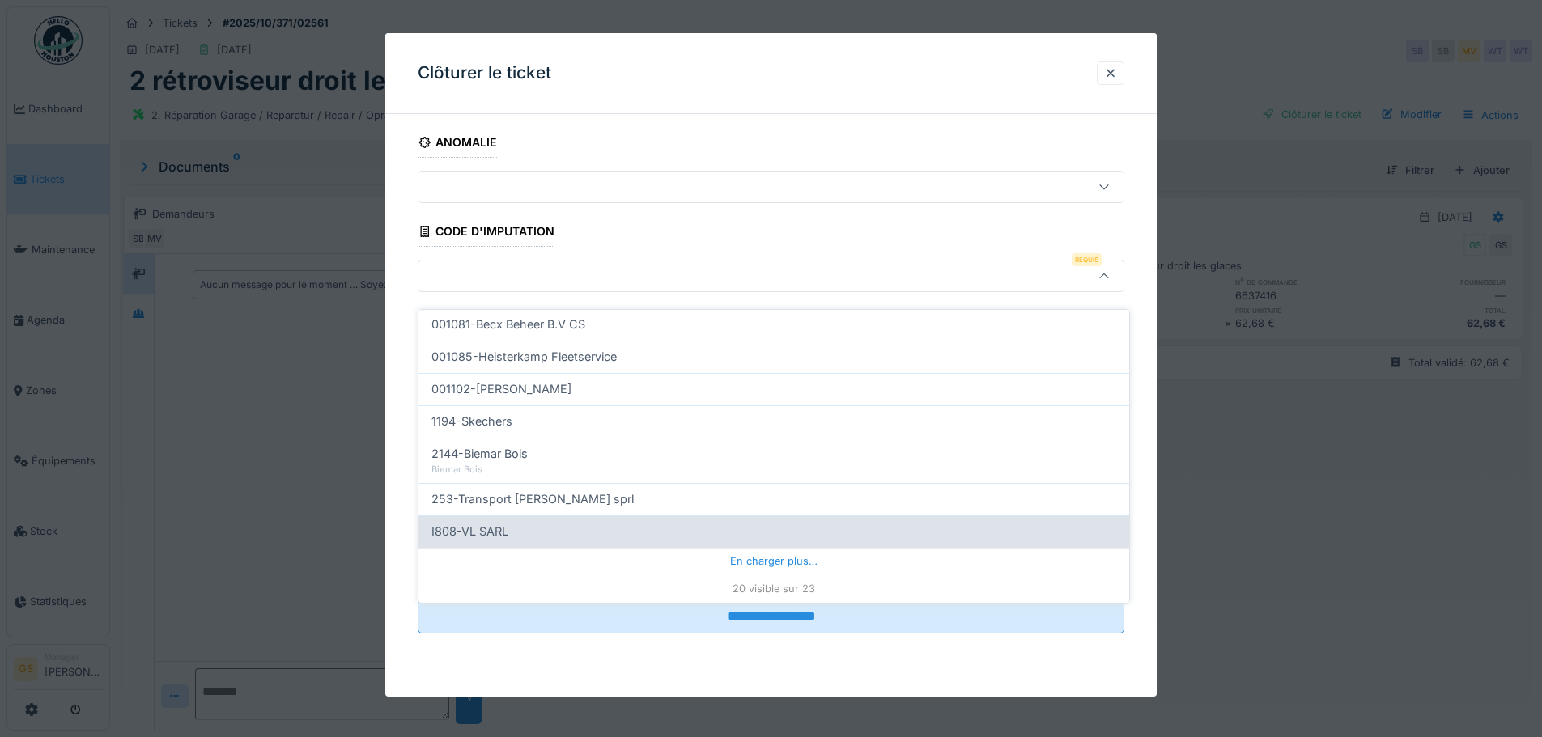
click at [467, 523] on span "I808-VL SARL" at bounding box center [469, 532] width 77 height 18
type input "***"
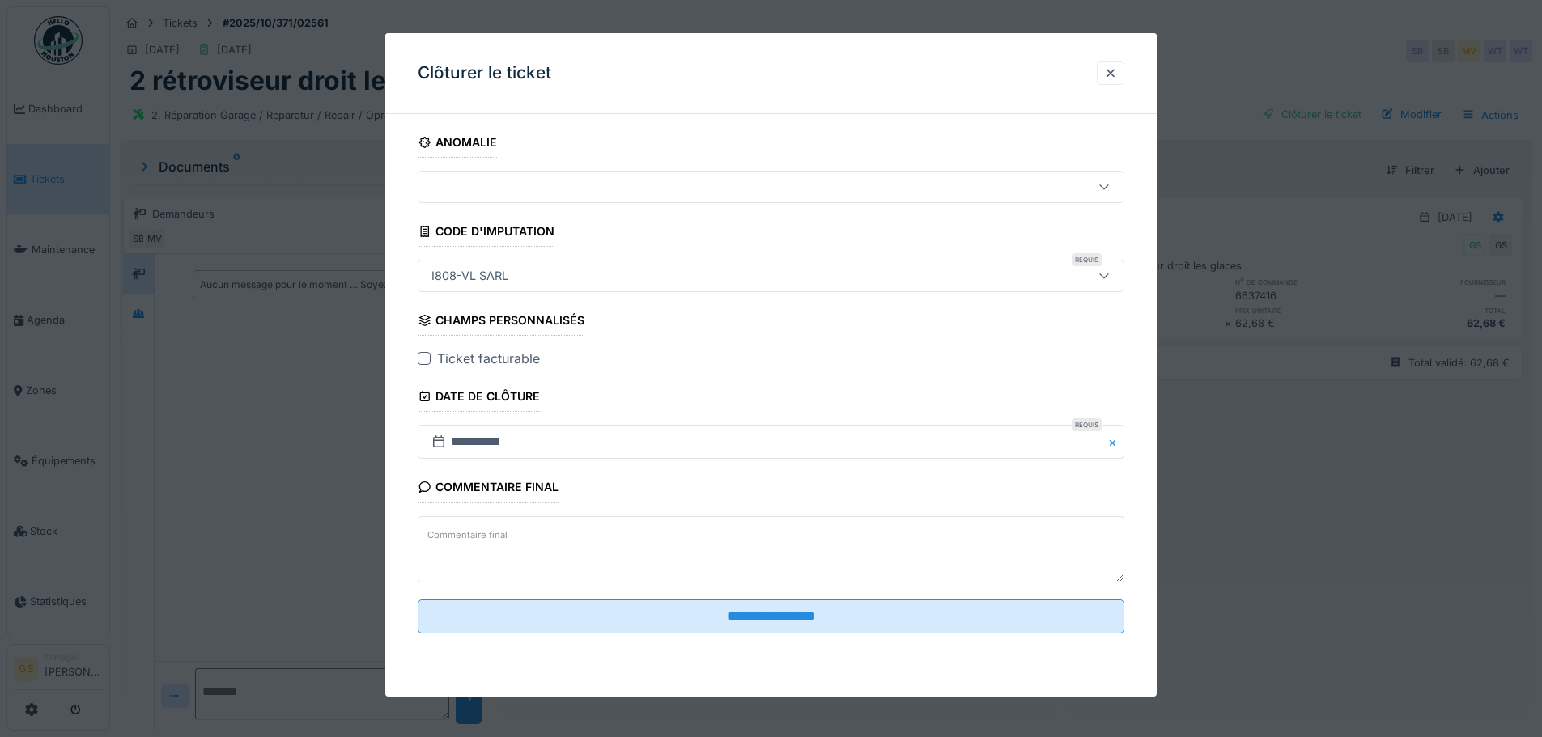
click at [427, 355] on div at bounding box center [424, 358] width 13 height 13
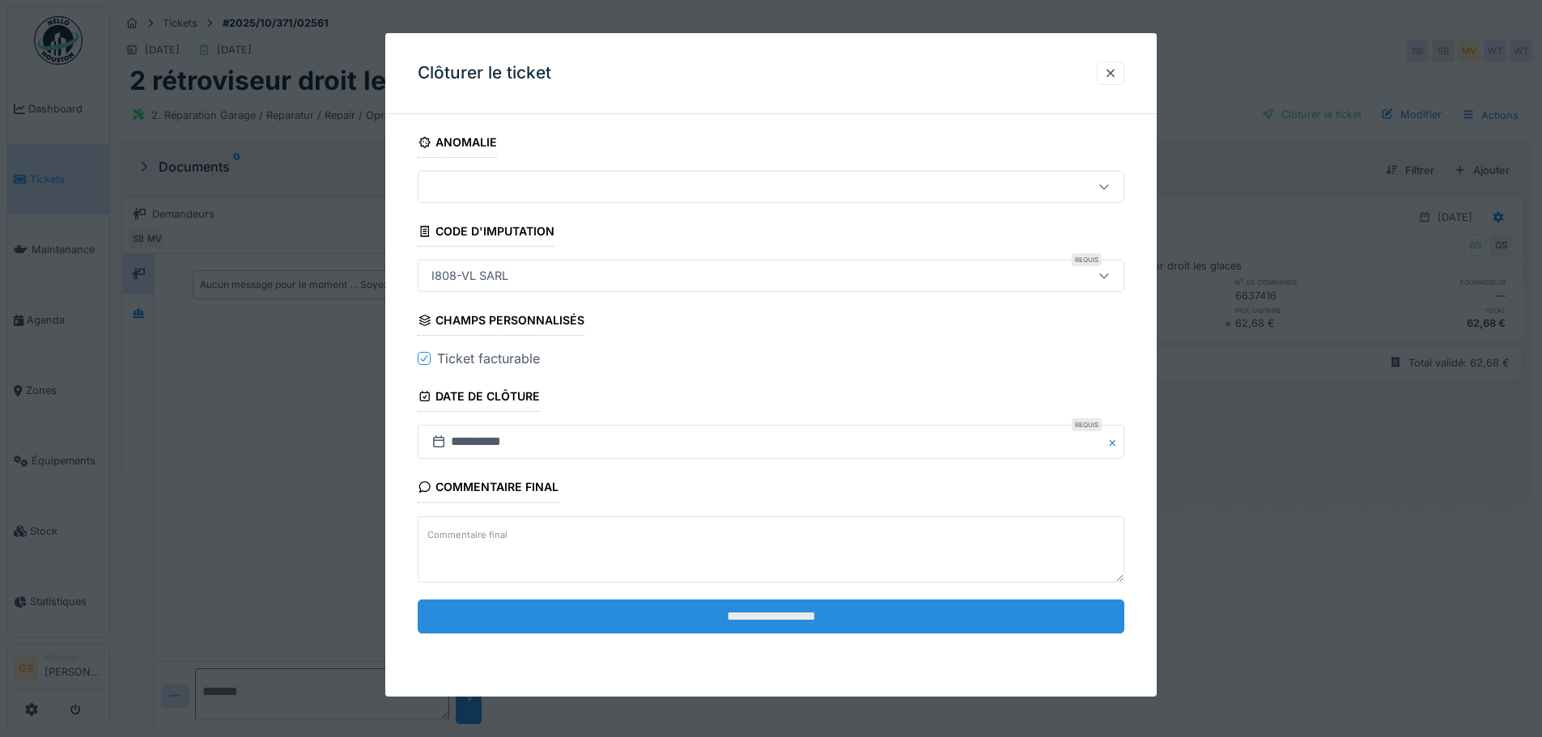
click at [756, 615] on input "**********" at bounding box center [771, 617] width 707 height 34
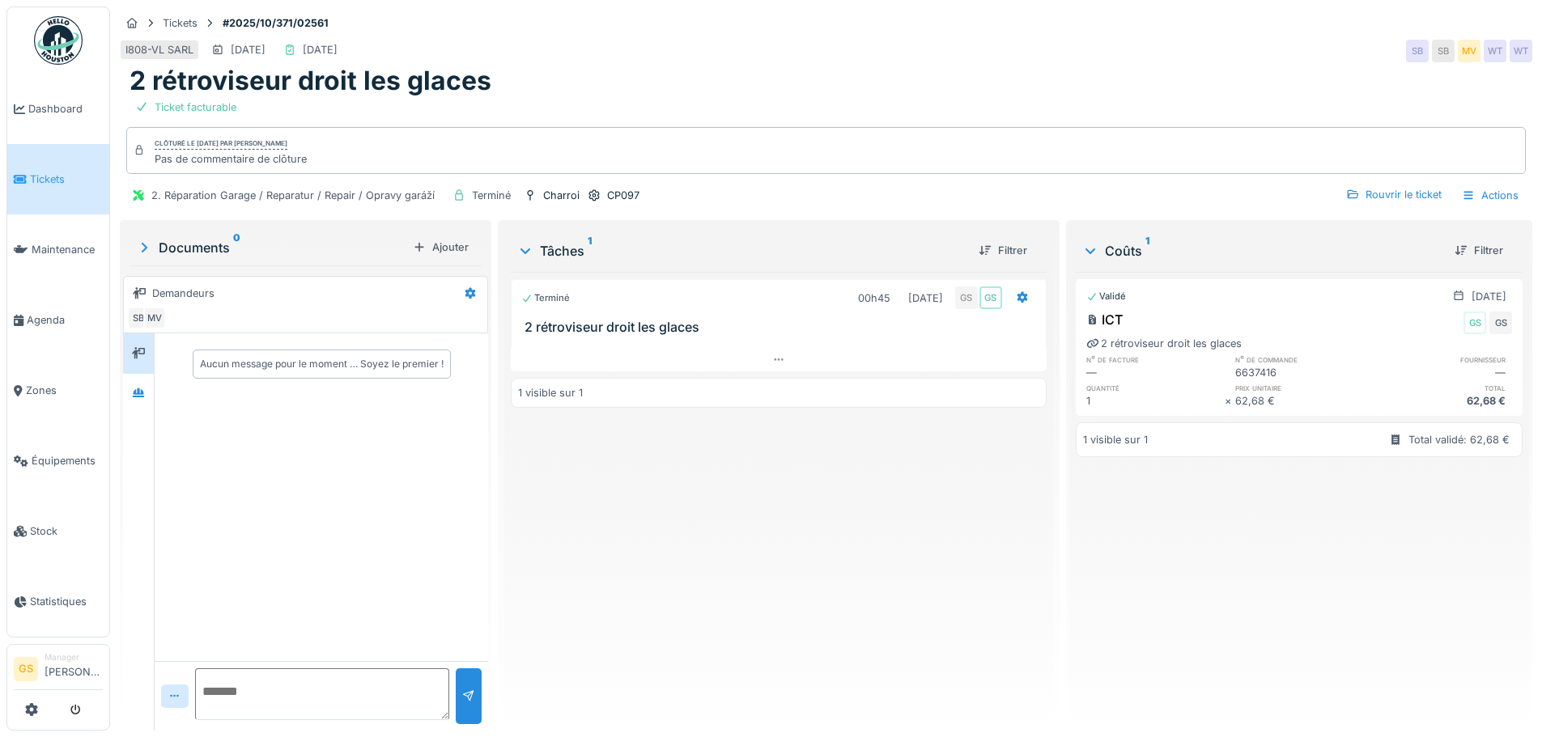
click at [33, 190] on link "Tickets" at bounding box center [58, 179] width 102 height 70
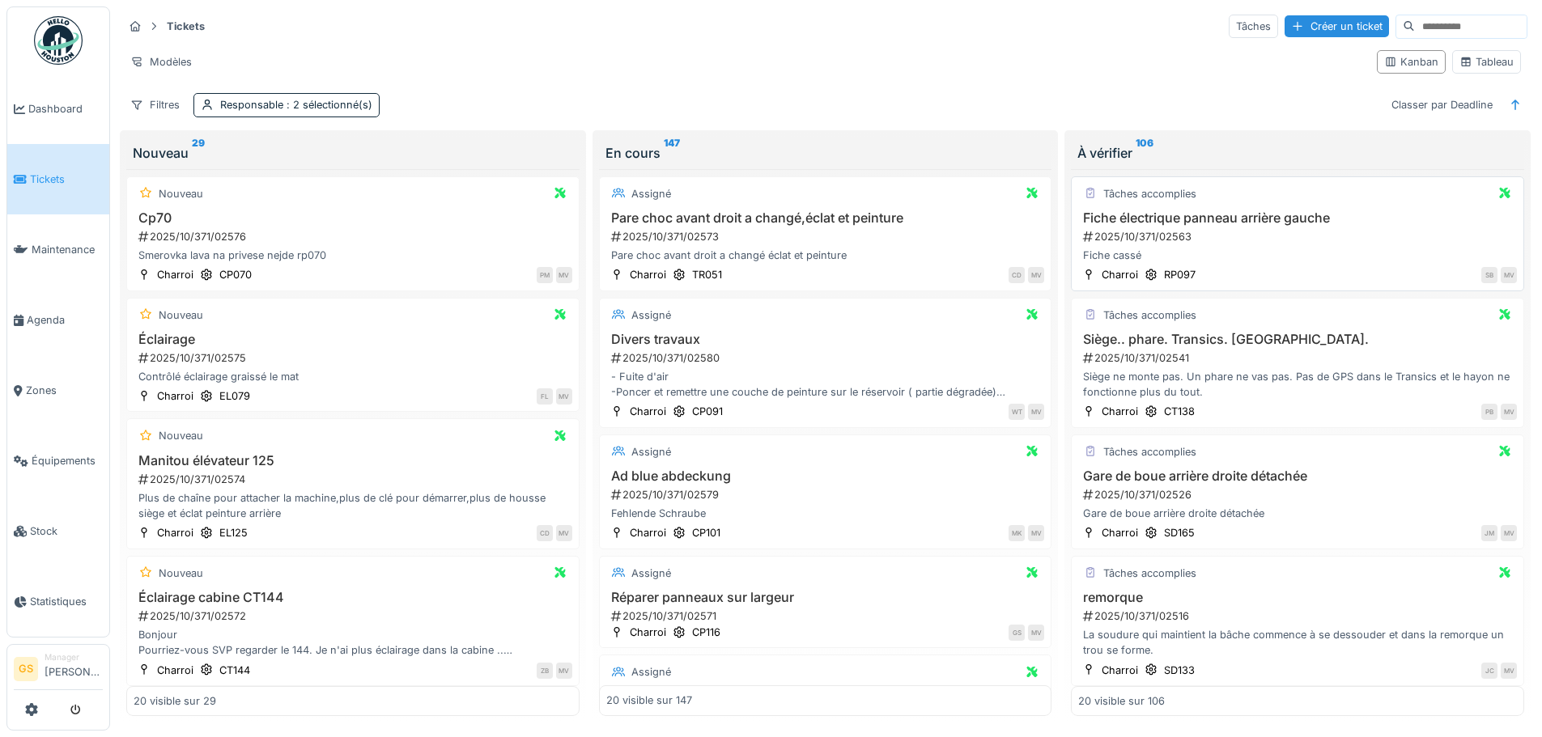
click at [1140, 236] on div "2025/10/371/02563" at bounding box center [1298, 236] width 435 height 15
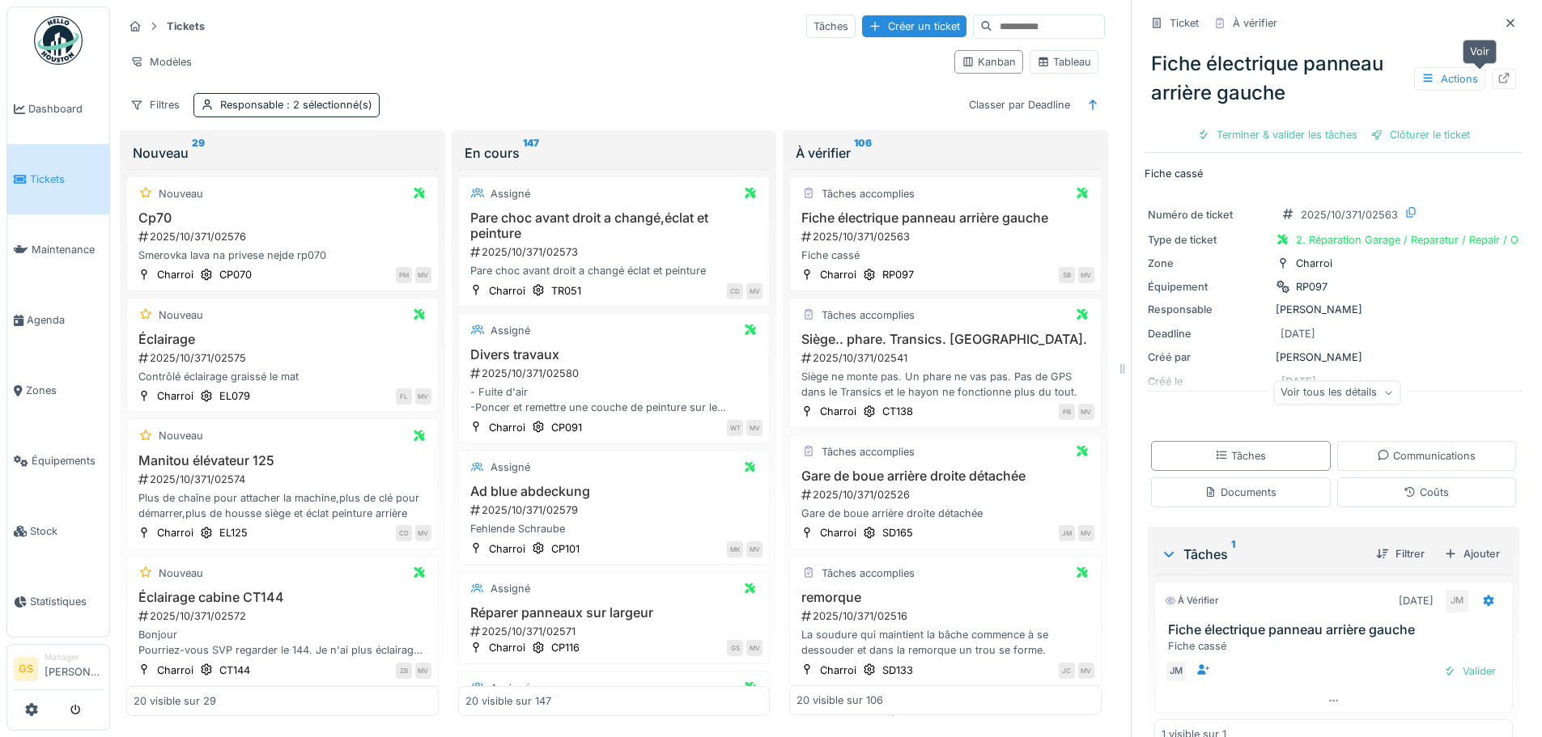
click at [1498, 73] on icon at bounding box center [1504, 78] width 13 height 11
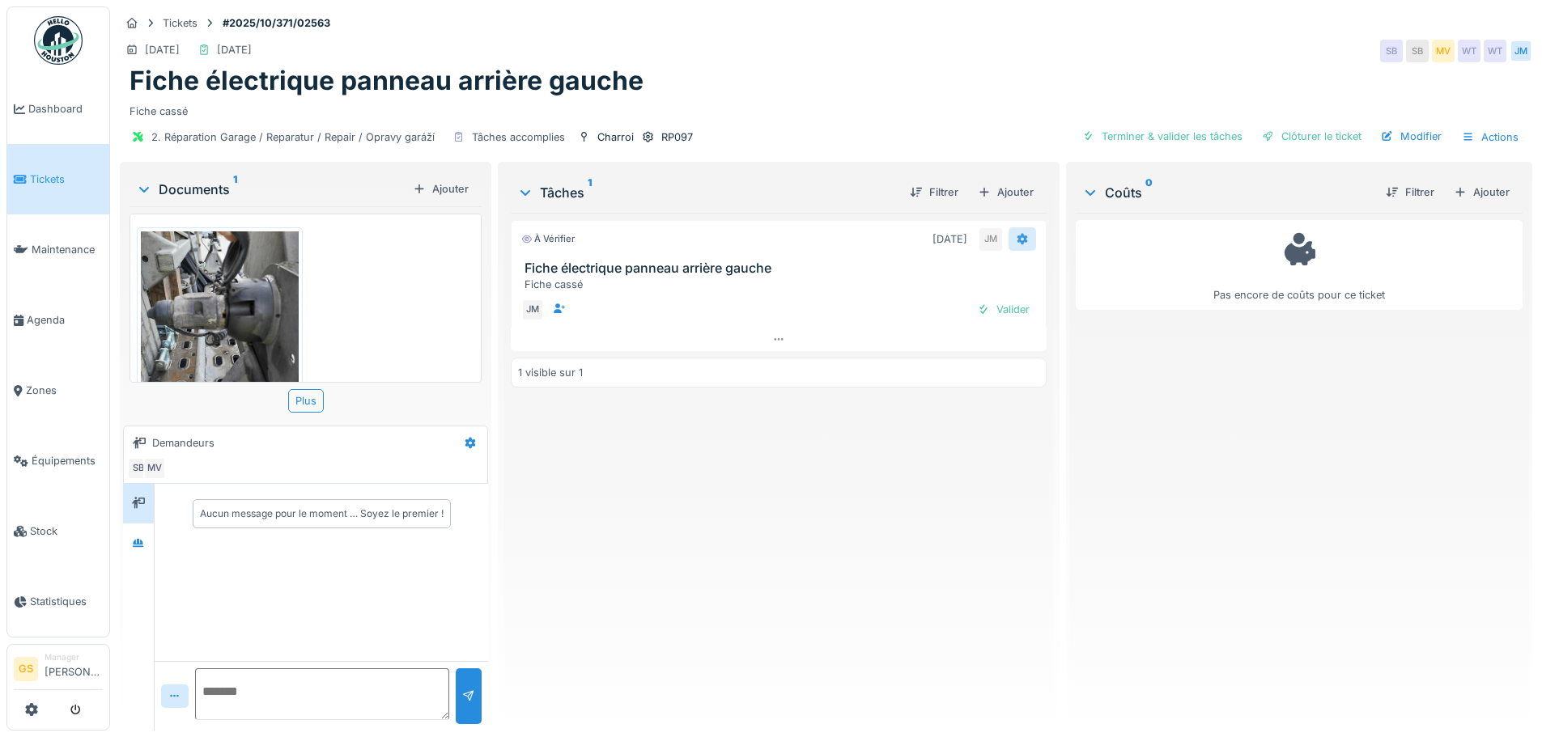
click at [1017, 236] on icon at bounding box center [1022, 239] width 11 height 11
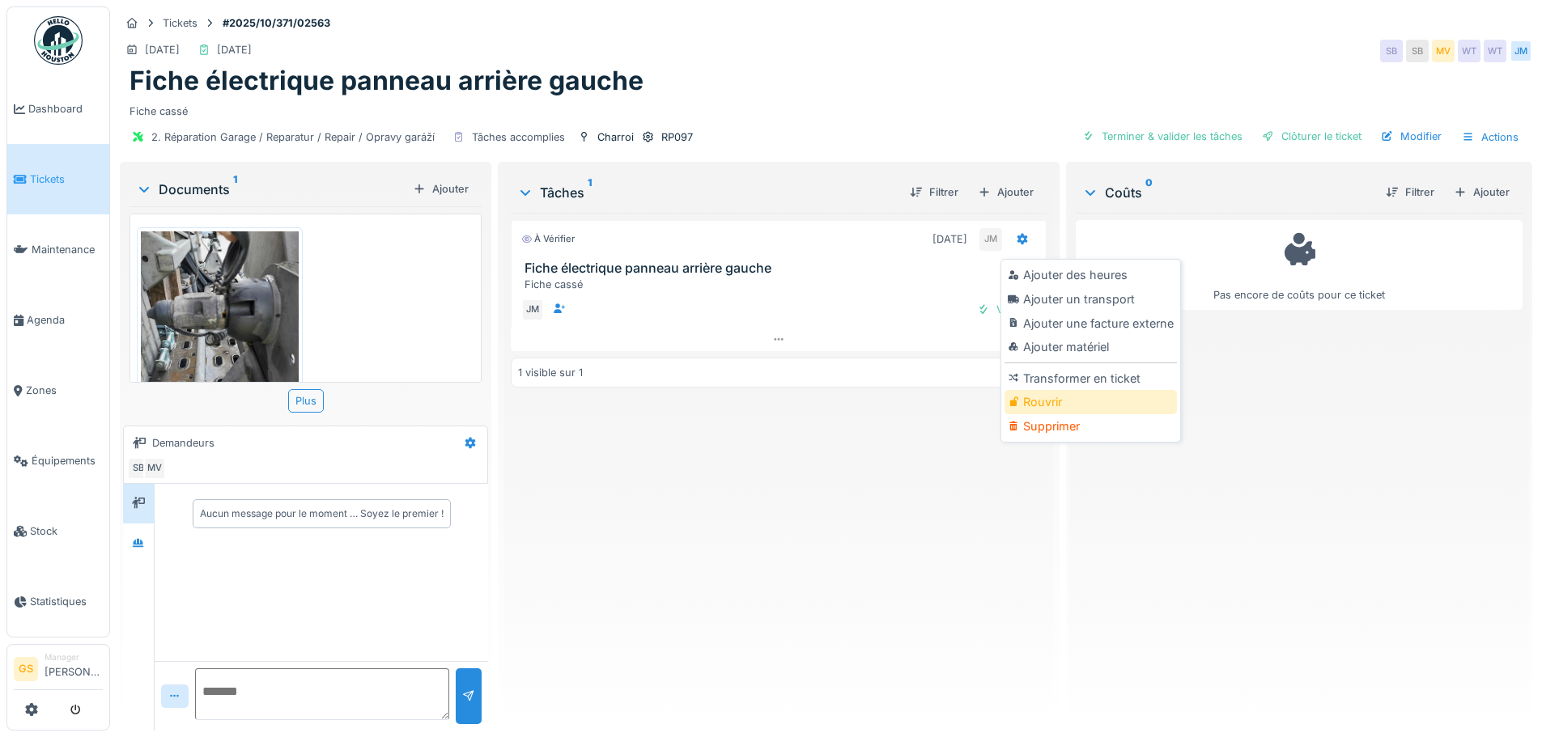
click at [1040, 402] on div "Rouvrir" at bounding box center [1091, 402] width 172 height 24
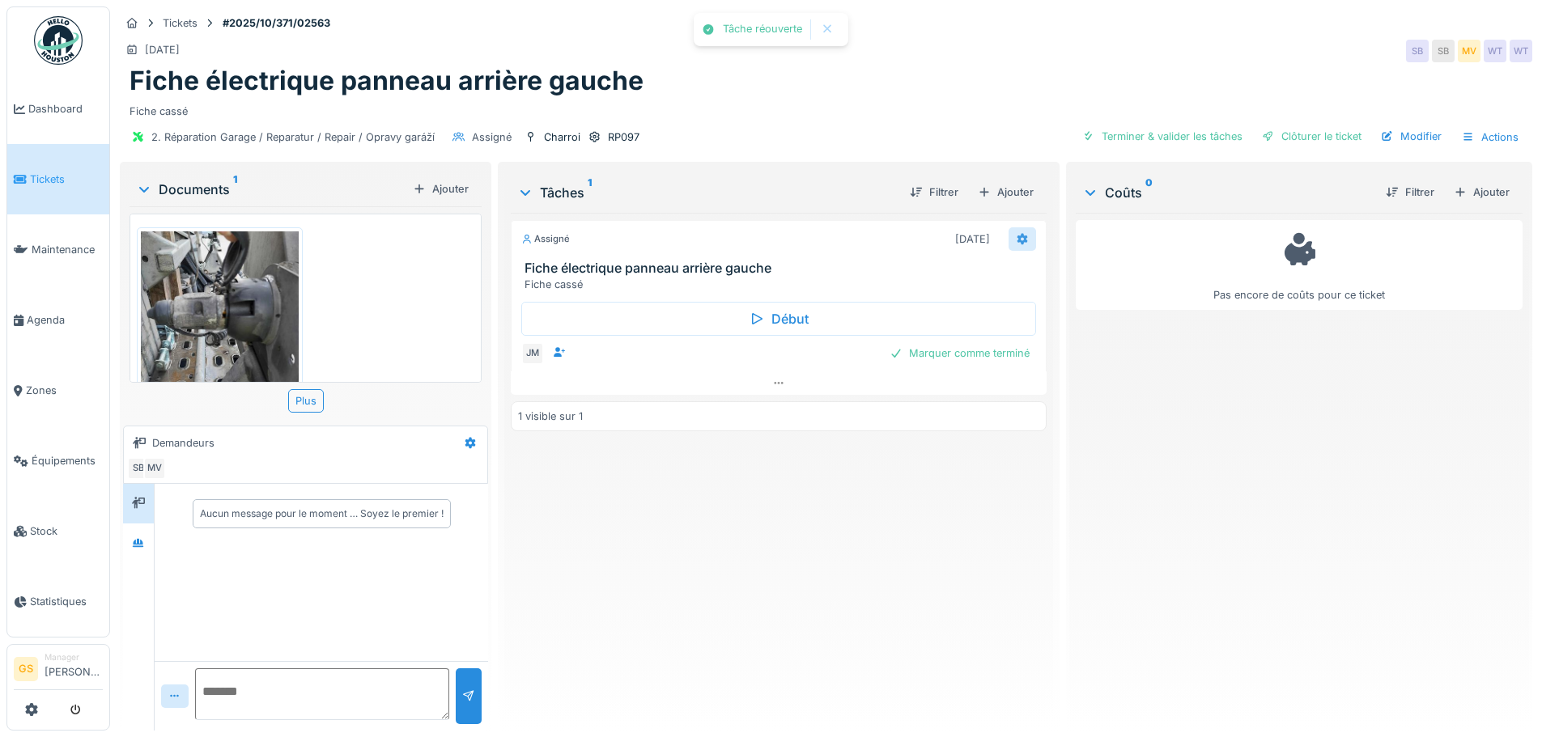
click at [1014, 230] on div at bounding box center [1023, 238] width 28 height 23
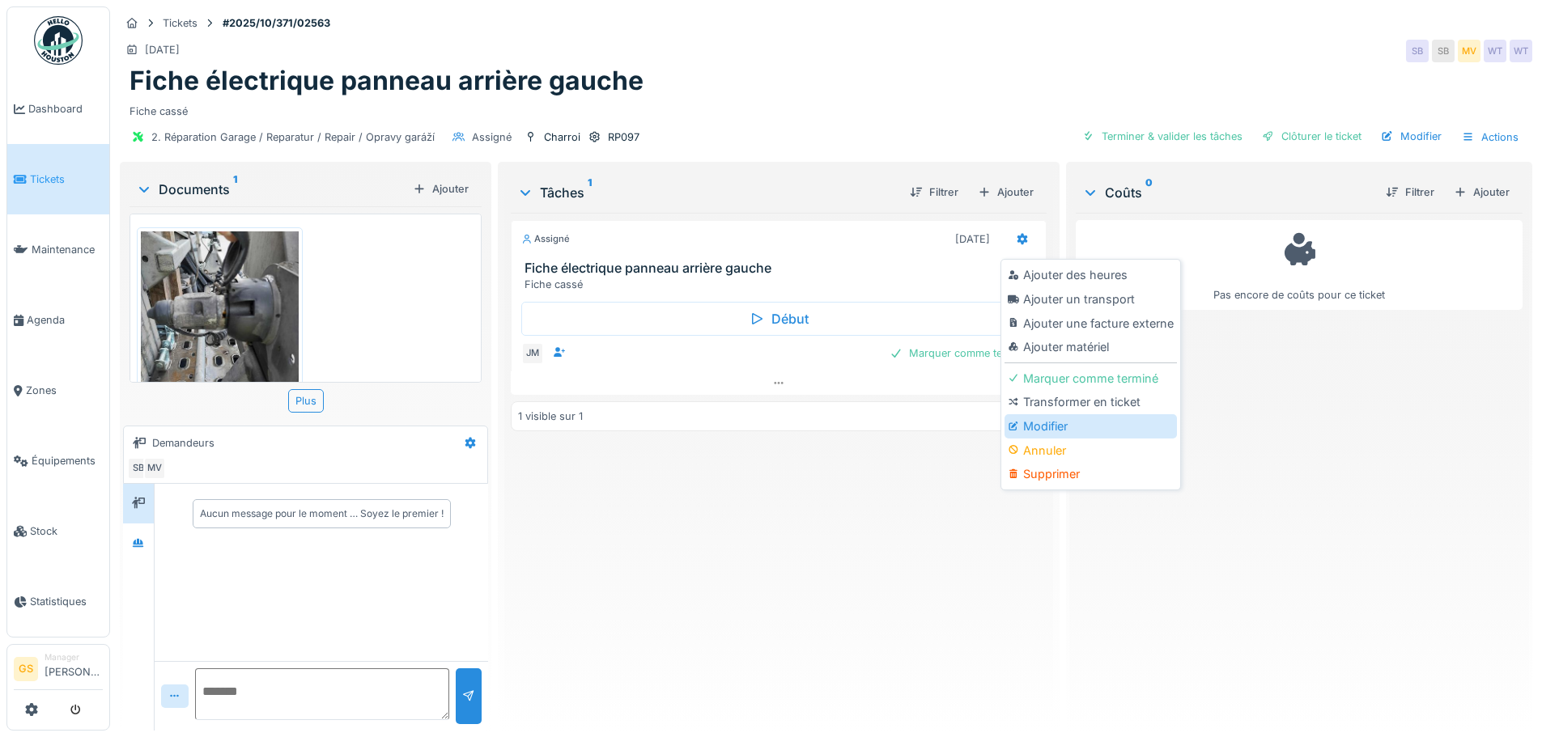
click at [1051, 420] on div "Modifier" at bounding box center [1091, 426] width 172 height 24
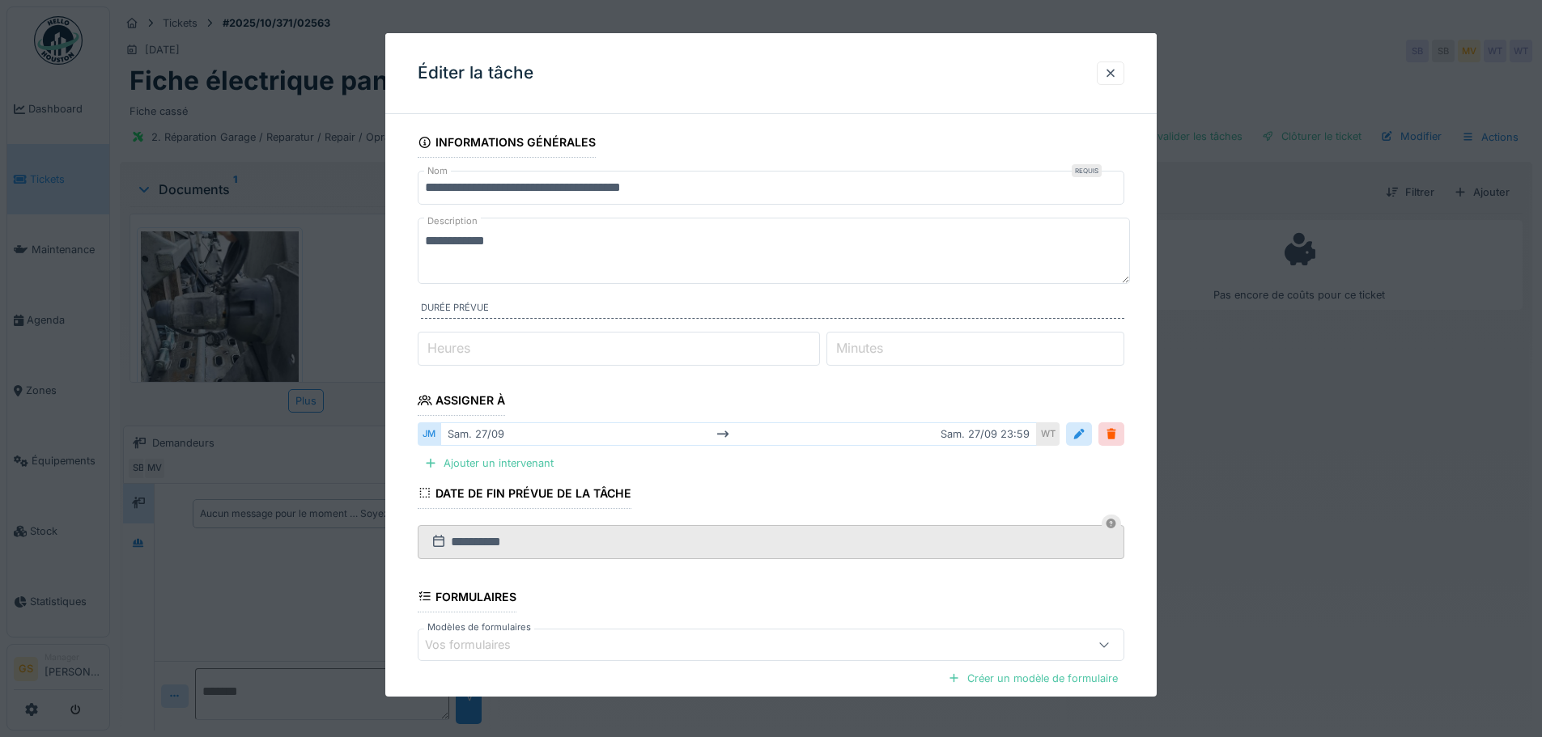
click at [874, 346] on label "Minutes" at bounding box center [859, 347] width 53 height 19
click at [874, 346] on input "*" at bounding box center [975, 349] width 298 height 34
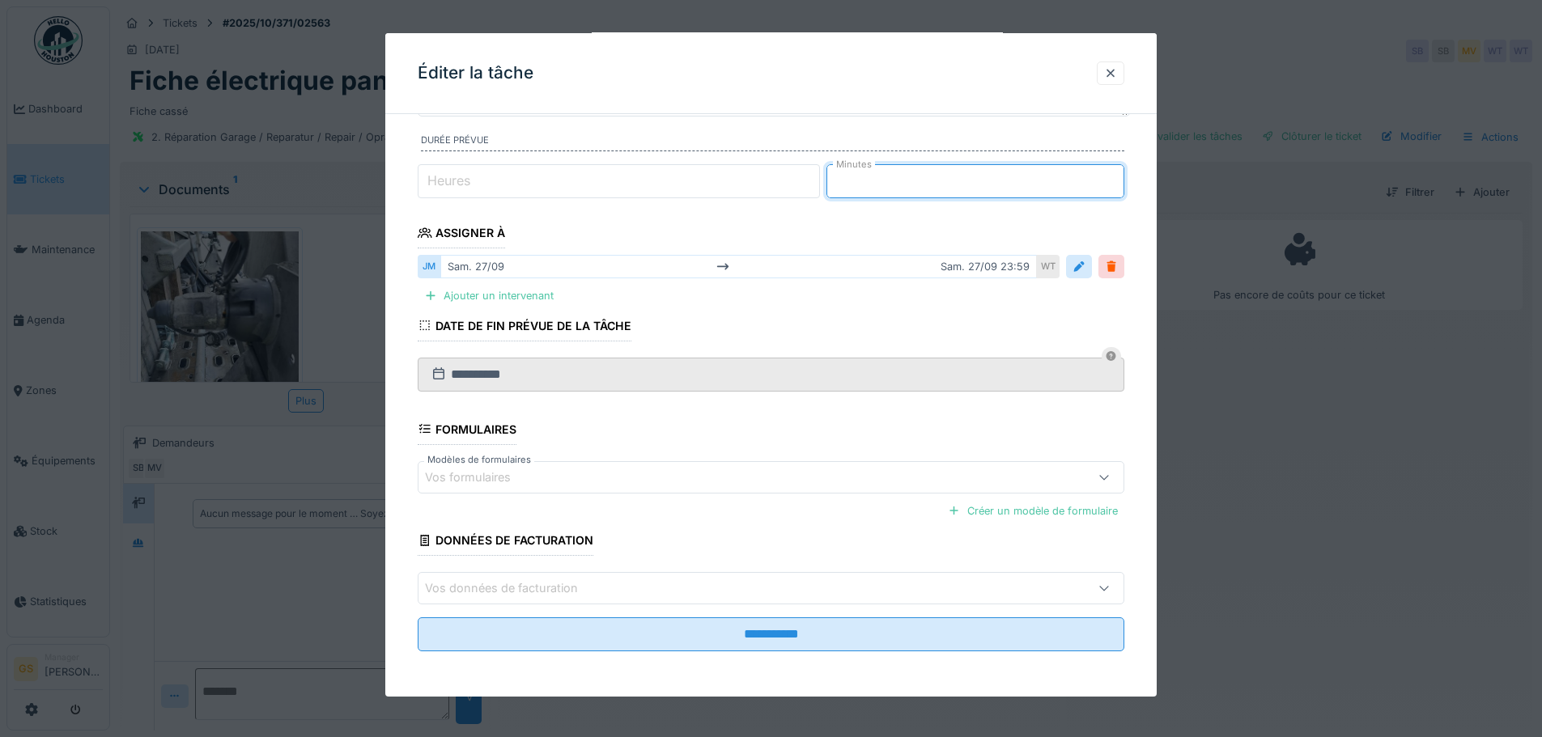
scroll to position [12, 0]
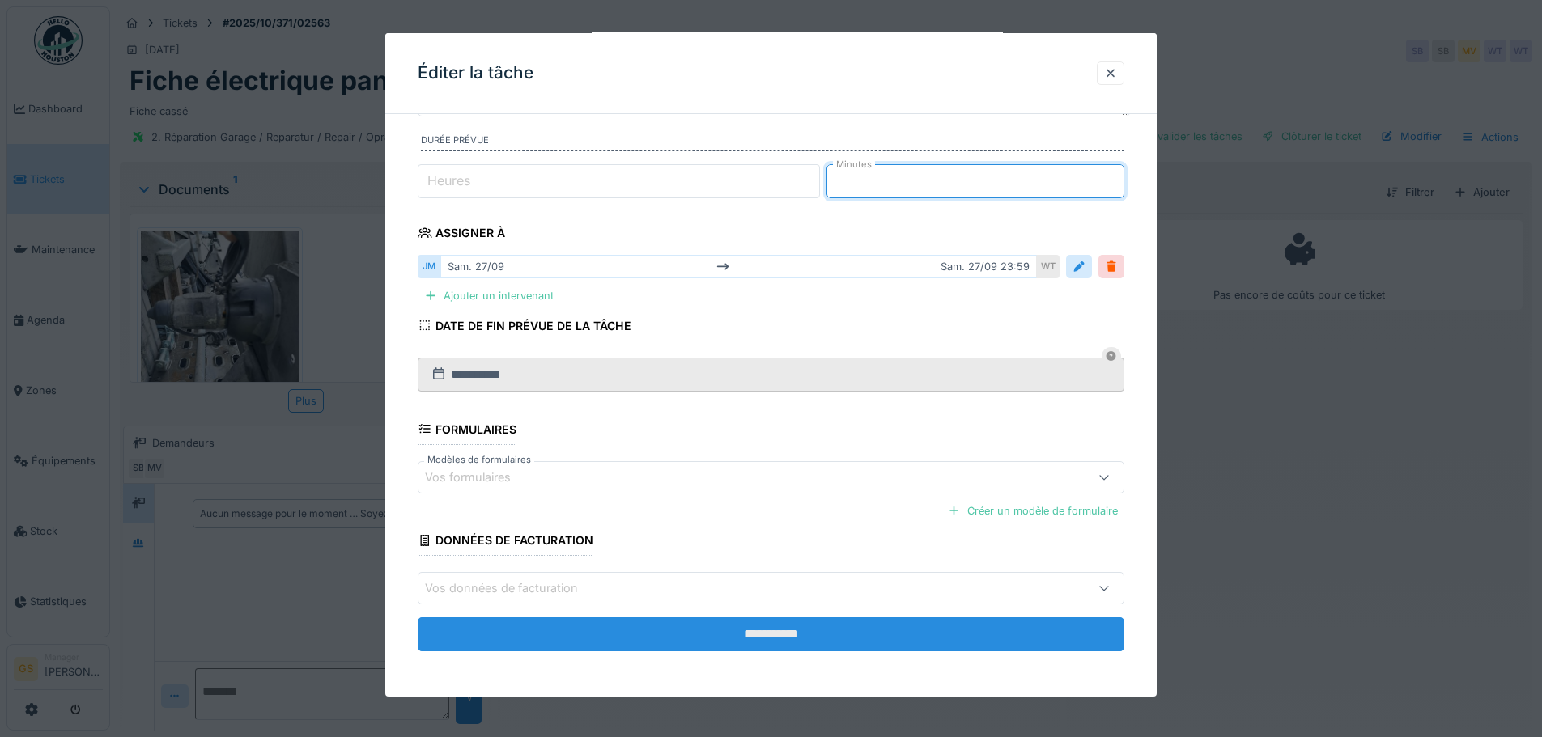
type input "**"
click at [771, 634] on input "**********" at bounding box center [771, 635] width 707 height 34
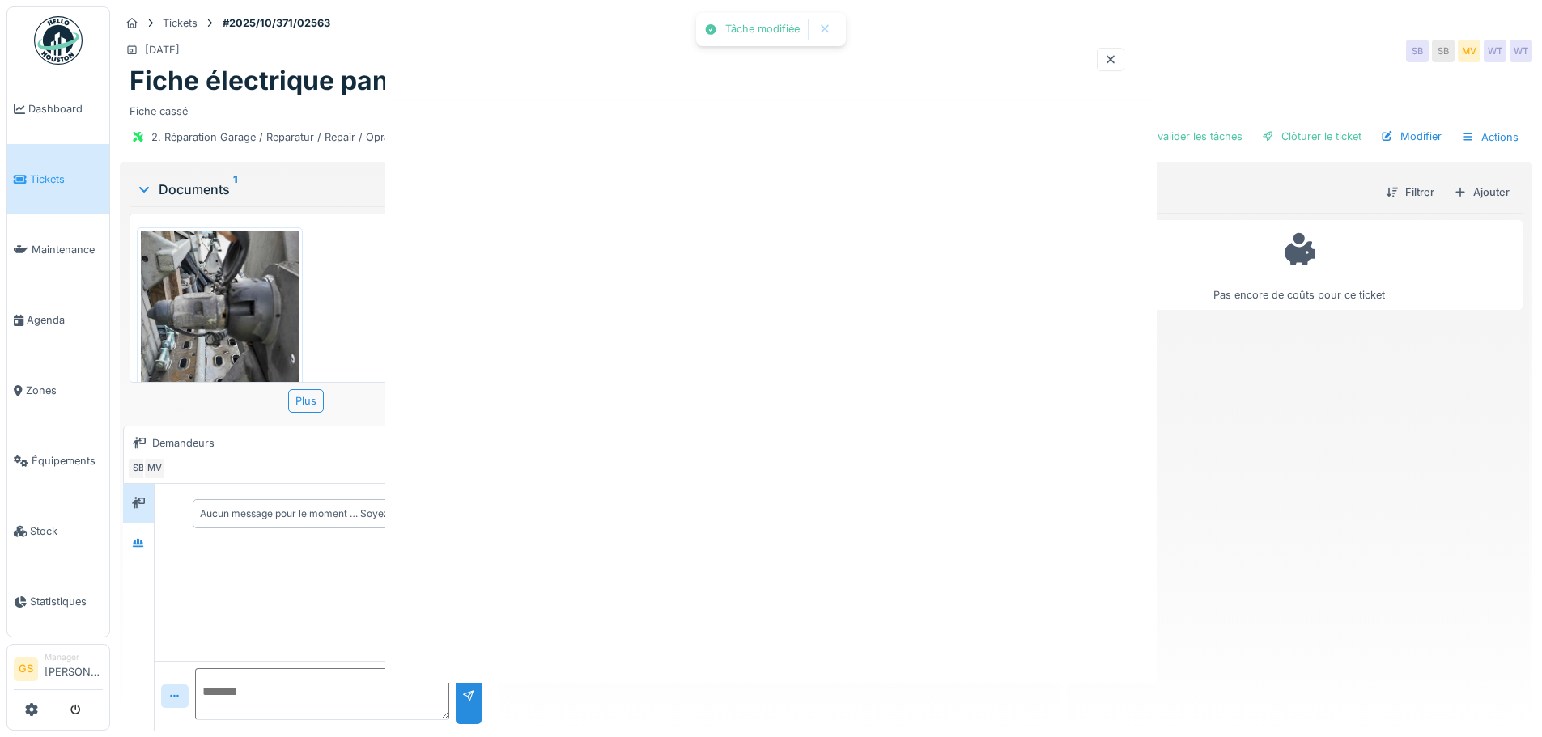
scroll to position [0, 0]
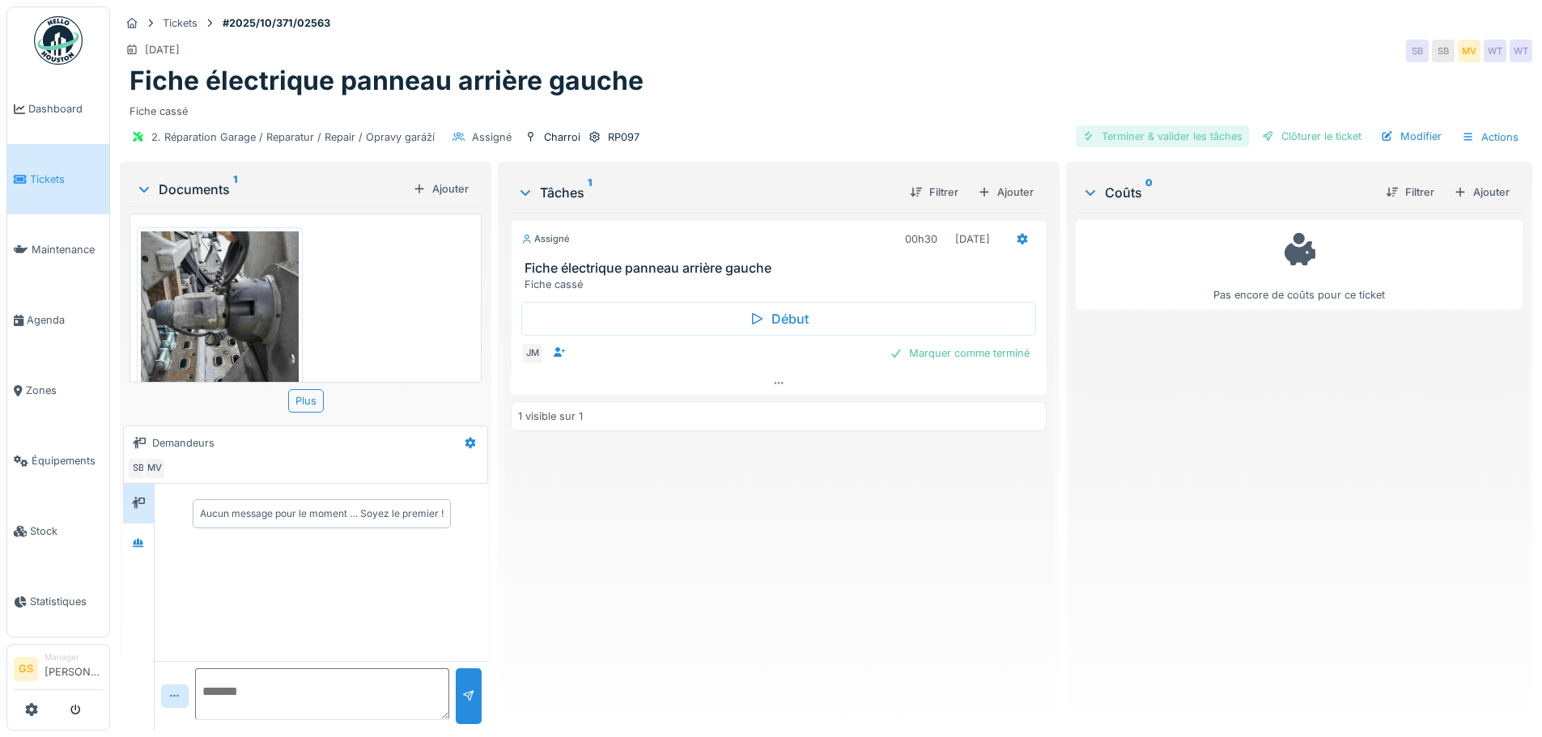
click at [1132, 125] on div "Terminer & valider les tâches" at bounding box center [1162, 136] width 173 height 22
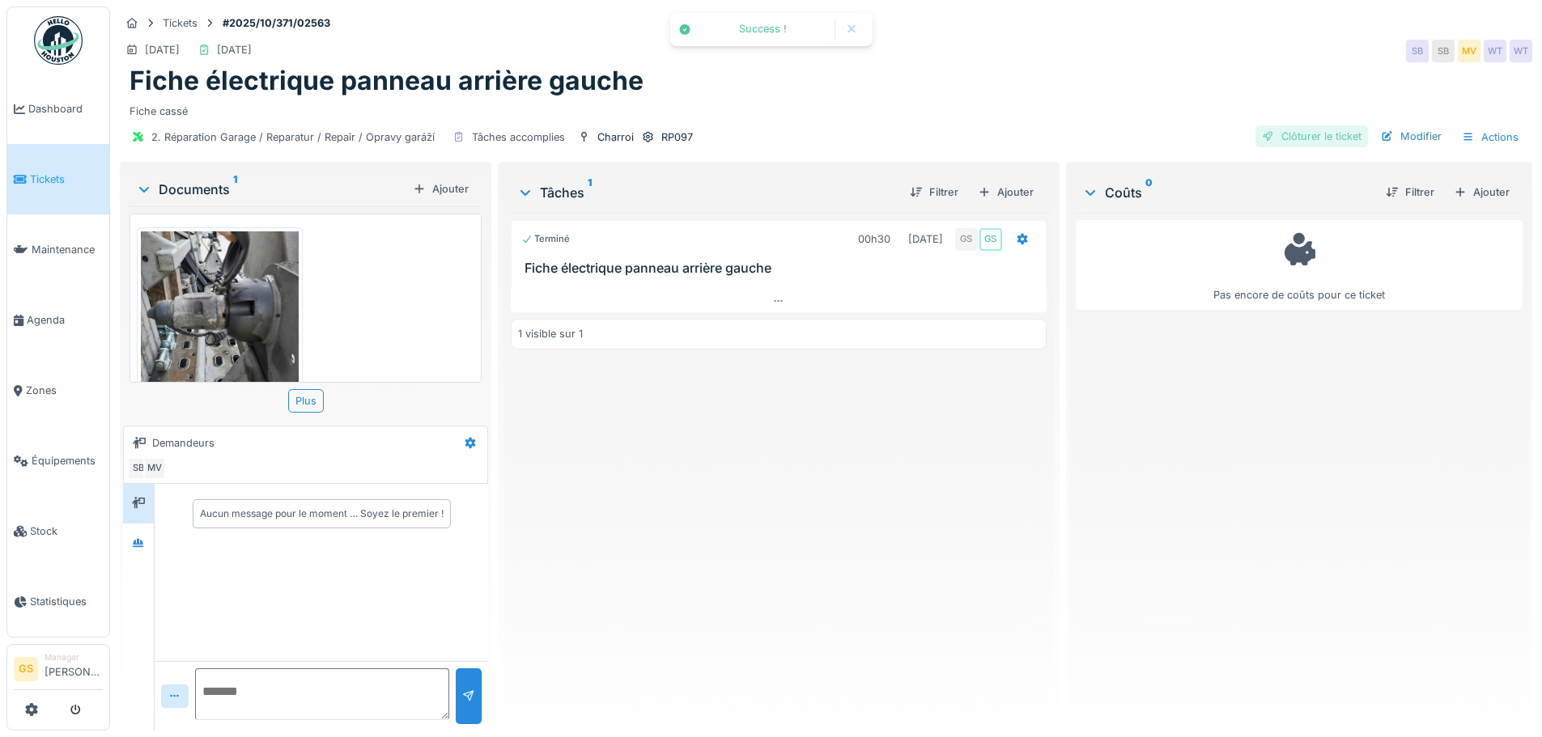
click at [1287, 127] on div "Clôturer le ticket" at bounding box center [1311, 136] width 113 height 22
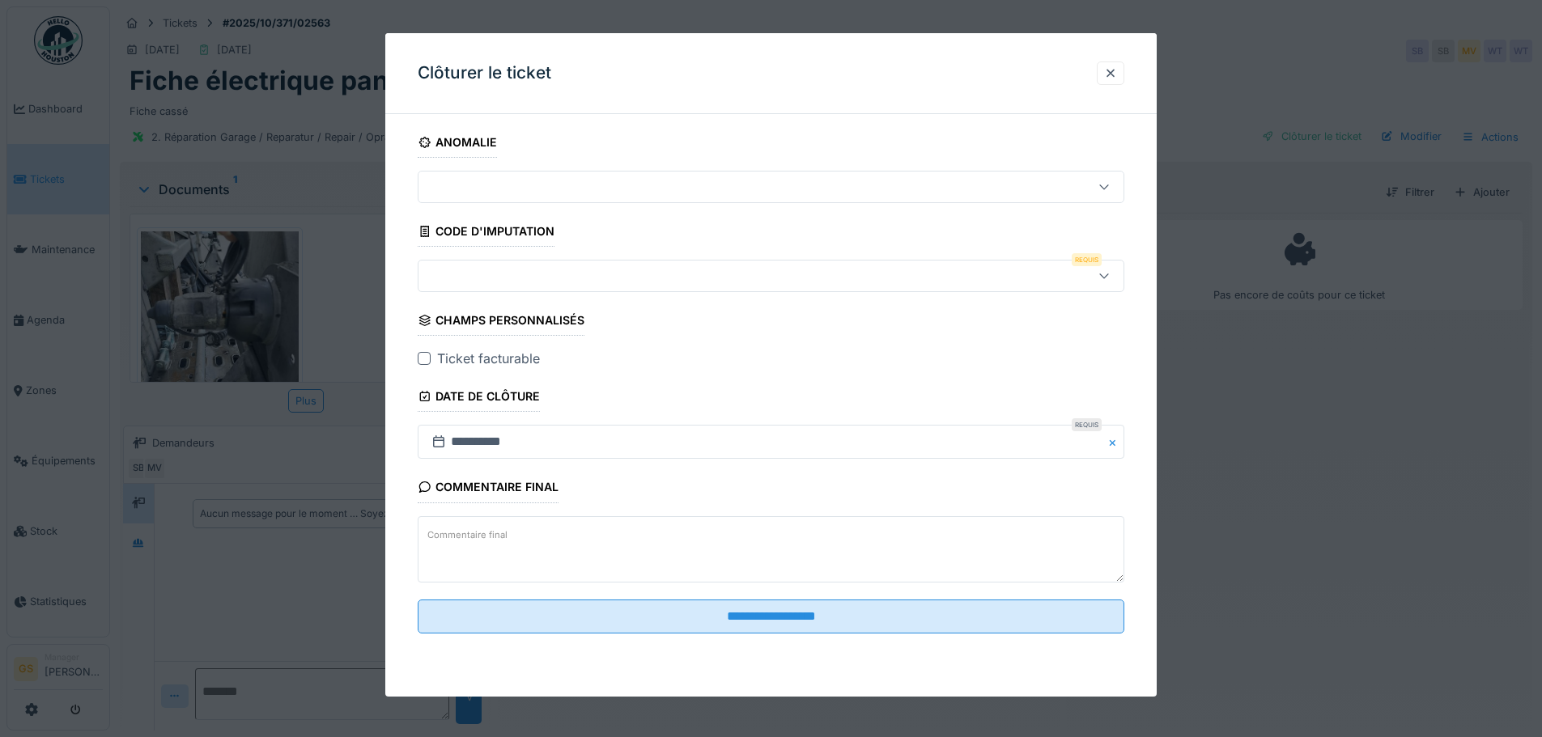
click at [477, 278] on div at bounding box center [730, 276] width 610 height 18
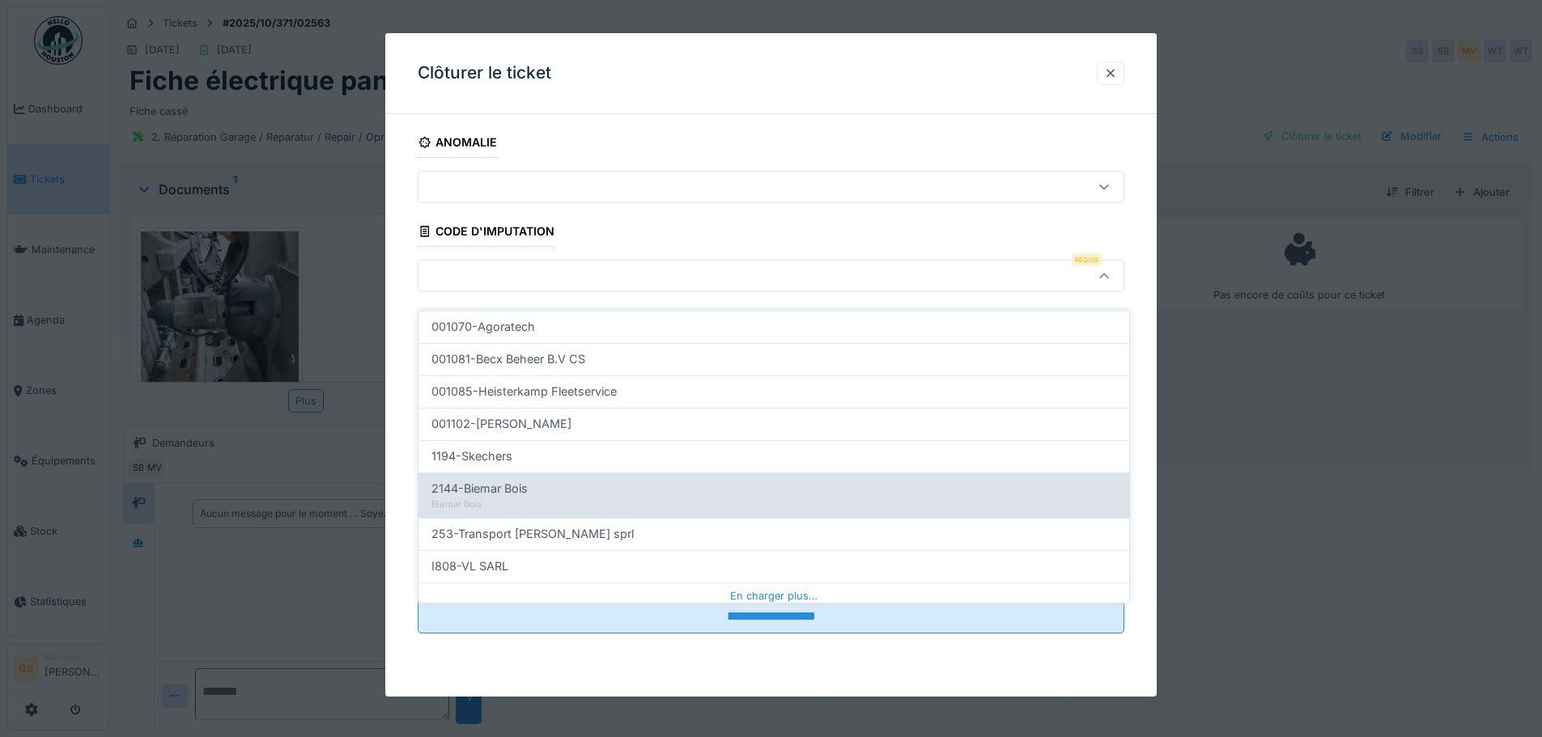
scroll to position [520, 0]
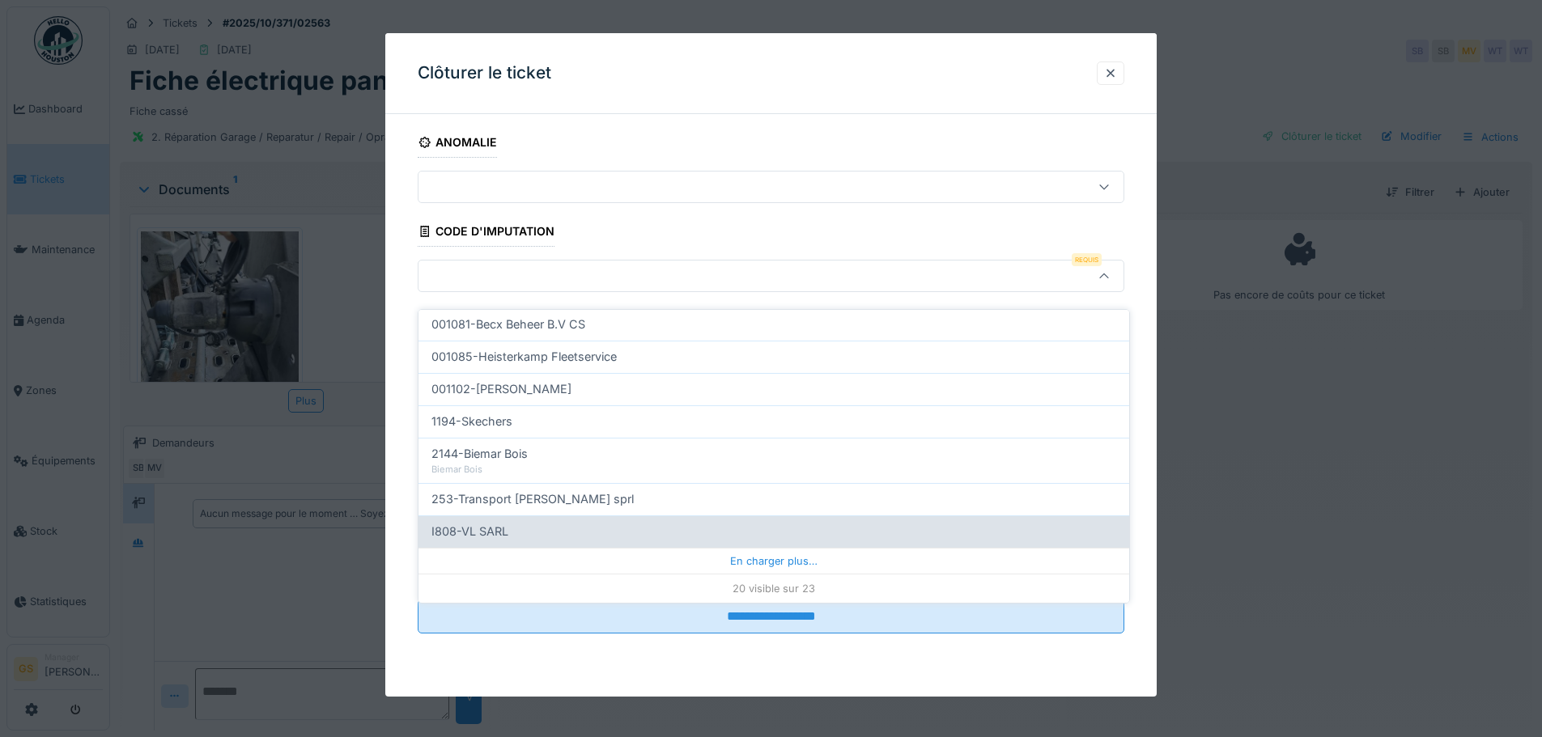
click at [478, 523] on span "I808-VL SARL" at bounding box center [469, 532] width 77 height 18
type input "***"
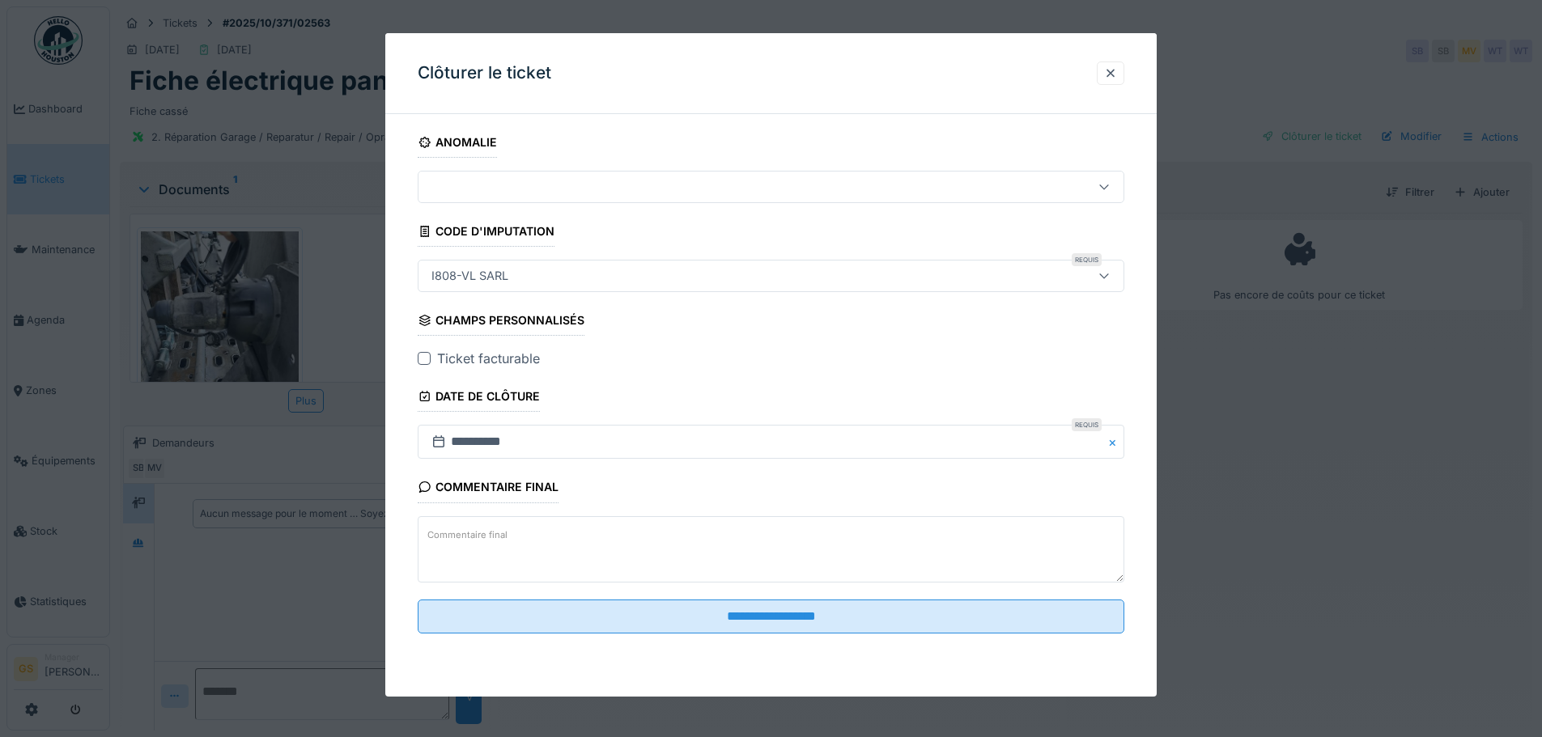
click at [425, 358] on div at bounding box center [424, 358] width 13 height 13
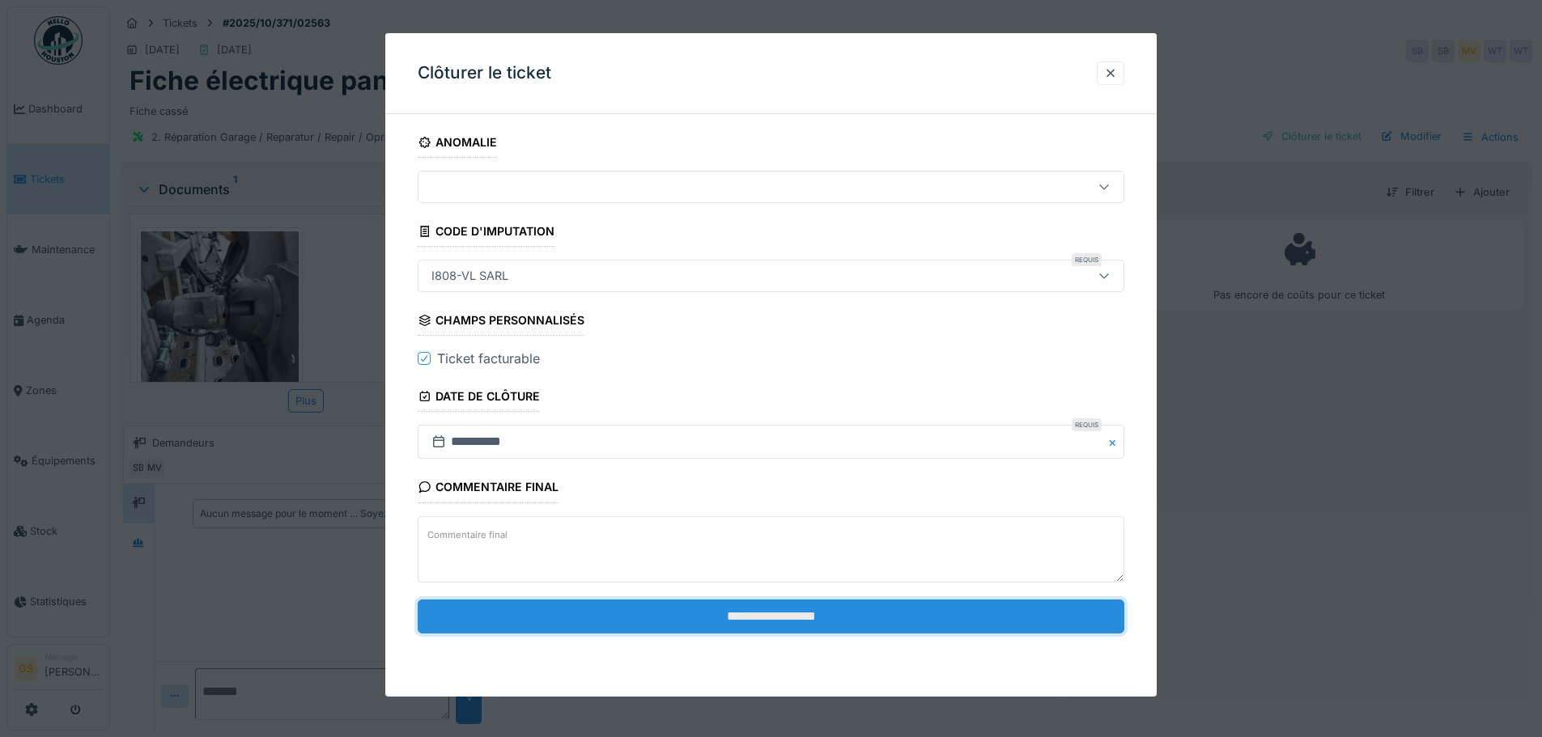
click at [743, 619] on input "**********" at bounding box center [771, 617] width 707 height 34
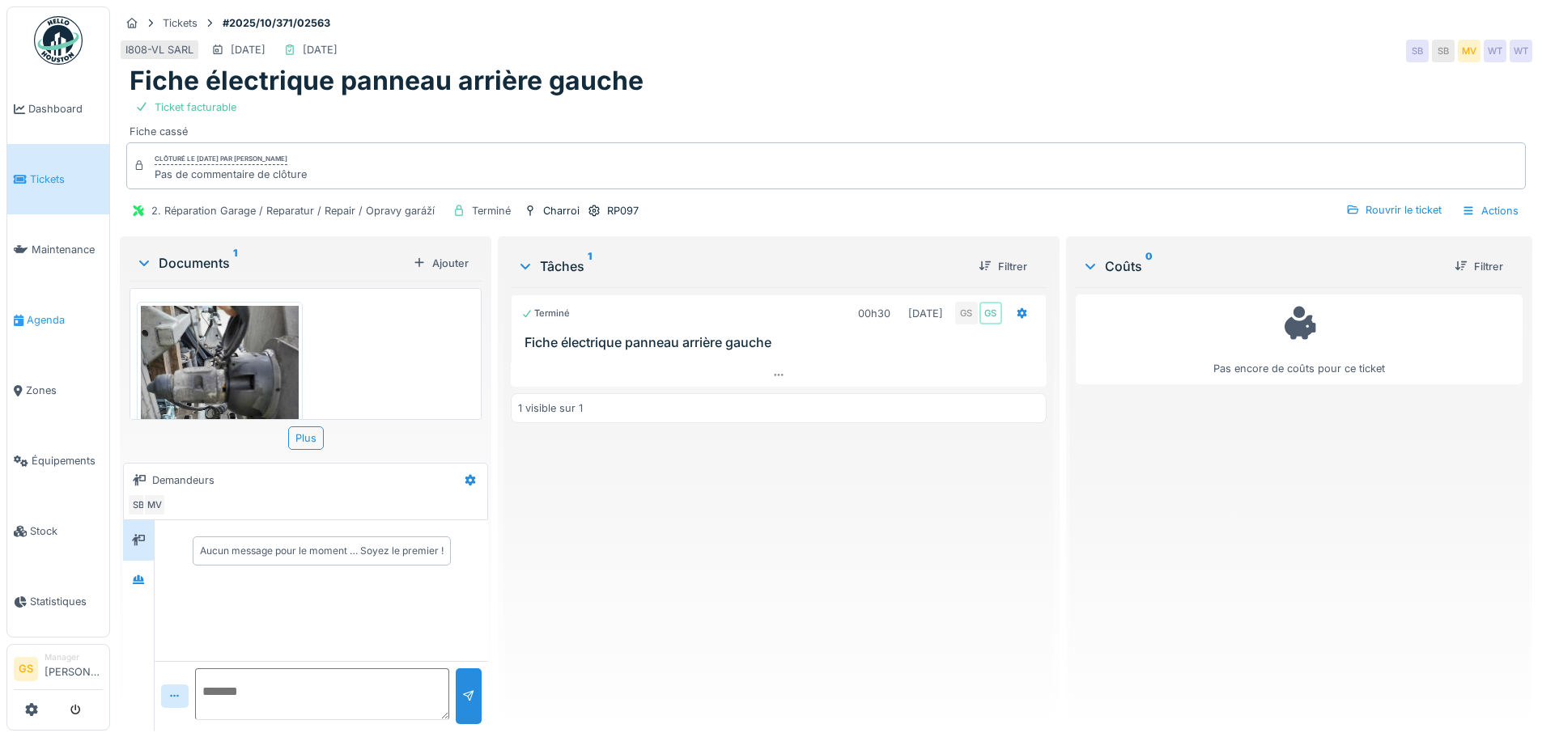
click at [40, 313] on span "Agenda" at bounding box center [65, 319] width 76 height 15
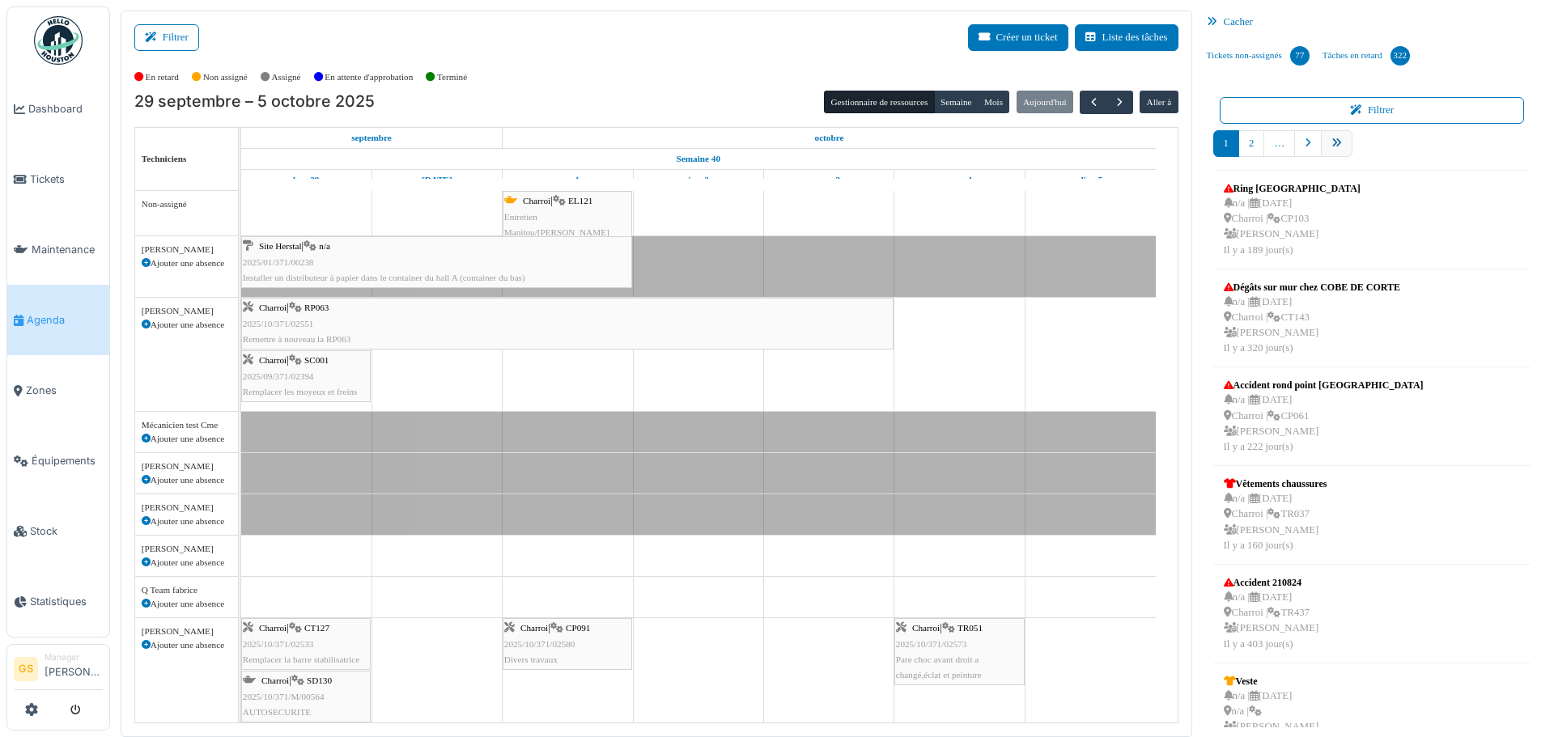
click at [1332, 138] on icon "pager" at bounding box center [1337, 143] width 11 height 11
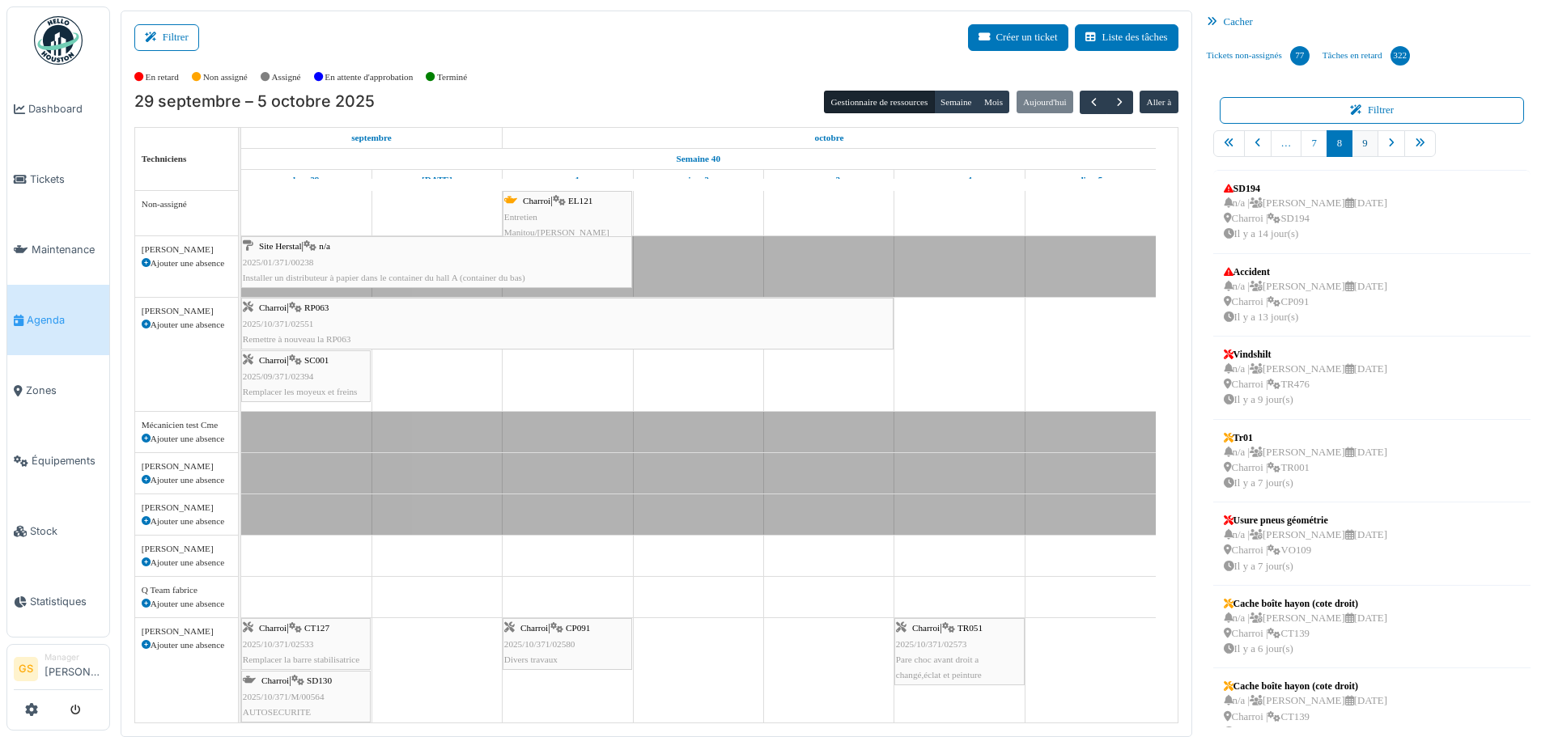
click at [1360, 142] on link "9" at bounding box center [1365, 143] width 26 height 27
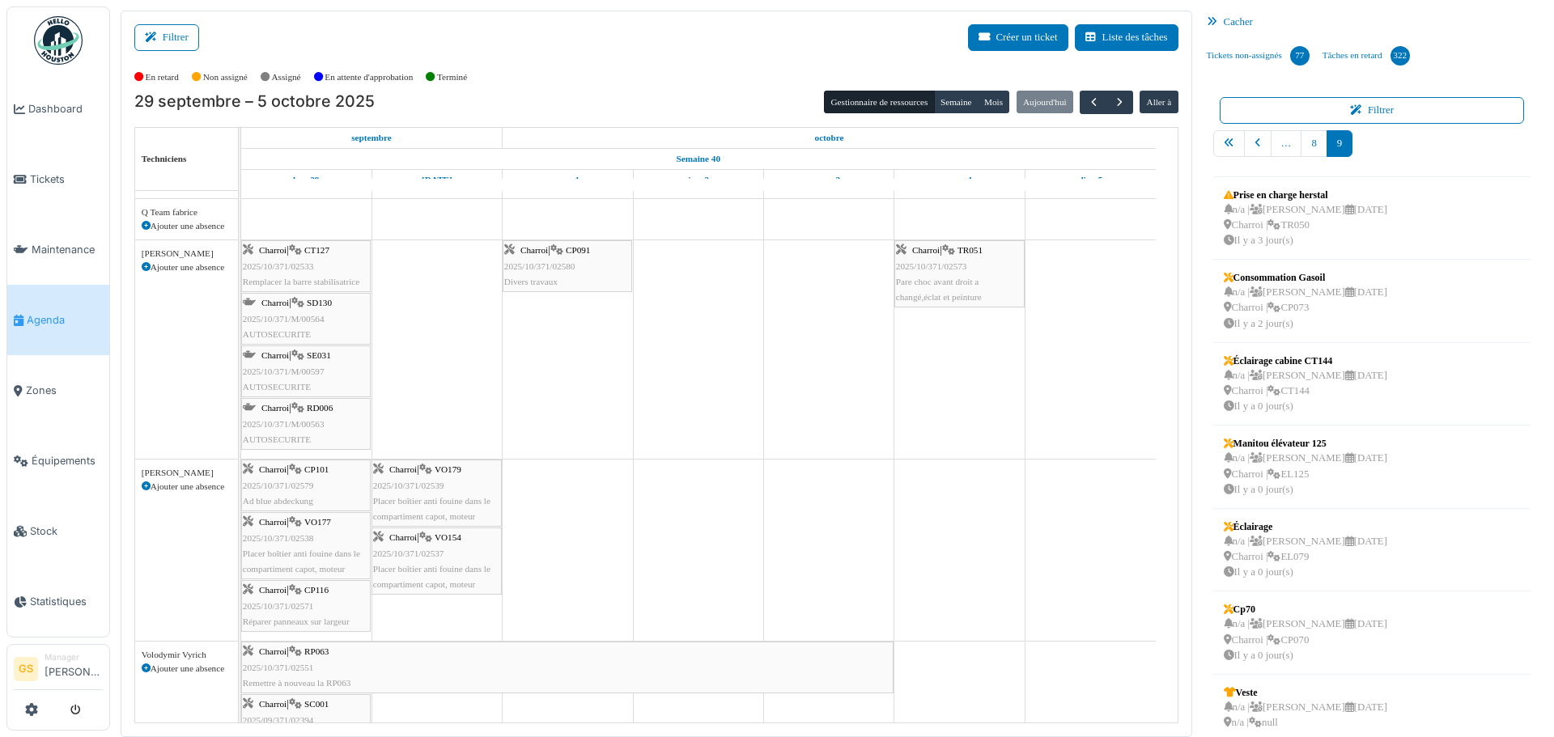
scroll to position [405, 0]
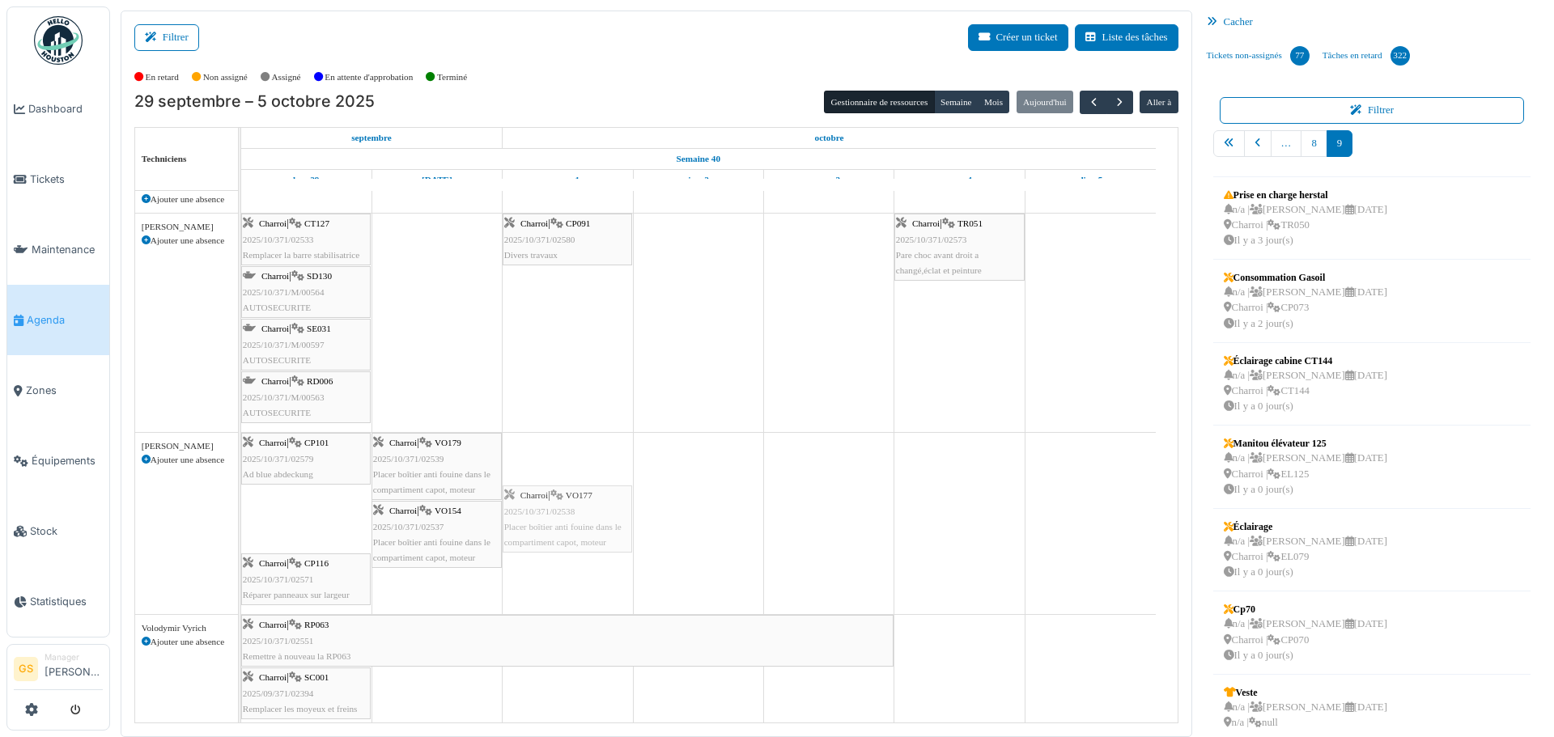
drag, startPoint x: 261, startPoint y: 518, endPoint x: 519, endPoint y: 448, distance: 266.7
click at [519, 448] on div "Charroi | EL121 Entretien Manitou/[PERSON_NAME] Vacances Site Herstal | n/a 202…" at bounding box center [709, 309] width 937 height 1047
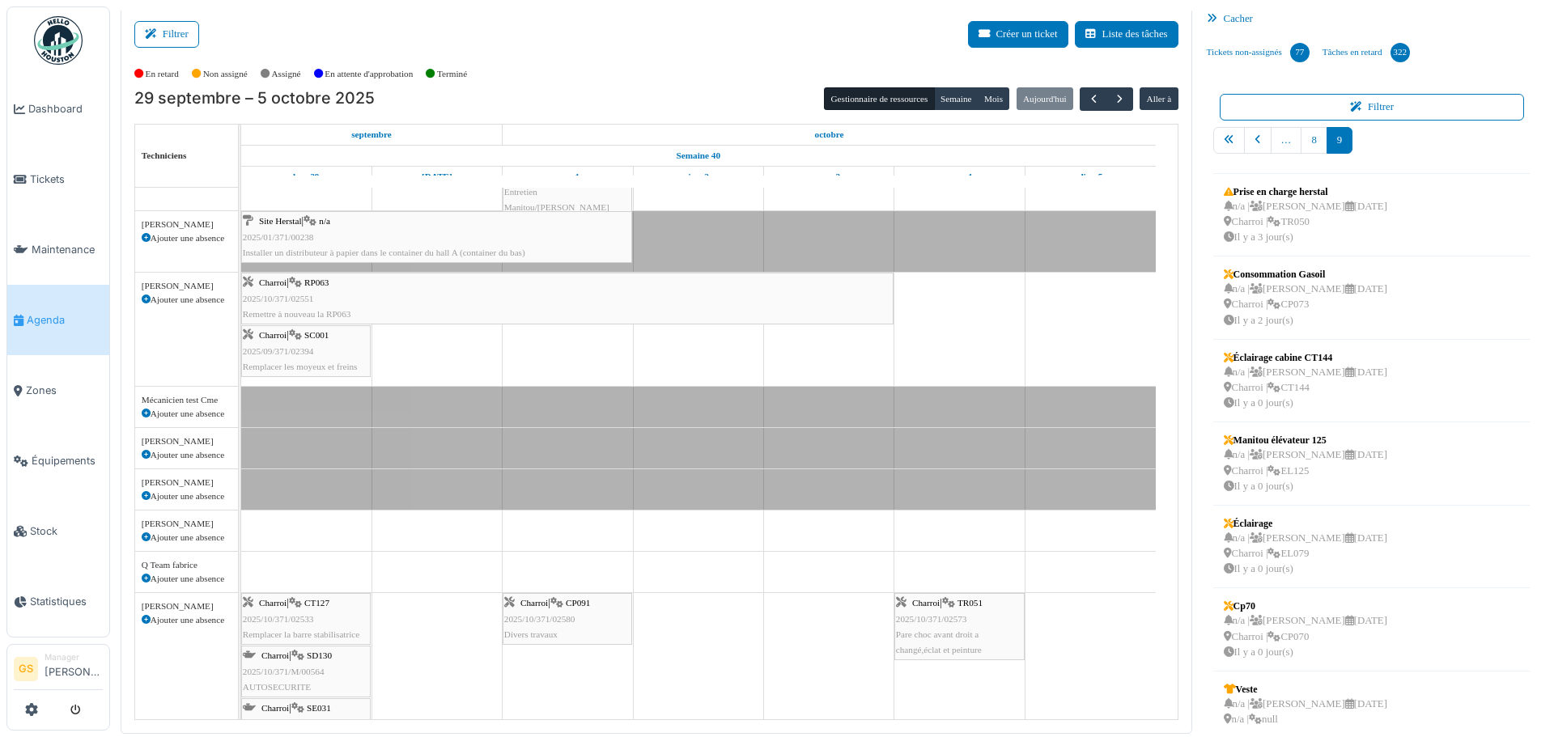
scroll to position [0, 0]
